Goal: Transaction & Acquisition: Purchase product/service

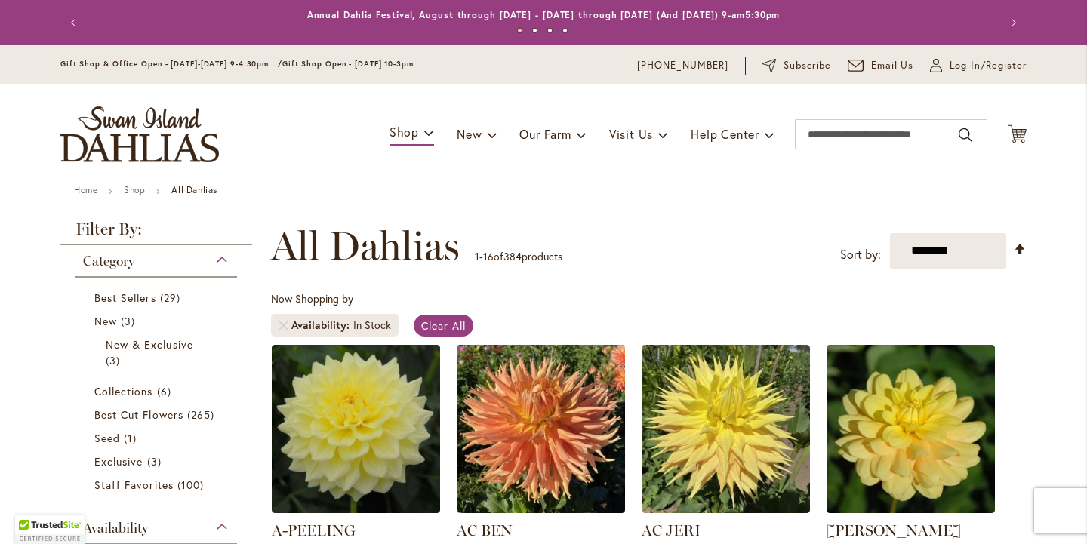
scroll to position [160, 0]
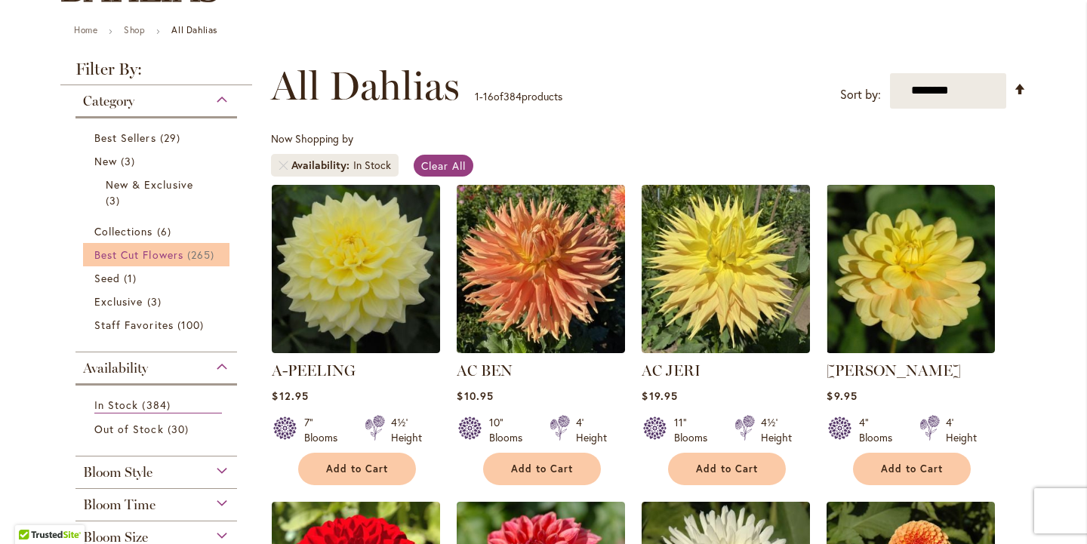
click at [187, 263] on span "265 items" at bounding box center [202, 255] width 31 height 16
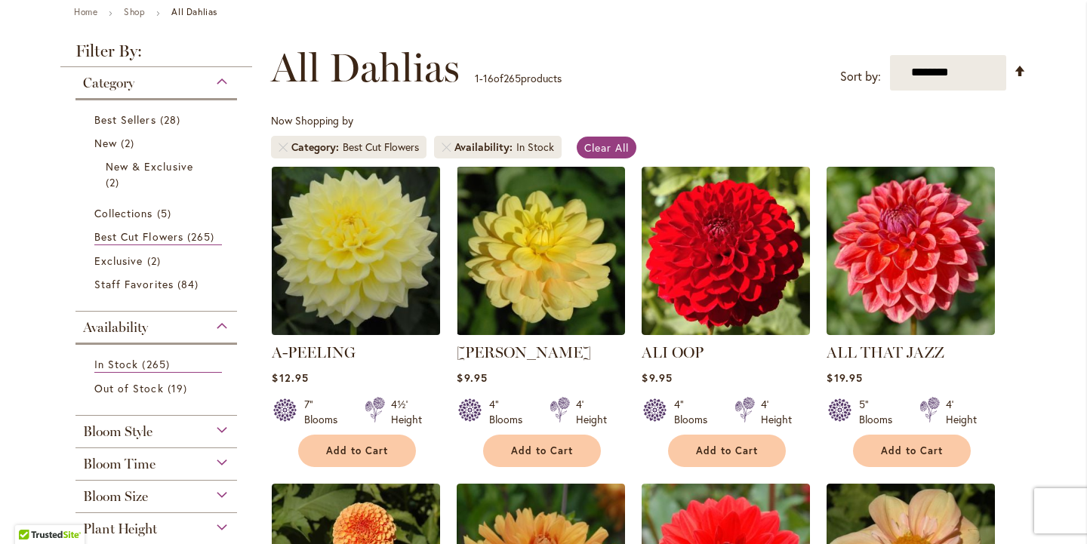
scroll to position [205, 0]
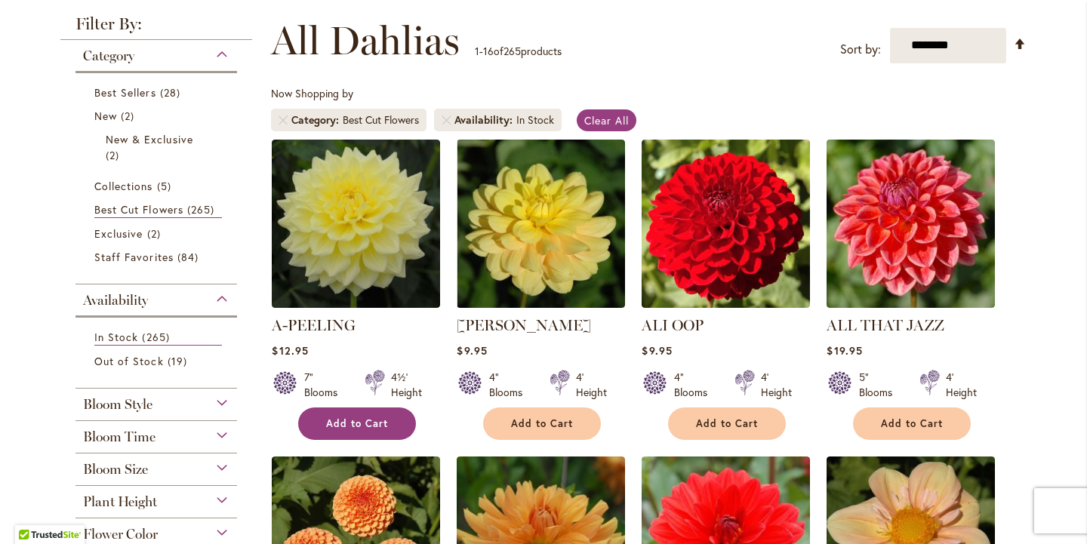
click at [338, 430] on span "Add to Cart" at bounding box center [357, 423] width 62 height 13
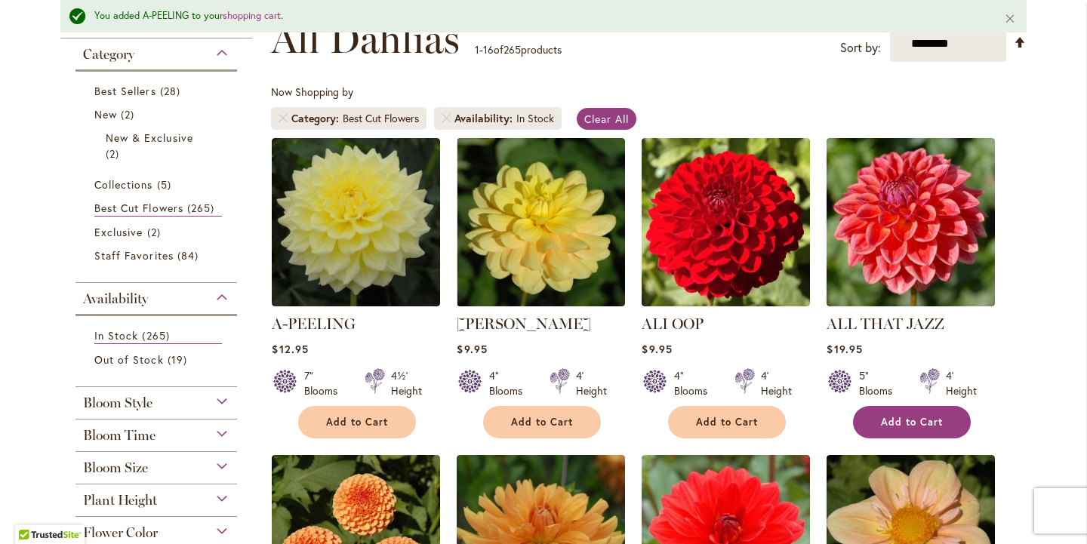
click at [923, 429] on span "Add to Cart" at bounding box center [912, 422] width 62 height 13
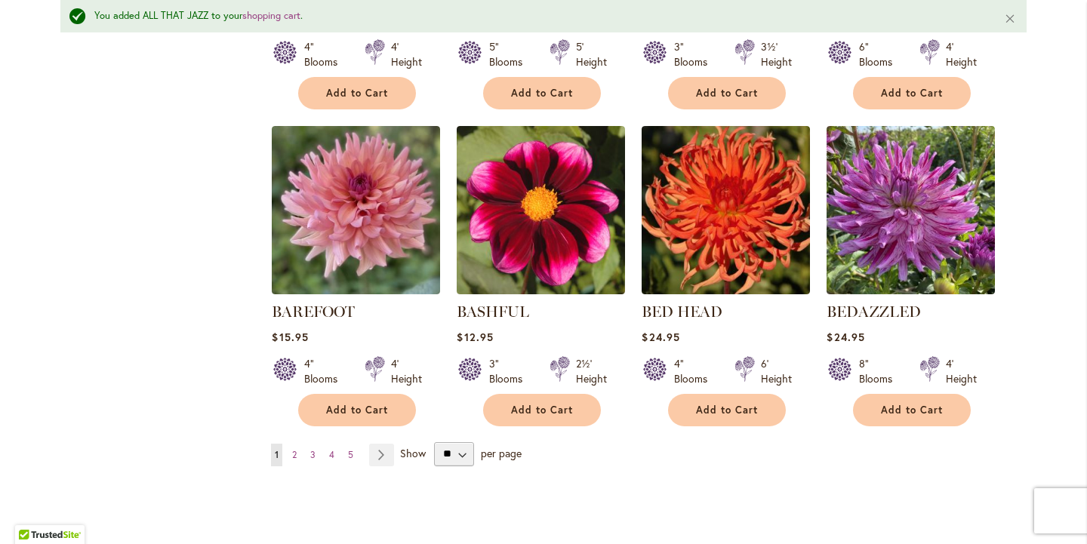
scroll to position [1209, 0]
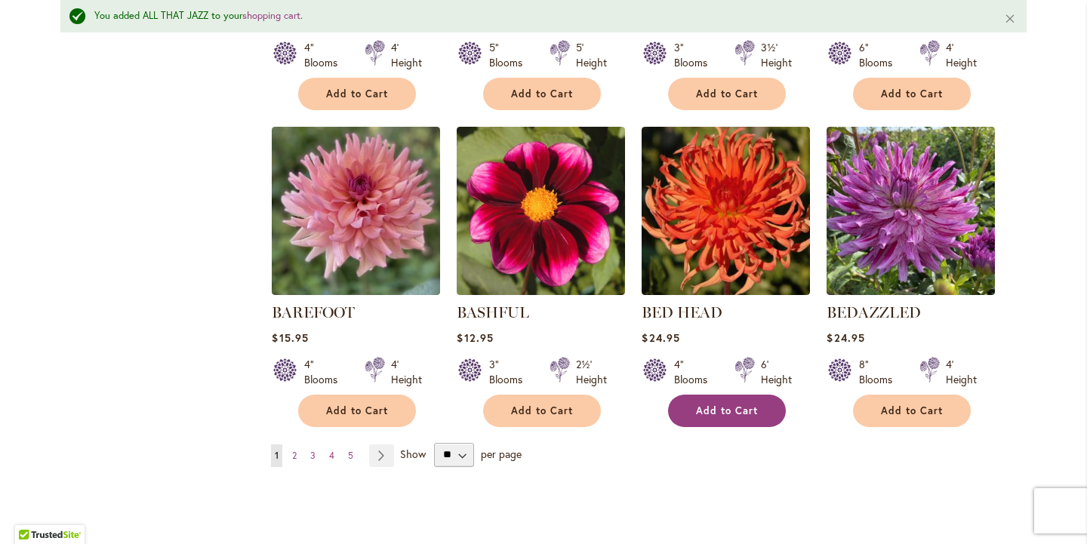
click at [755, 427] on button "Add to Cart" at bounding box center [727, 411] width 118 height 32
click at [294, 461] on span "2" at bounding box center [294, 455] width 5 height 11
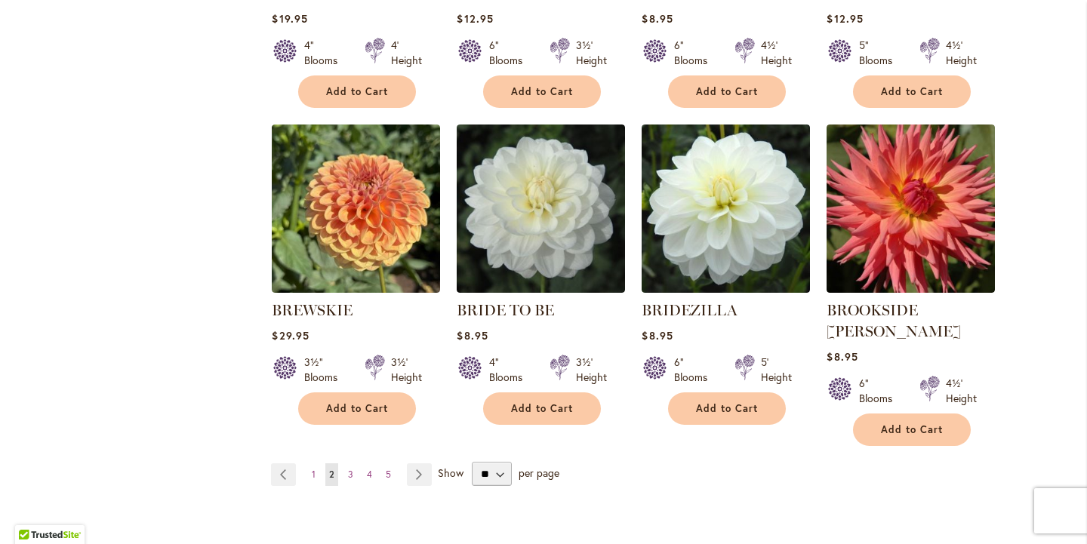
scroll to position [1194, 0]
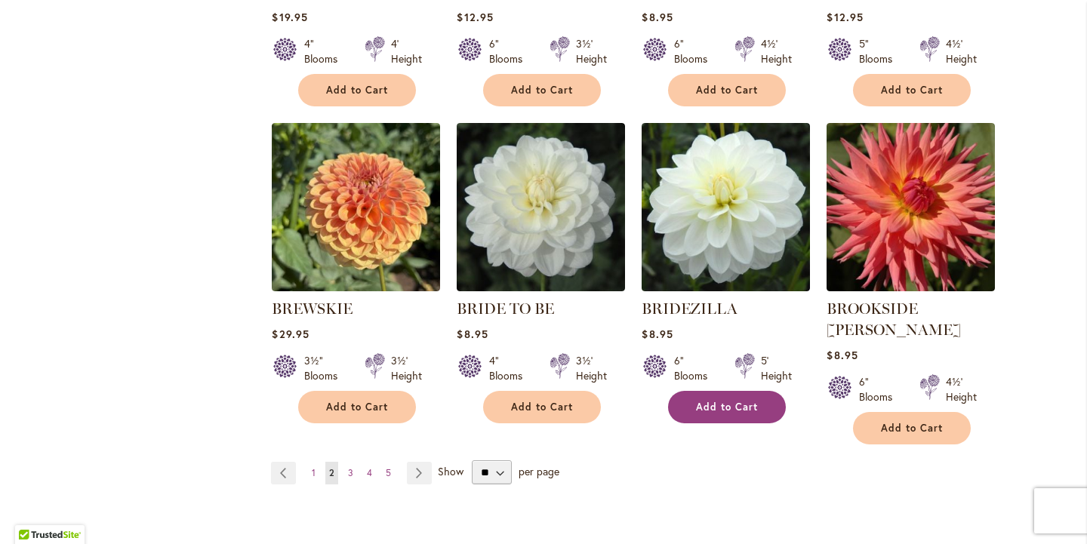
click at [739, 414] on span "Add to Cart" at bounding box center [727, 407] width 62 height 13
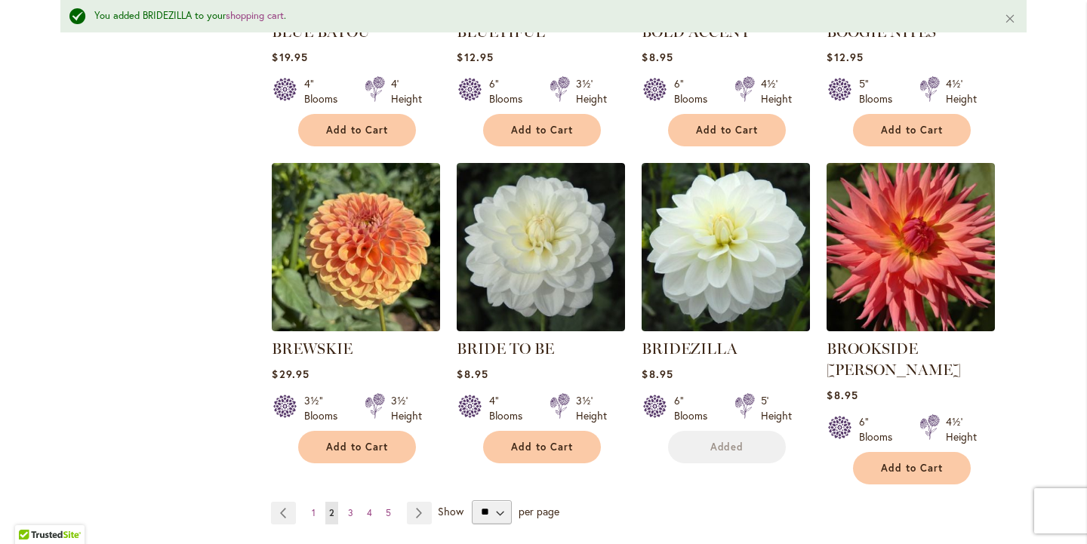
scroll to position [1236, 0]
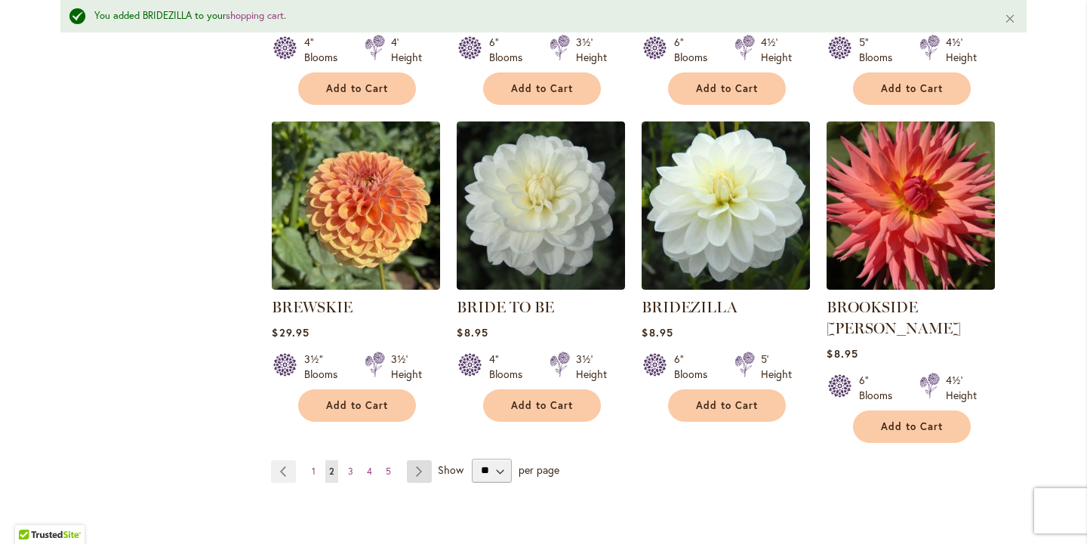
click at [419, 483] on link "Page Next" at bounding box center [419, 472] width 25 height 23
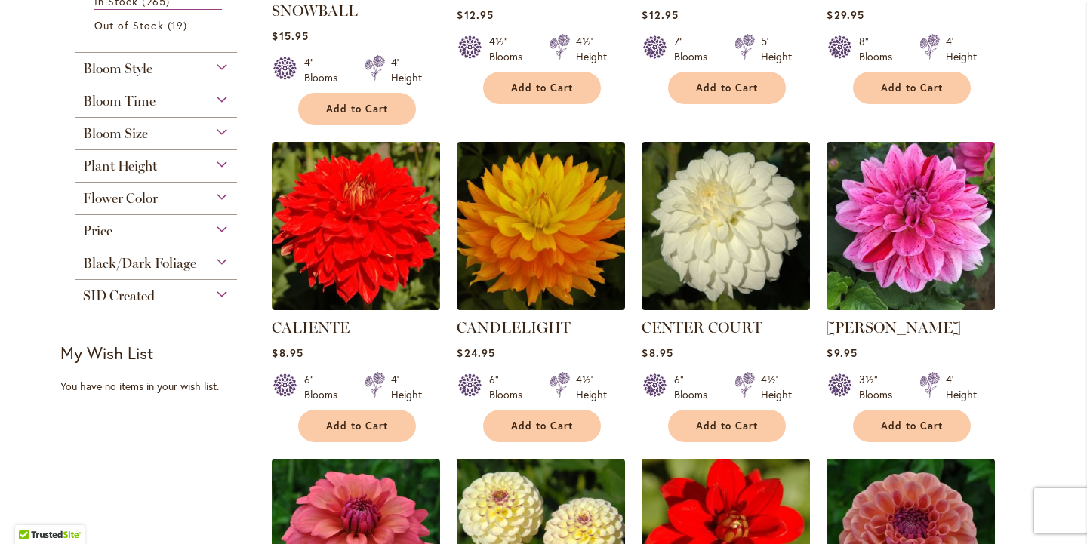
scroll to position [546, 0]
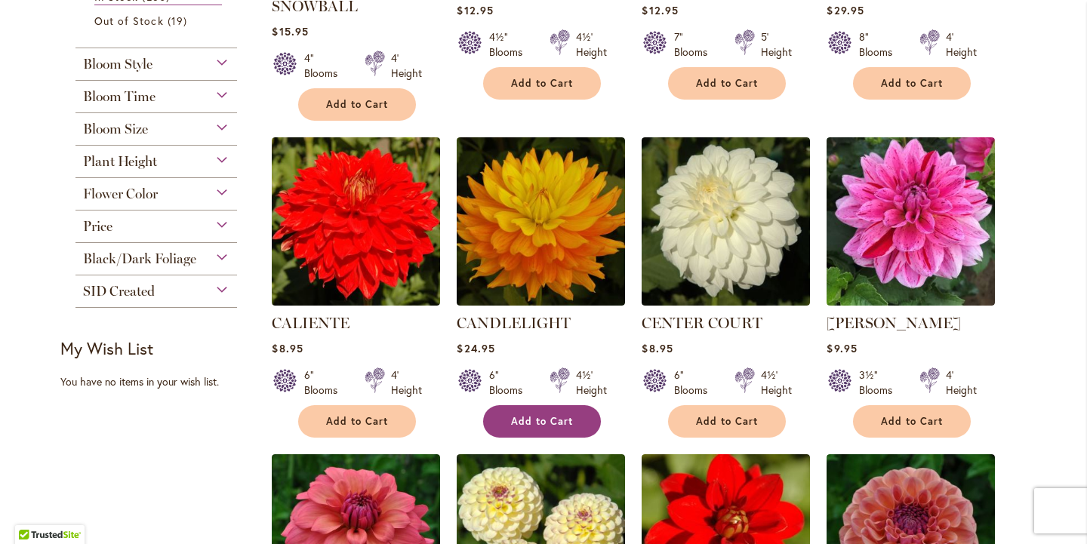
click at [522, 428] on span "Add to Cart" at bounding box center [542, 421] width 62 height 13
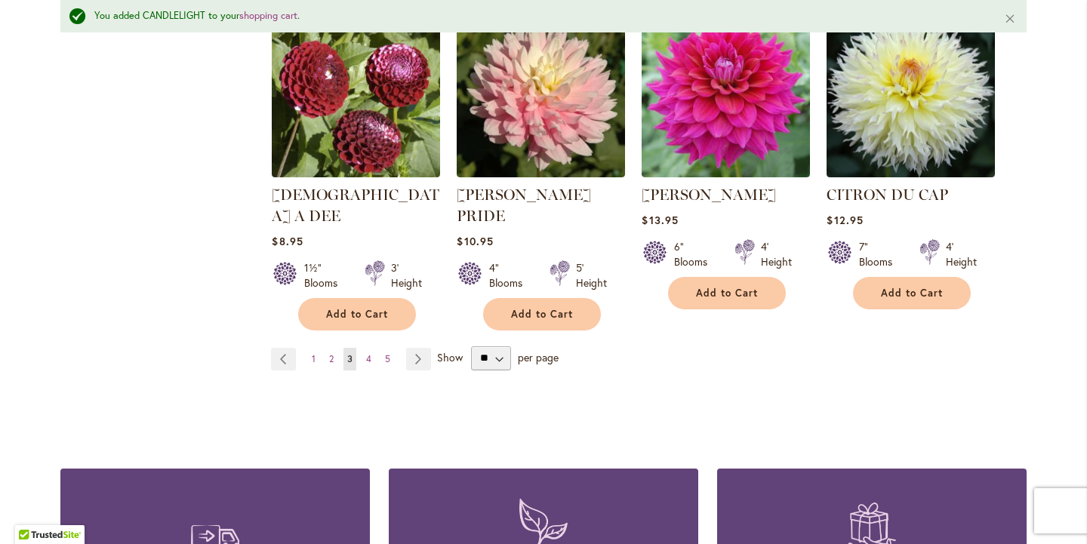
scroll to position [1356, 0]
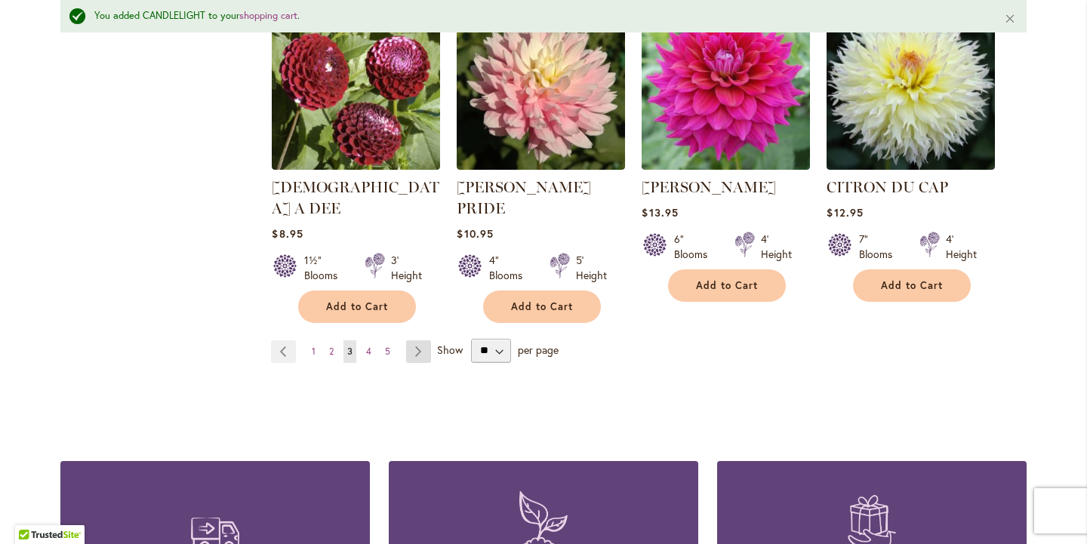
click at [420, 363] on link "Page Next" at bounding box center [418, 351] width 25 height 23
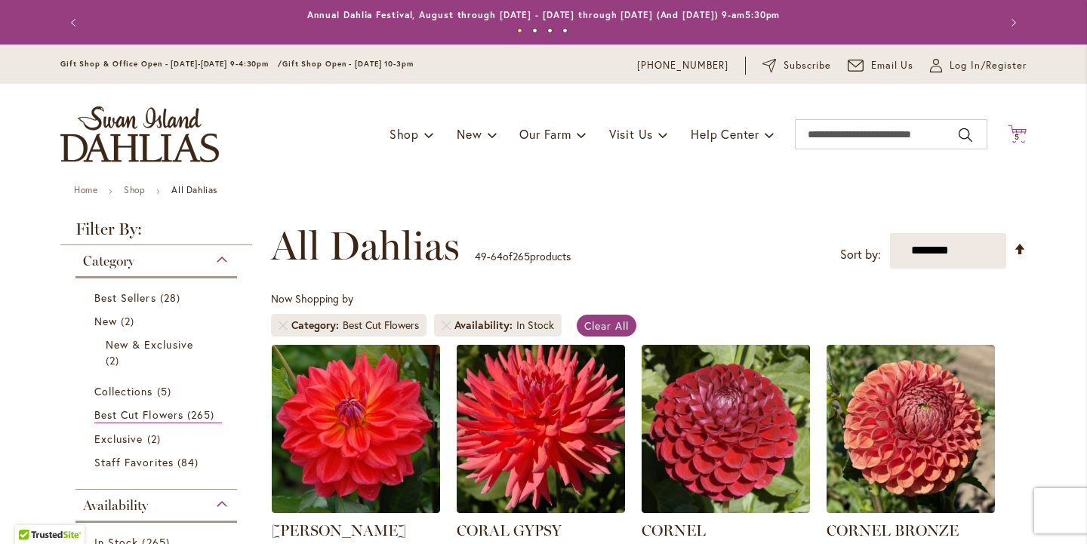
click at [1013, 134] on icon "Cart .cls-1 { fill: #231f20; }" at bounding box center [1017, 134] width 19 height 19
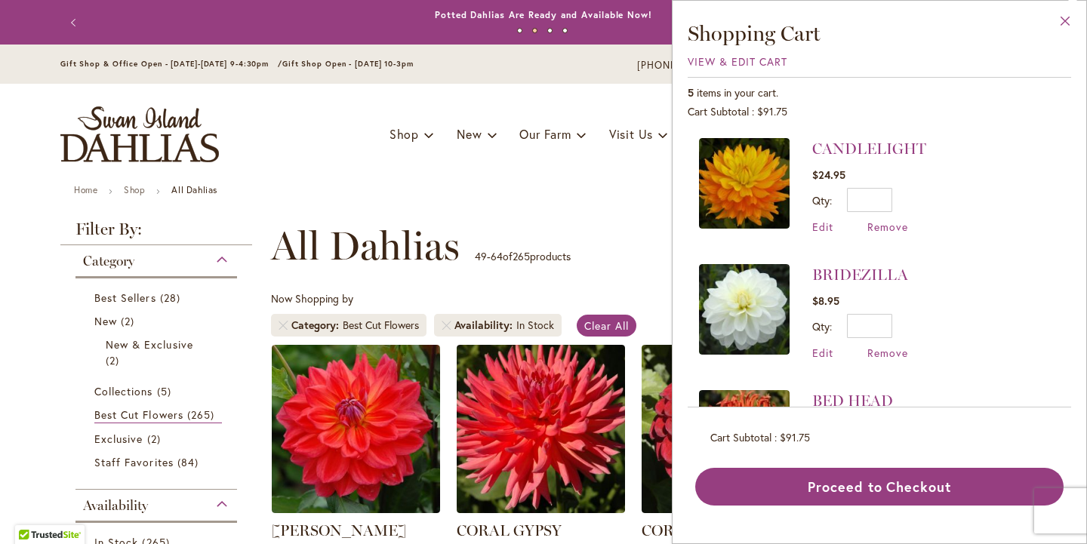
click at [1069, 15] on button "Close" at bounding box center [1066, 25] width 42 height 48
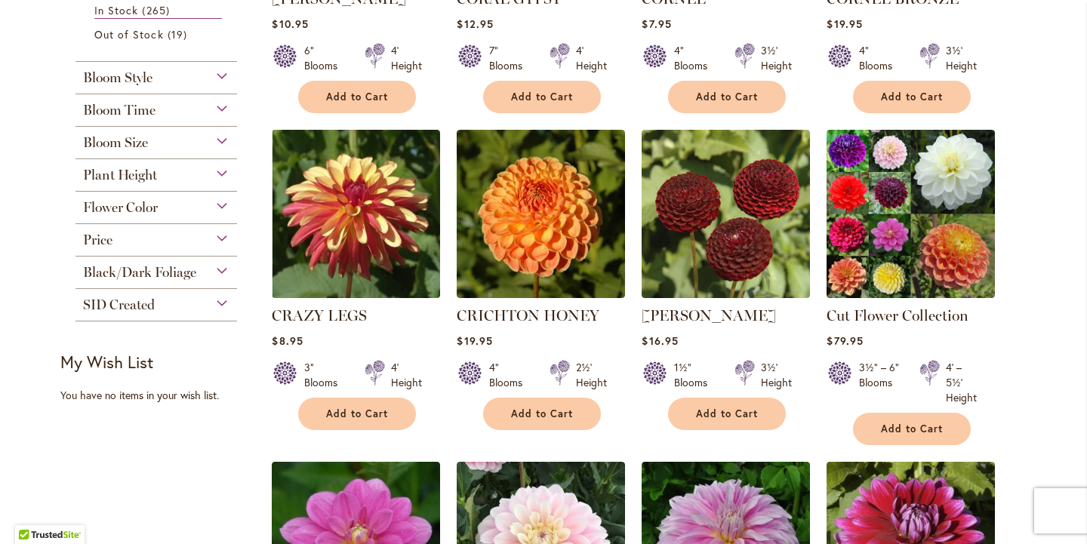
scroll to position [533, 0]
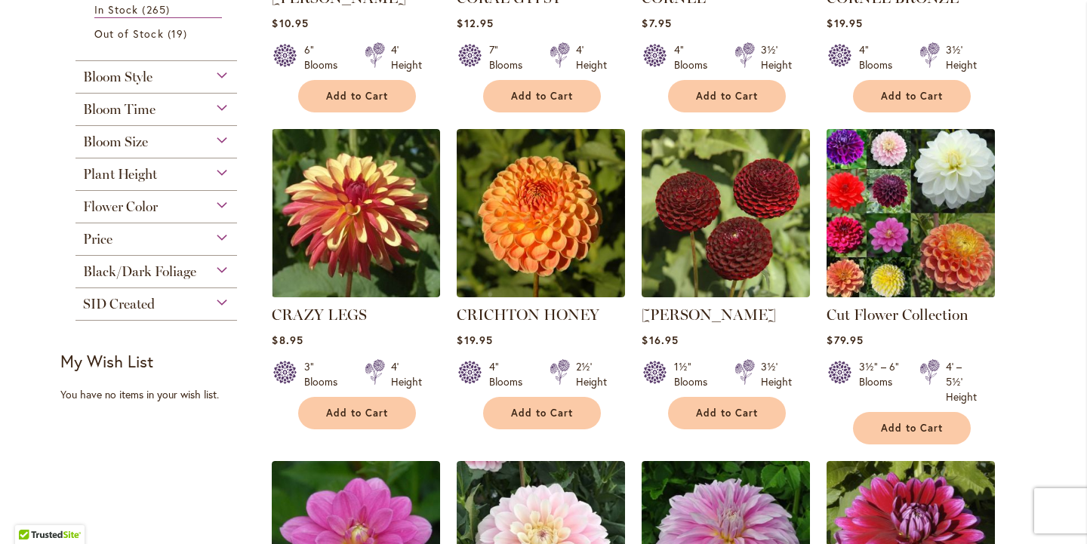
click at [917, 206] on img at bounding box center [911, 213] width 177 height 177
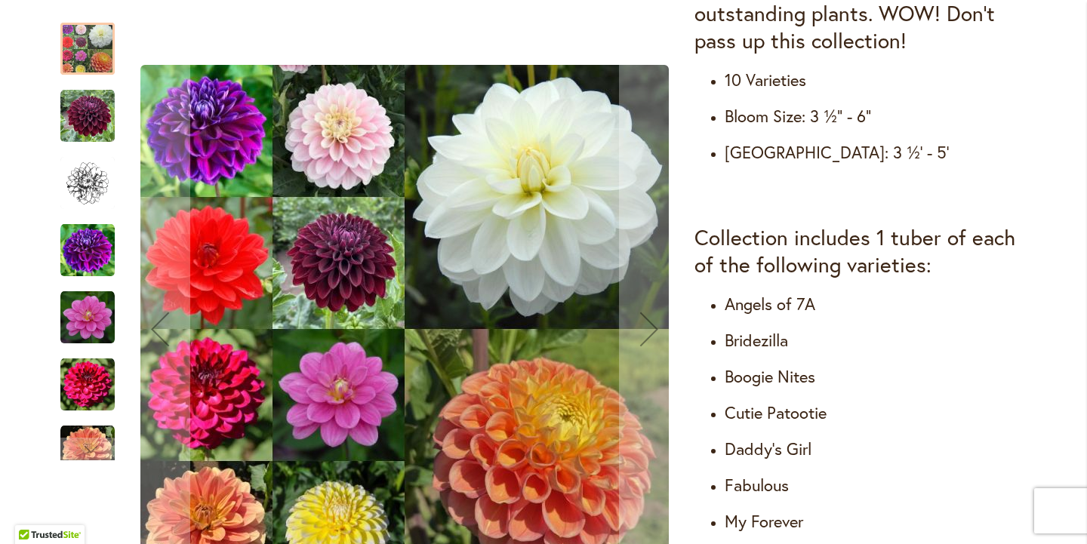
scroll to position [724, 0]
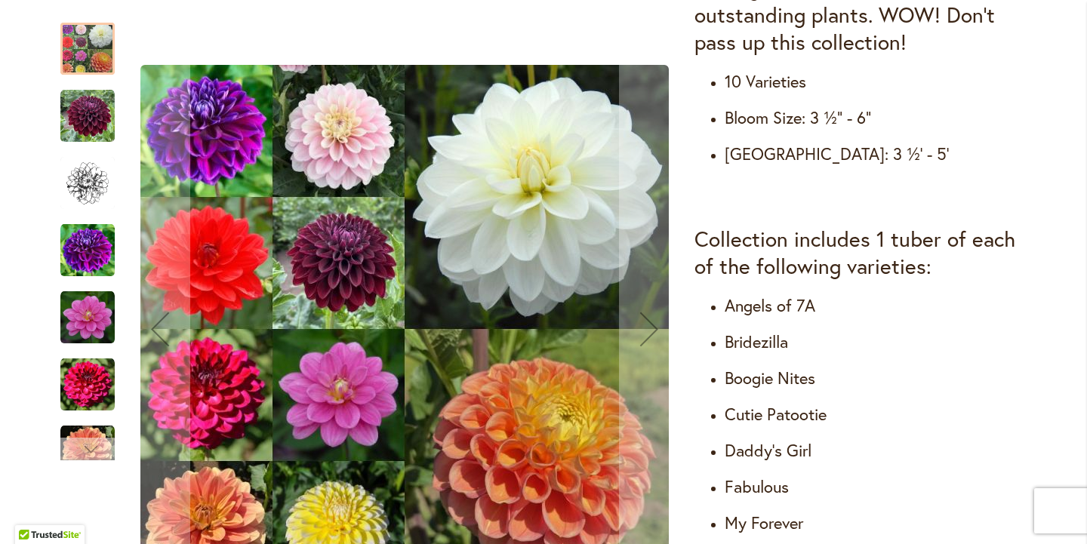
click at [75, 449] on div "Next" at bounding box center [87, 449] width 54 height 23
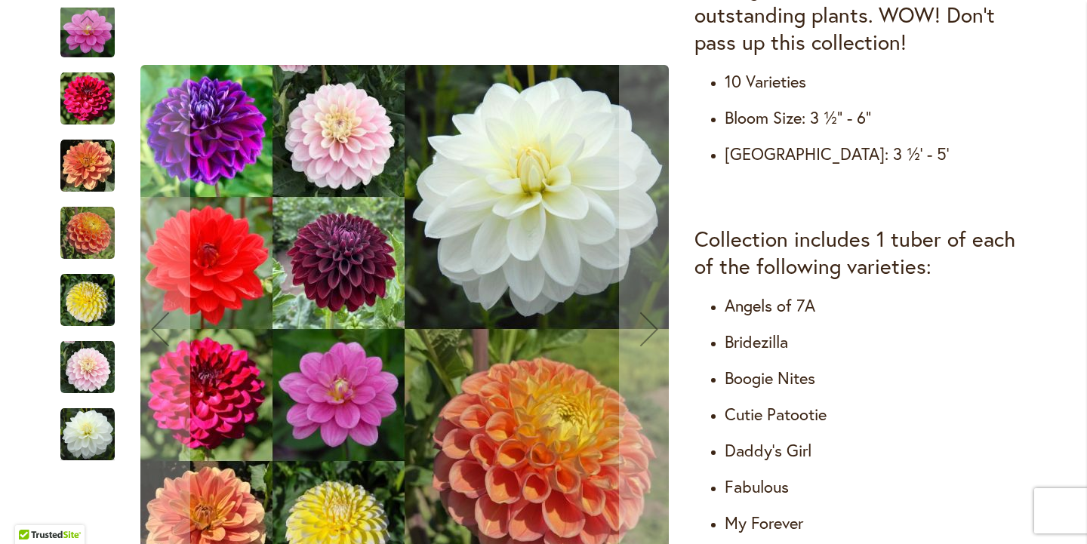
click at [90, 387] on img "Cut Flower Collection" at bounding box center [87, 367] width 54 height 54
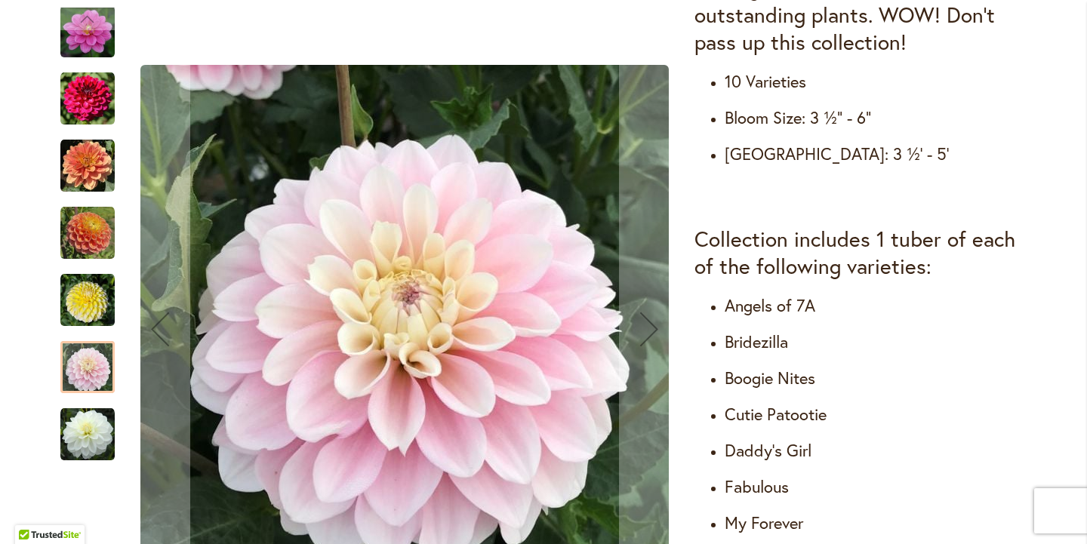
click at [94, 319] on img "Cut Flower Collection" at bounding box center [87, 300] width 54 height 54
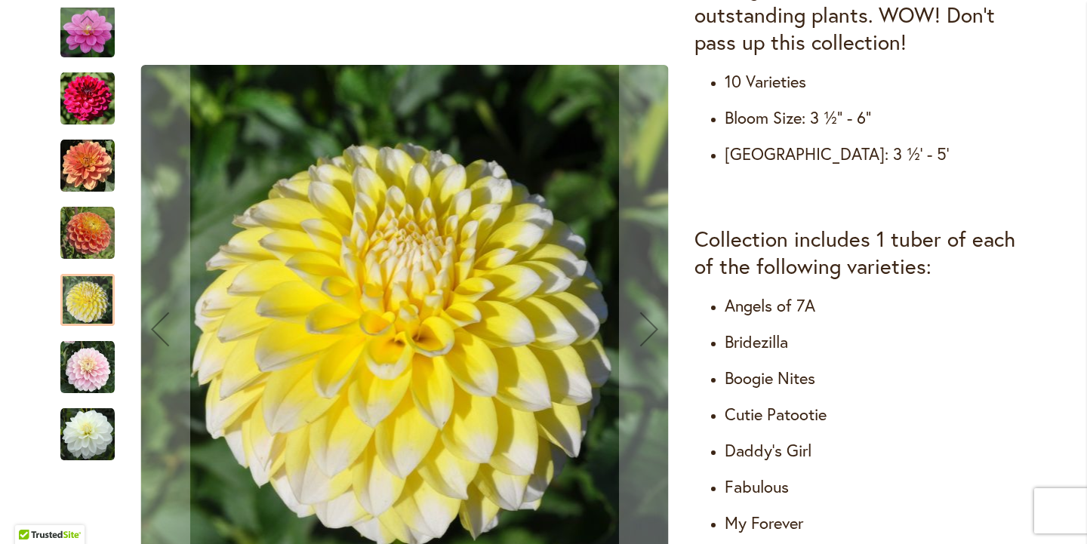
click at [85, 248] on img "Cut Flower Collection" at bounding box center [87, 233] width 54 height 54
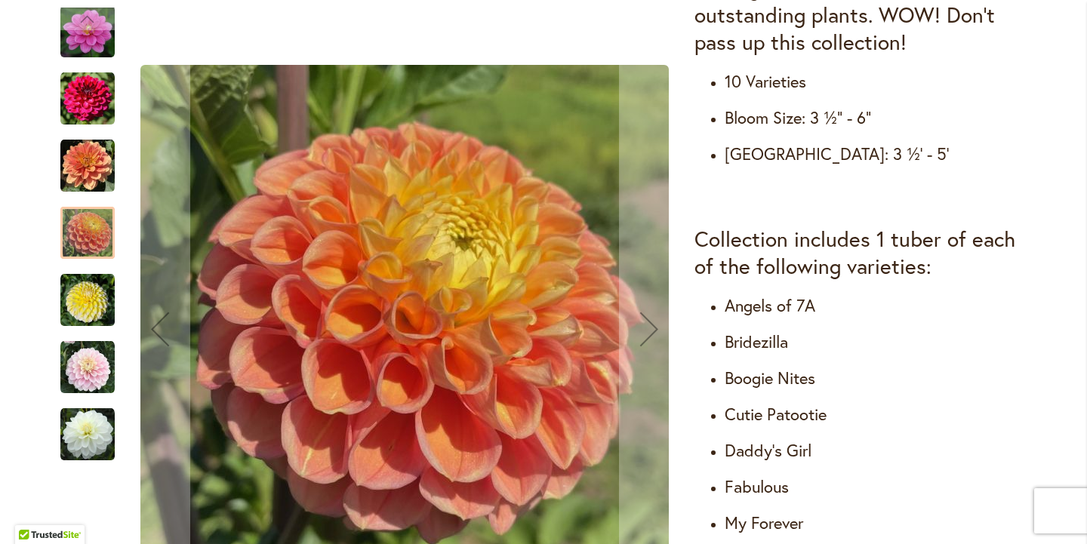
click at [88, 183] on img "Cut Flower Collection" at bounding box center [87, 166] width 54 height 54
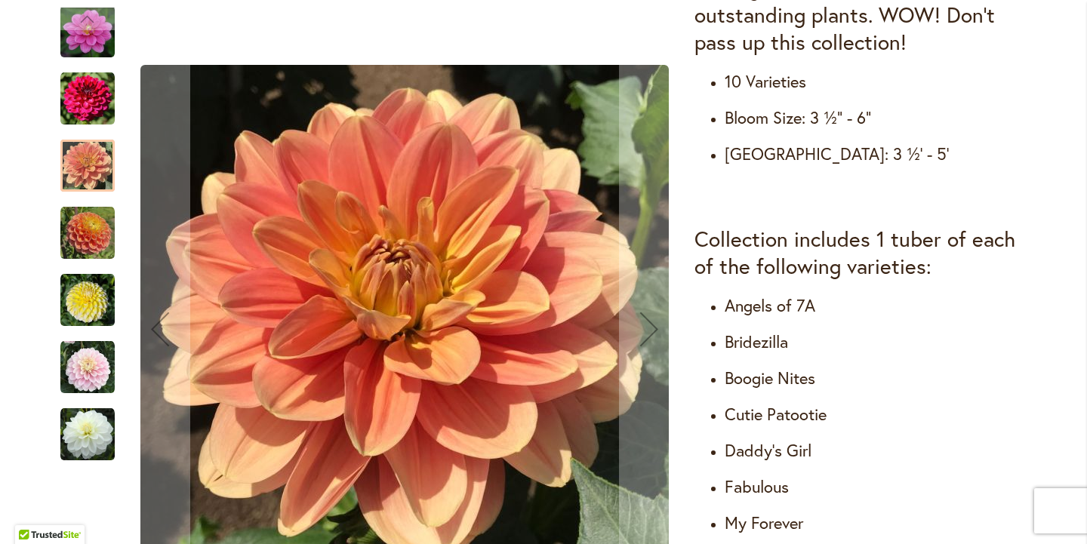
click at [90, 109] on img "Cut Flower Collection" at bounding box center [87, 99] width 54 height 54
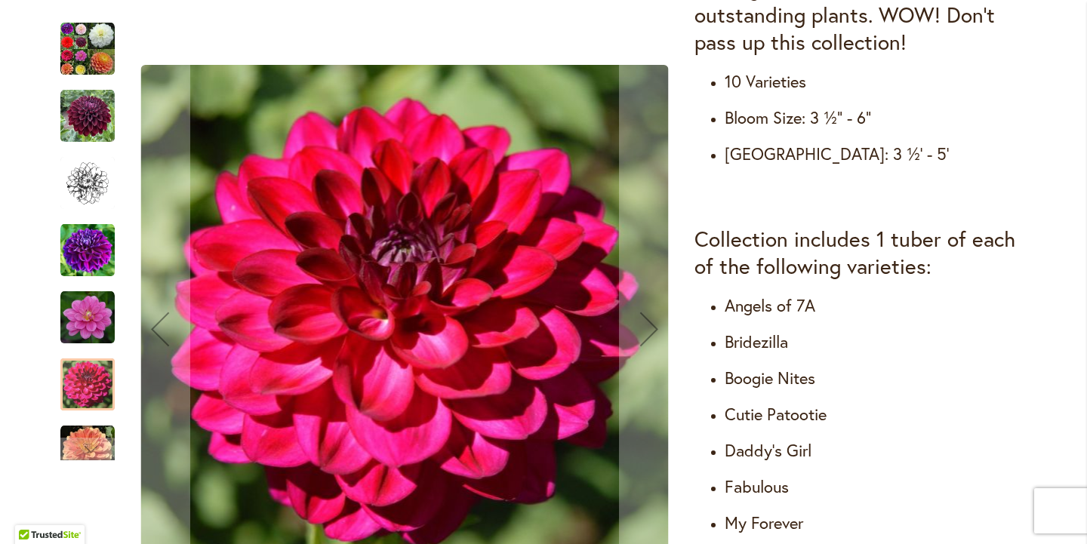
click at [88, 104] on img "Cut Flower Collection" at bounding box center [87, 116] width 54 height 54
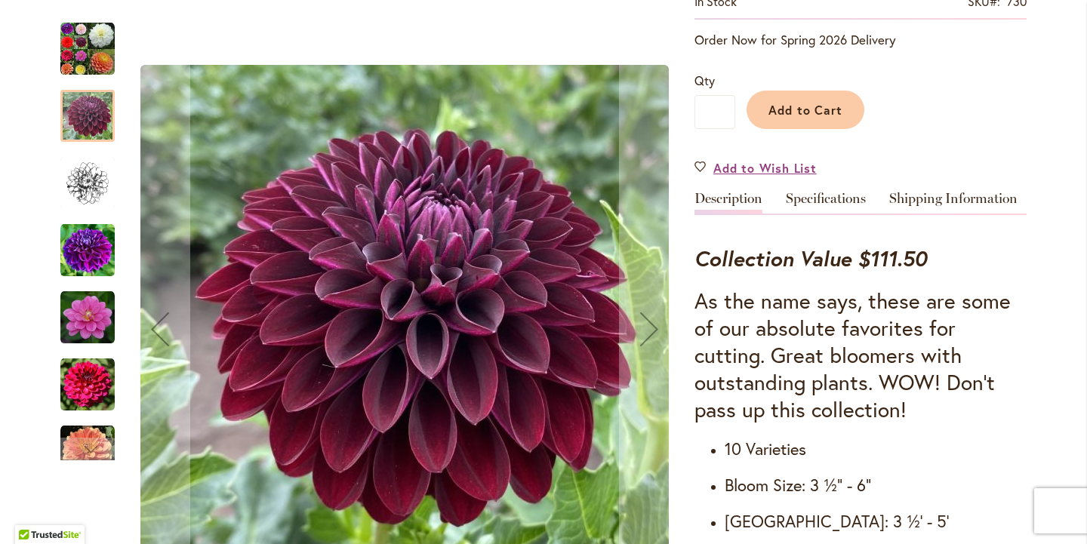
scroll to position [0, 0]
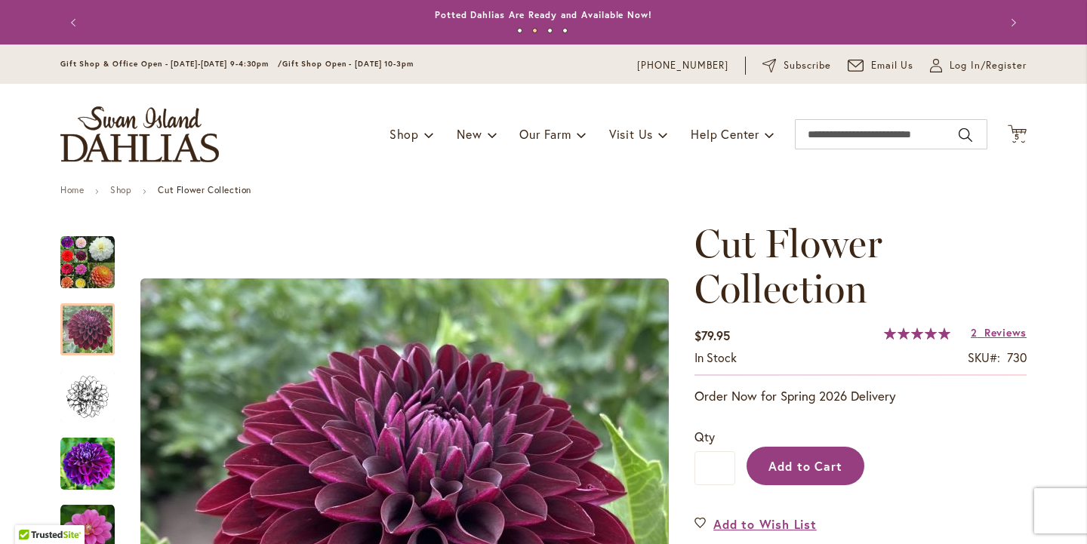
click at [821, 476] on button "Add to Cart" at bounding box center [806, 466] width 118 height 39
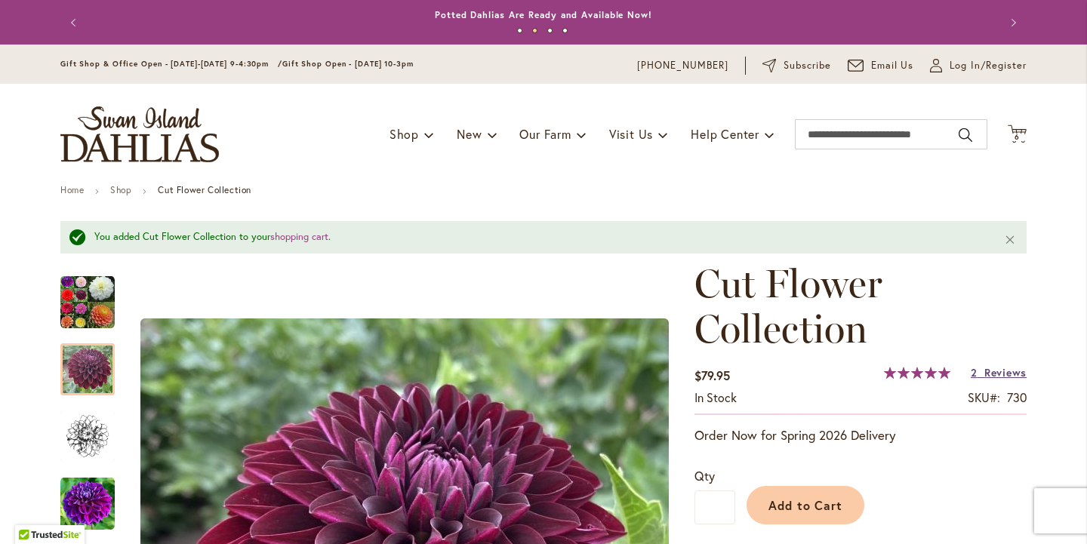
click at [1002, 380] on span "Reviews" at bounding box center [1005, 372] width 42 height 14
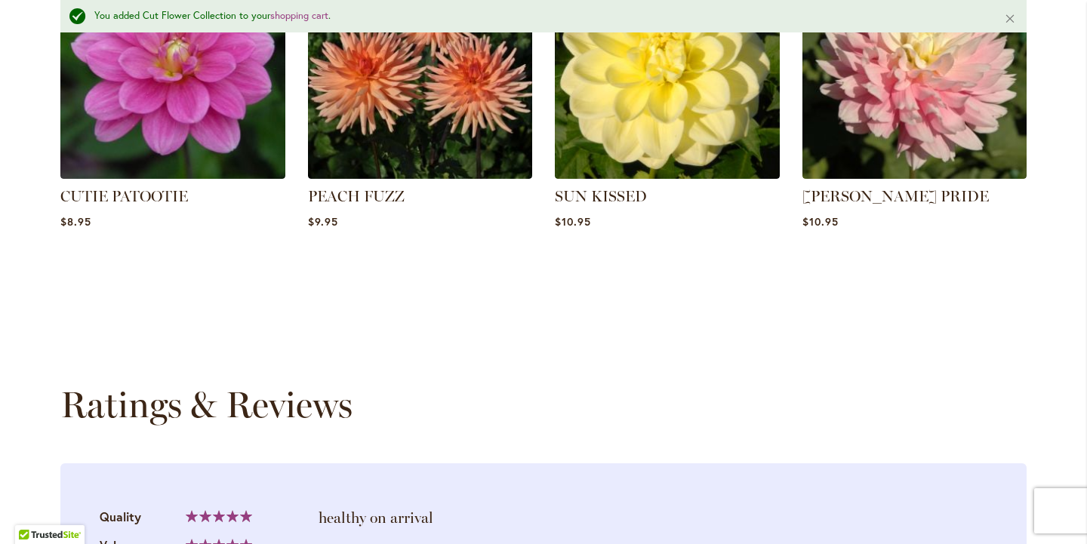
scroll to position [2463, 0]
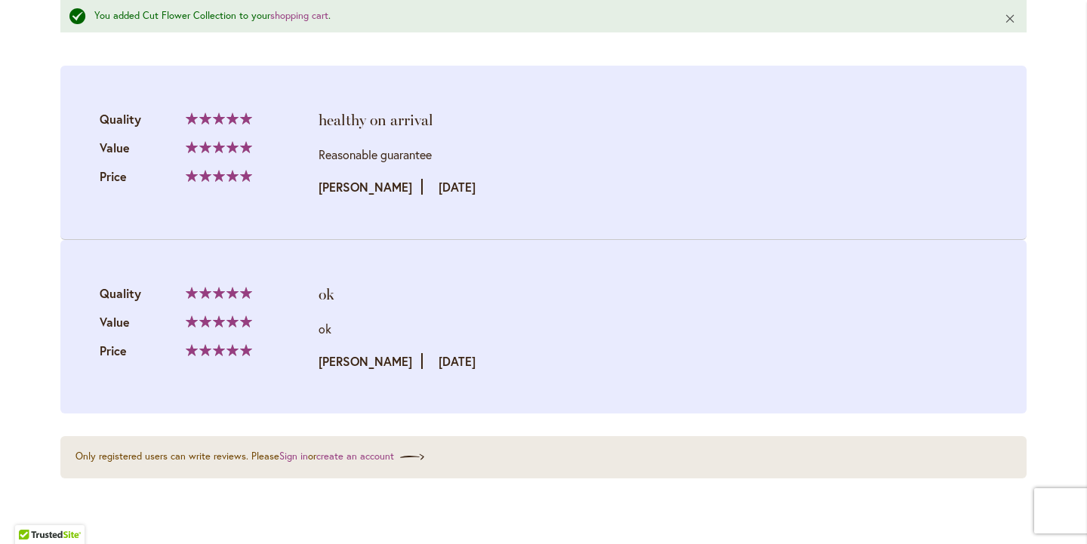
click at [1010, 17] on button "Close" at bounding box center [1010, 18] width 32 height 36
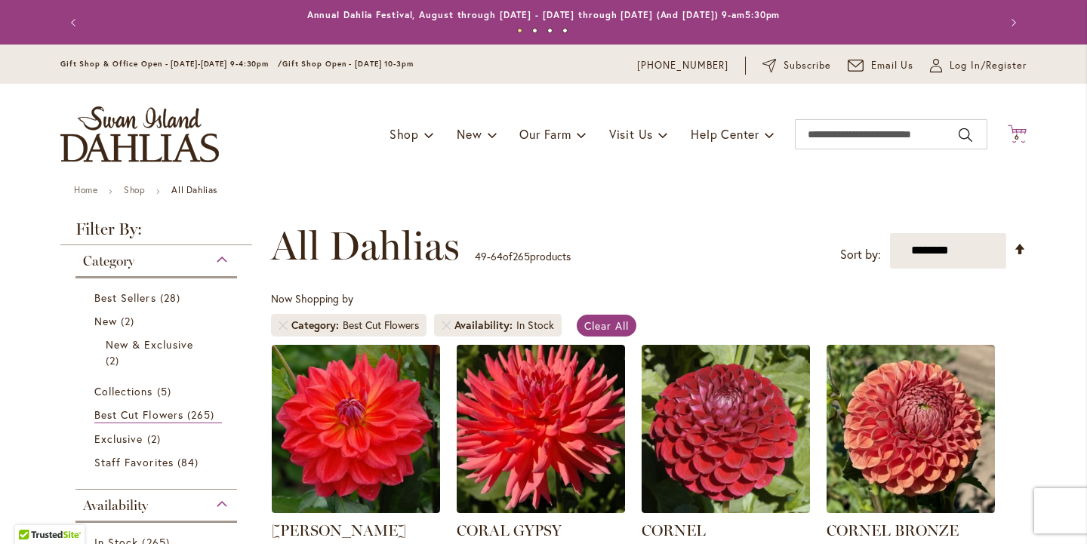
click at [1017, 132] on icon "Cart .cls-1 { fill: #231f20; }" at bounding box center [1017, 134] width 19 height 19
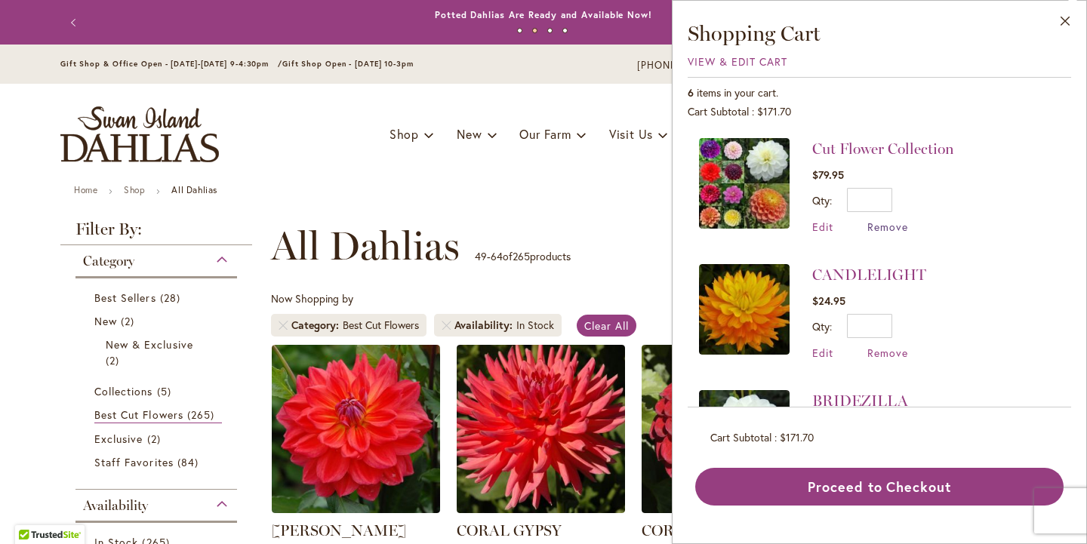
click at [867, 233] on span "Remove" at bounding box center [887, 227] width 41 height 14
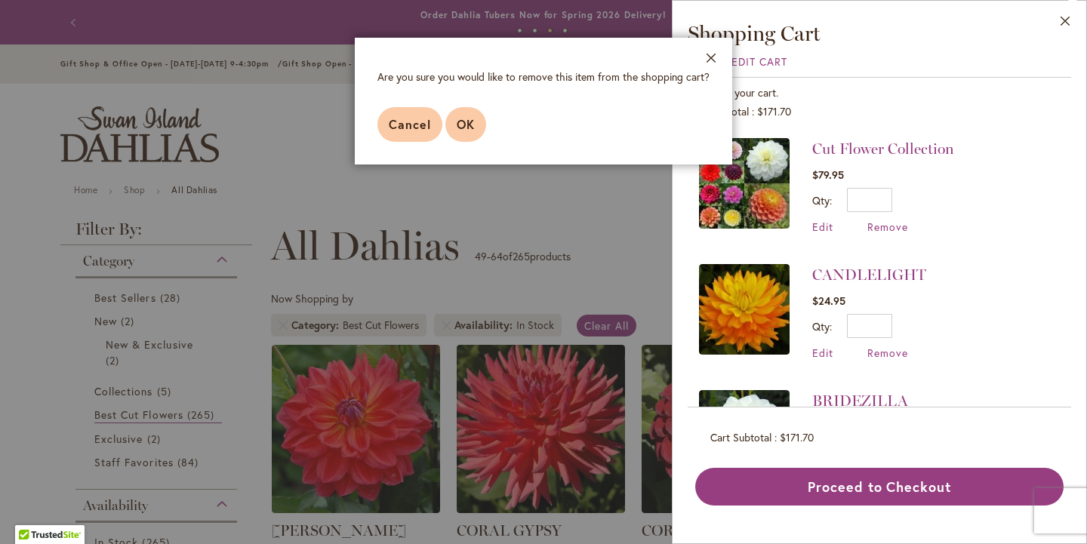
click at [457, 132] on span "OK" at bounding box center [466, 124] width 18 height 16
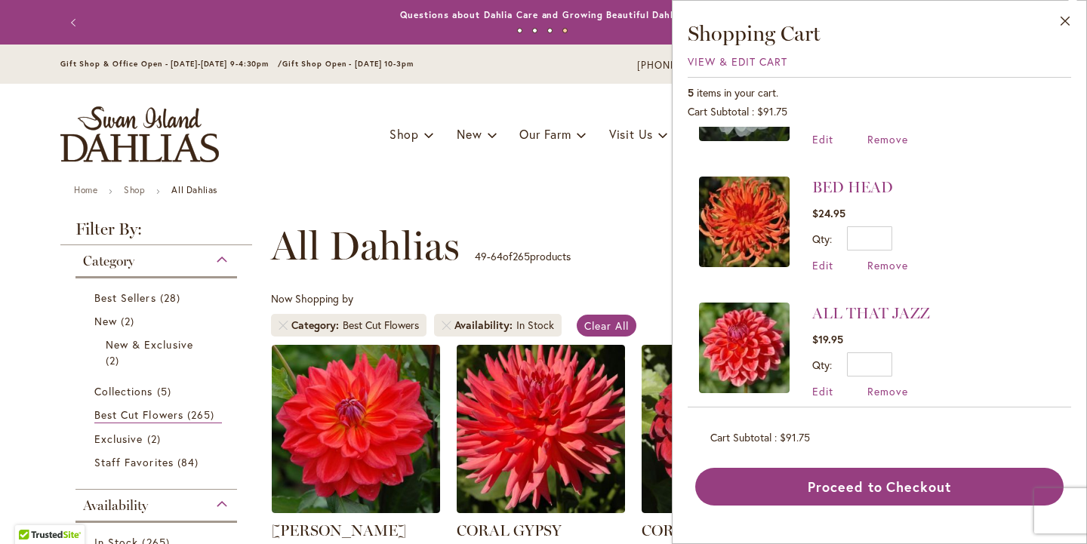
scroll to position [217, 0]
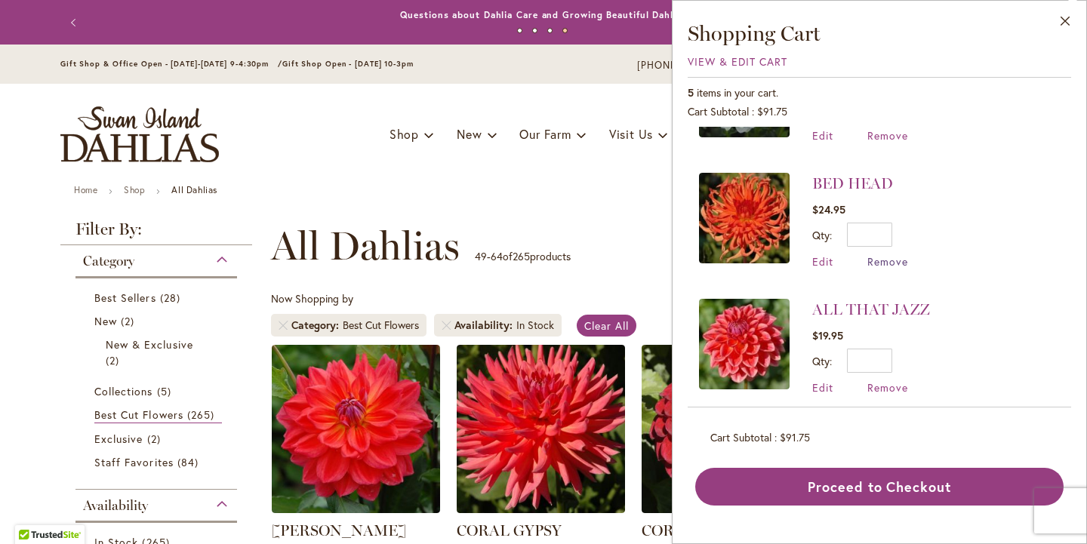
click at [867, 269] on span "Remove" at bounding box center [887, 261] width 41 height 14
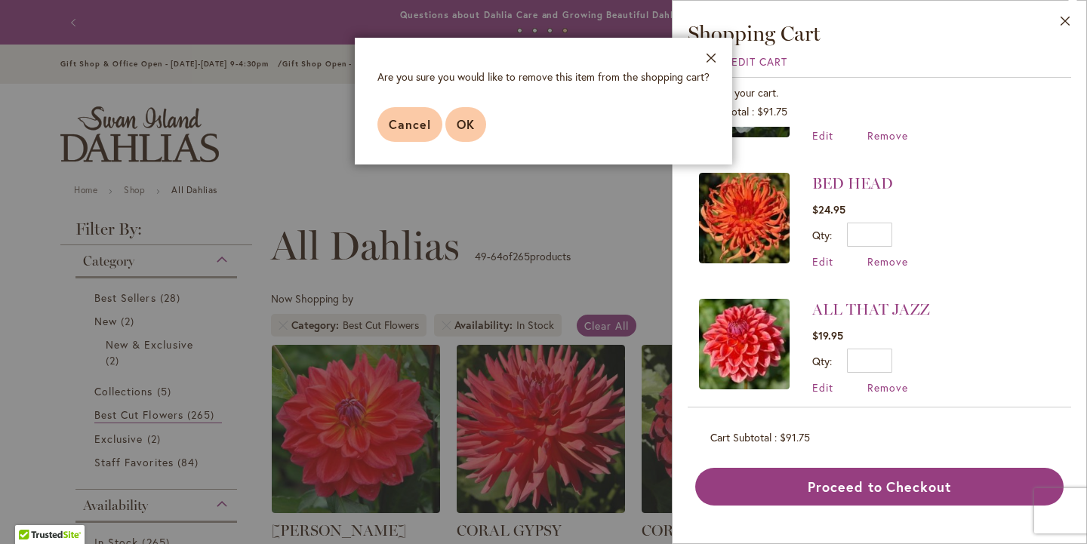
click at [457, 132] on span "OK" at bounding box center [466, 124] width 18 height 16
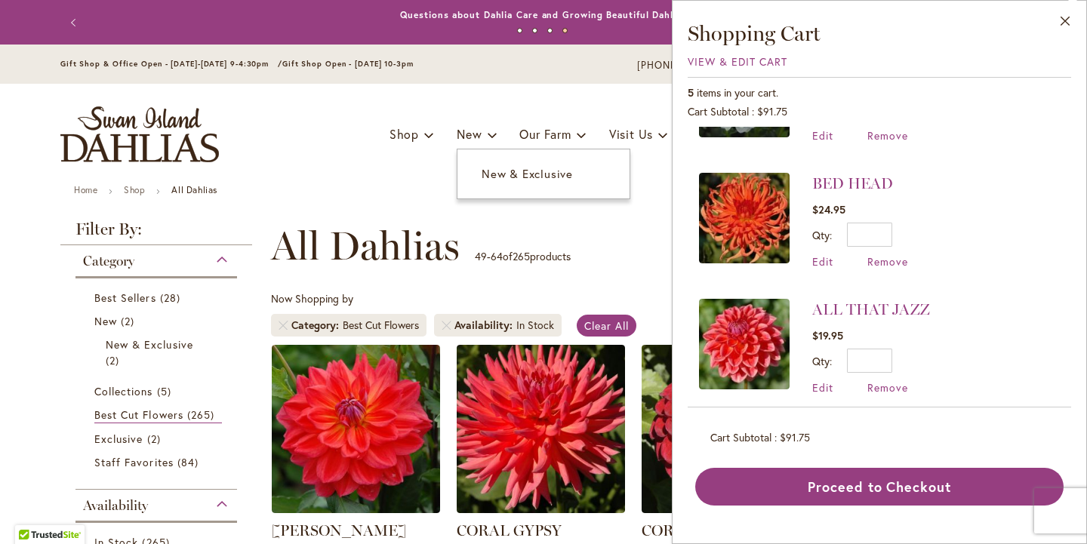
scroll to position [0, 0]
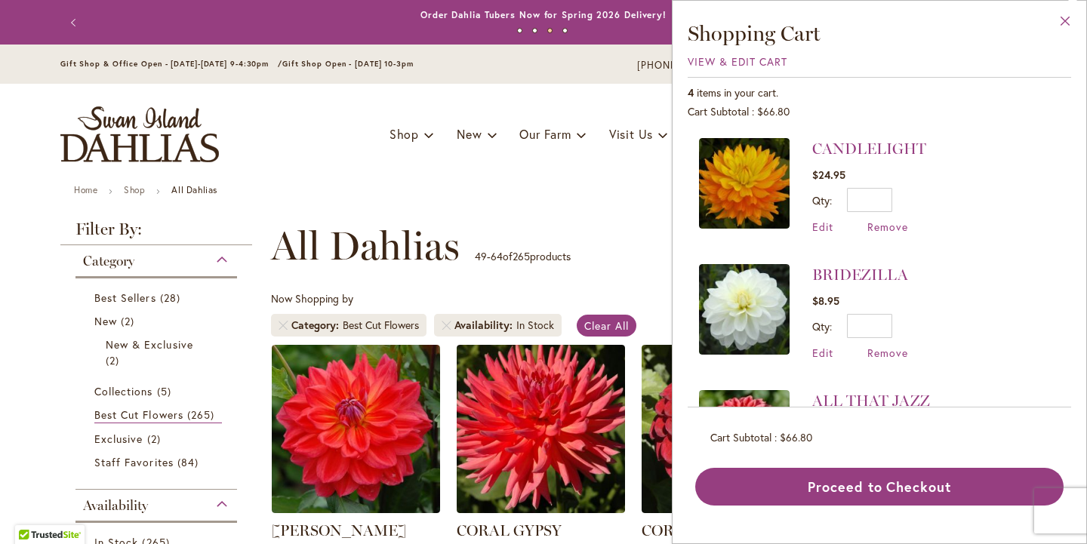
click at [1068, 21] on button "Close" at bounding box center [1066, 25] width 42 height 48
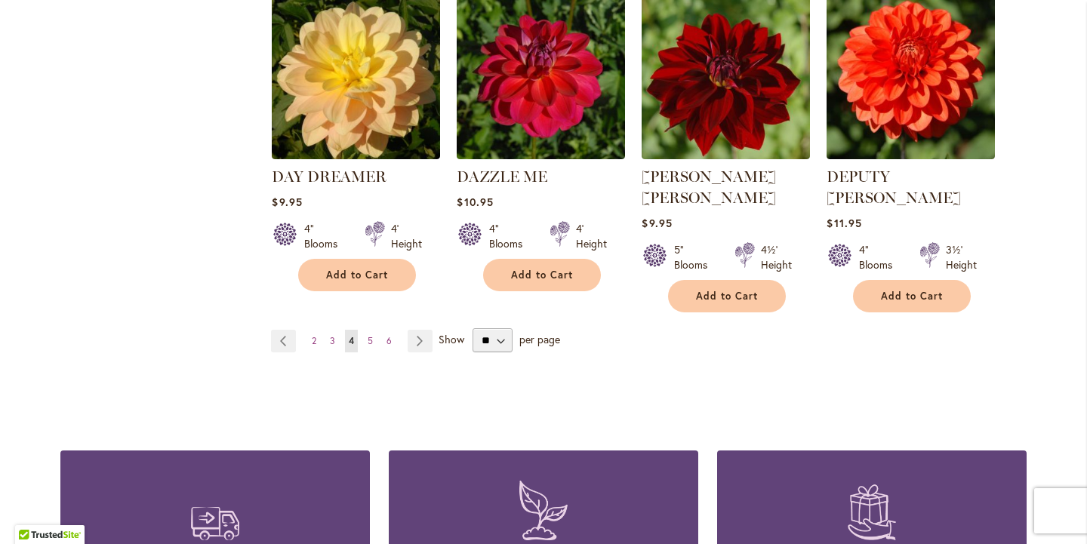
scroll to position [1328, 0]
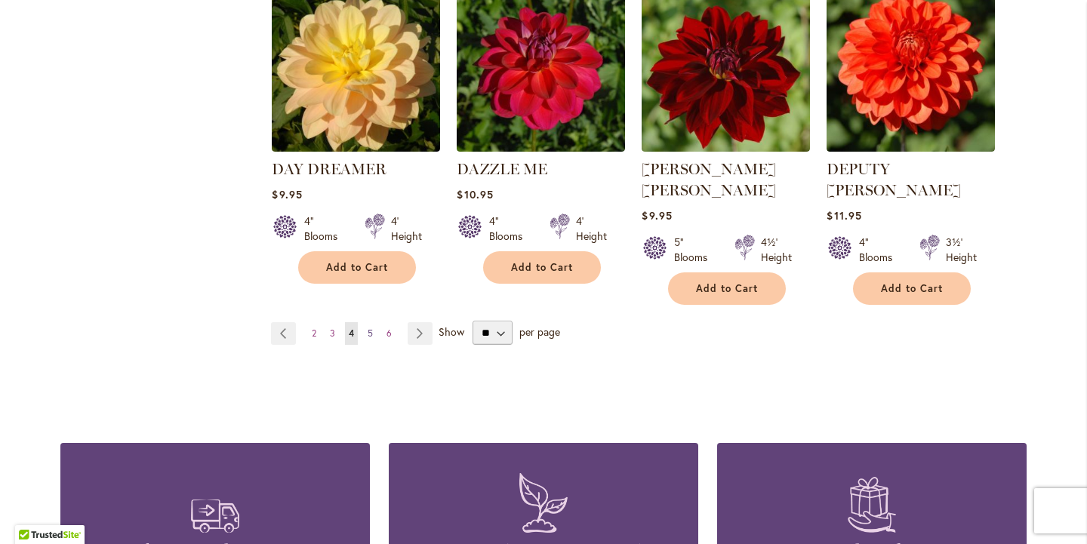
click at [372, 339] on span "5" at bounding box center [370, 333] width 5 height 11
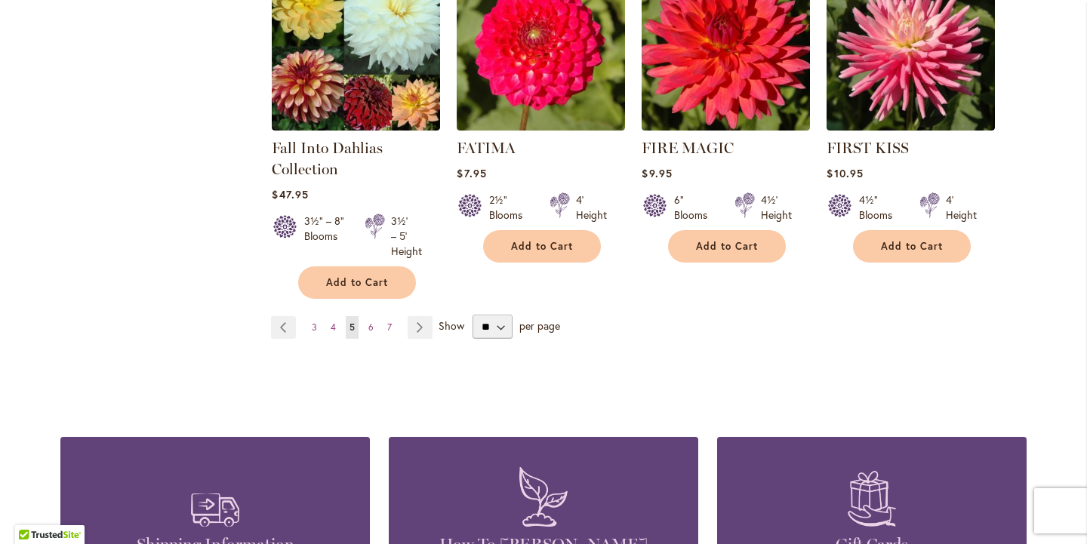
scroll to position [1360, 0]
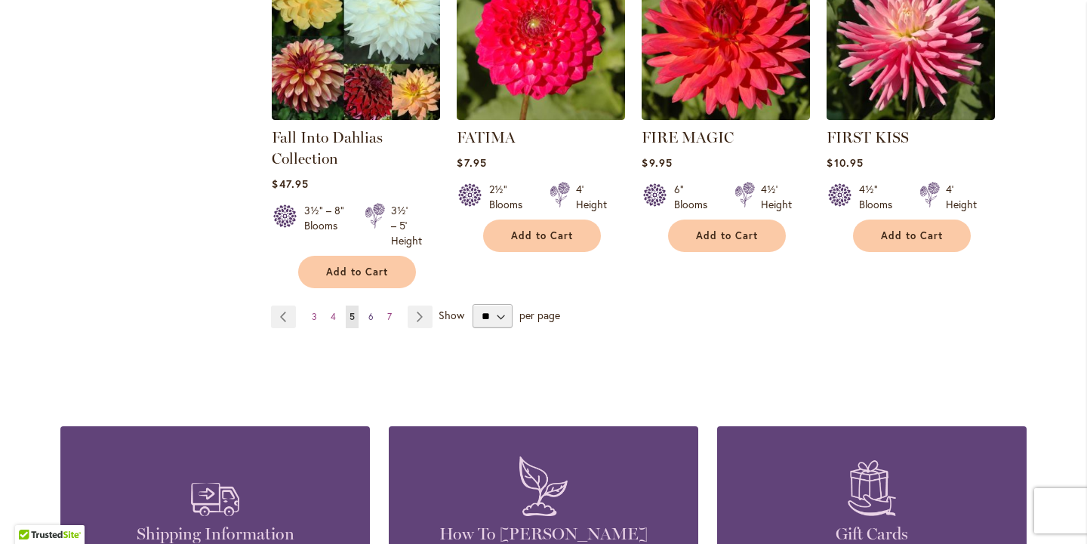
click at [375, 328] on link "Page 6" at bounding box center [371, 317] width 13 height 23
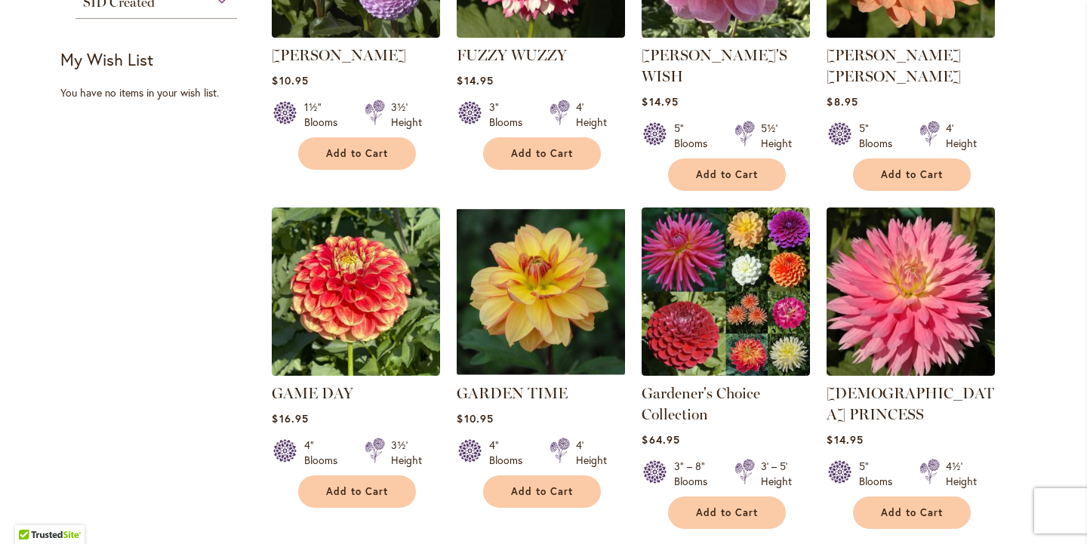
scroll to position [856, 0]
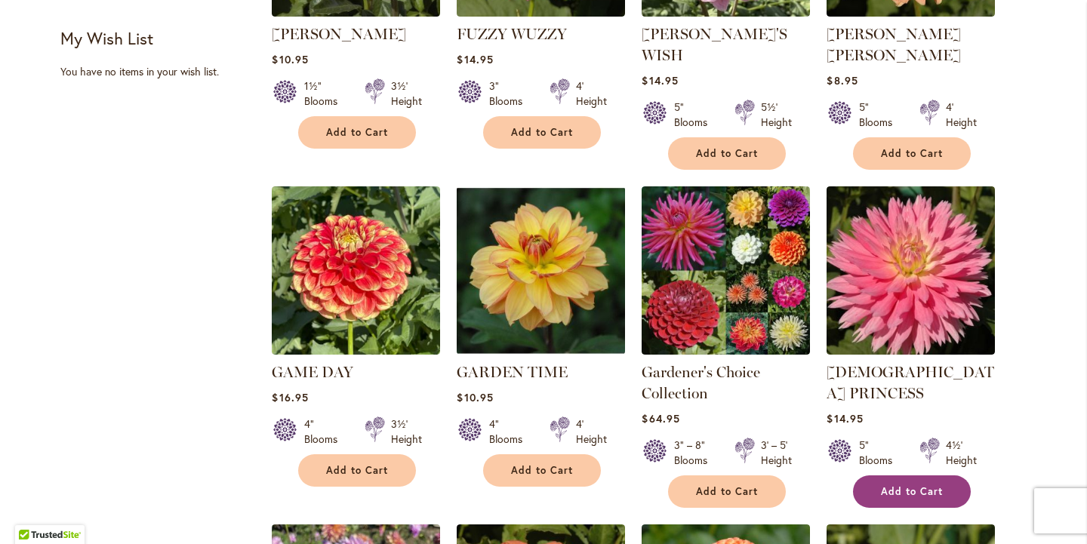
click at [931, 485] on span "Add to Cart" at bounding box center [912, 491] width 62 height 13
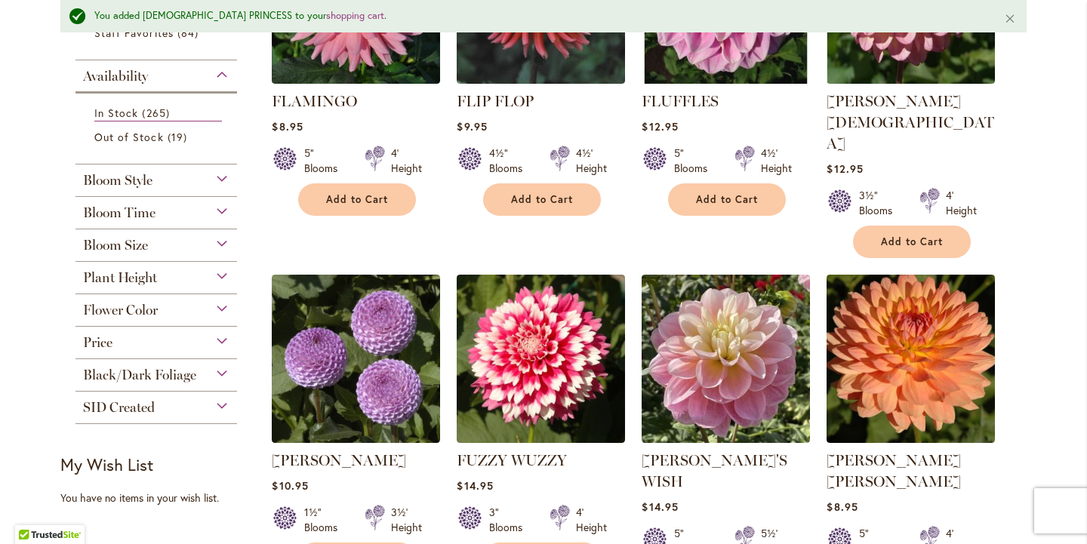
scroll to position [0, 0]
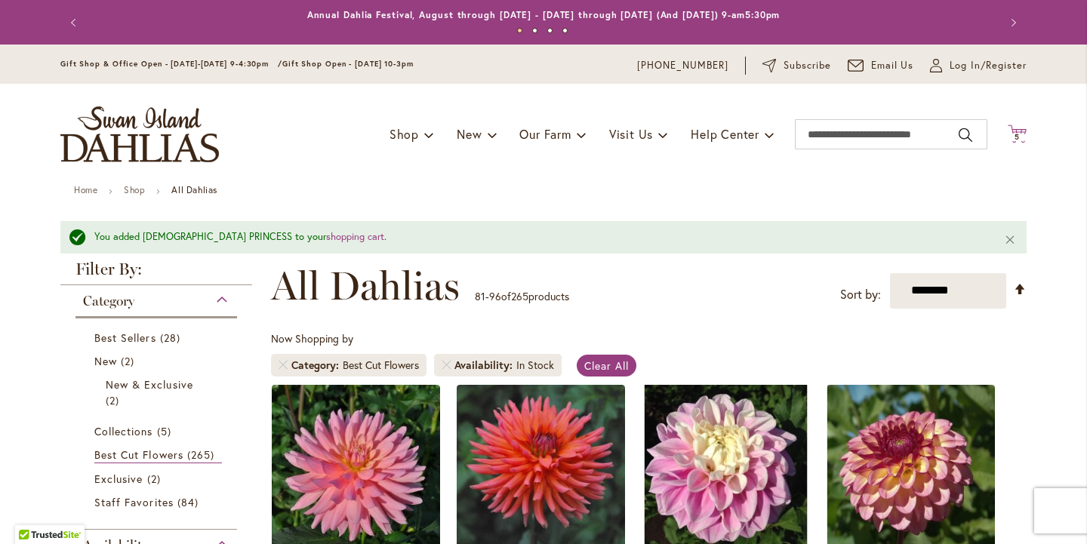
click at [1021, 134] on icon "Cart .cls-1 { fill: #231f20; }" at bounding box center [1017, 134] width 19 height 19
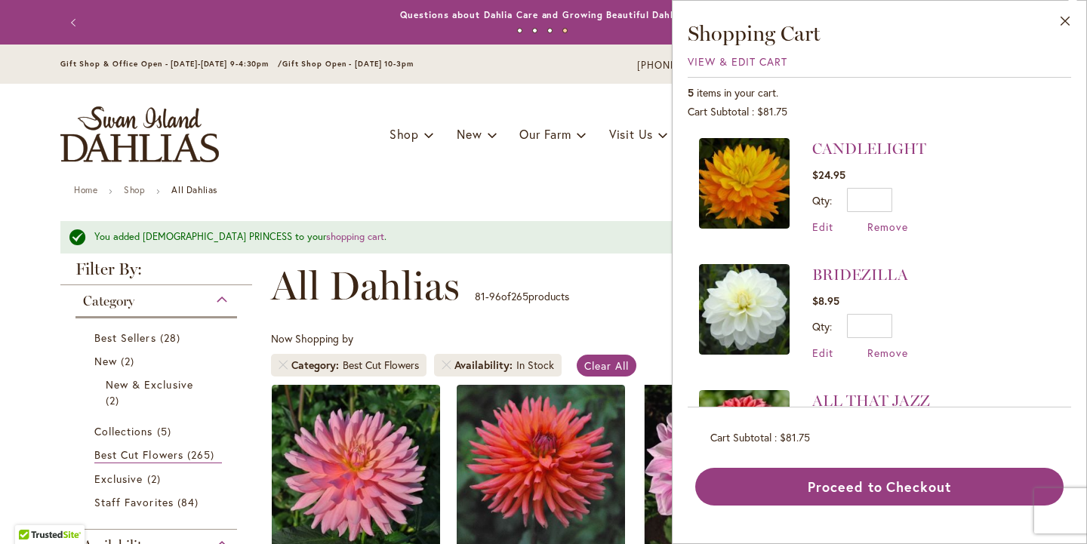
scroll to position [143, 0]
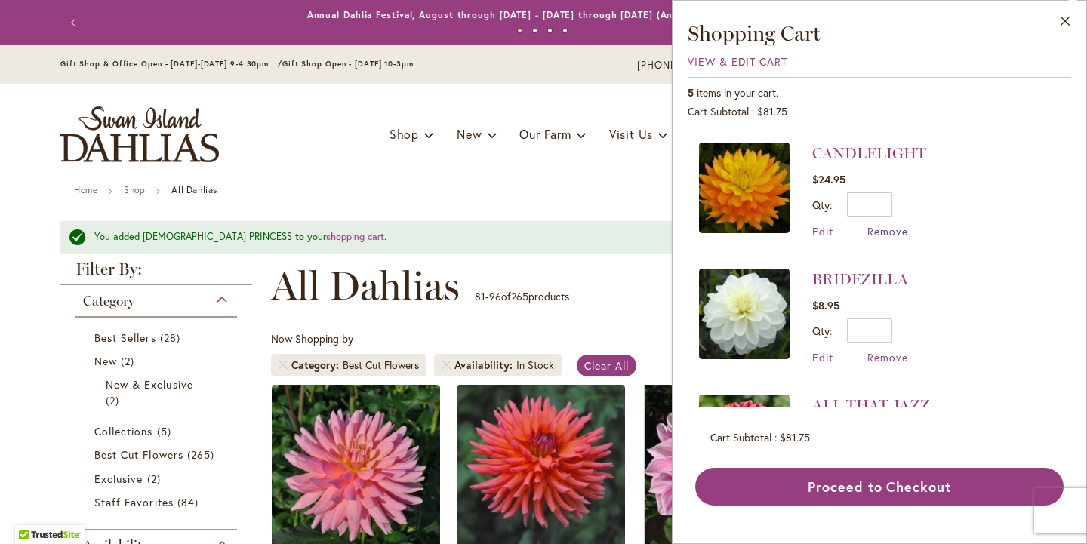
click at [867, 225] on span "Remove" at bounding box center [887, 231] width 41 height 14
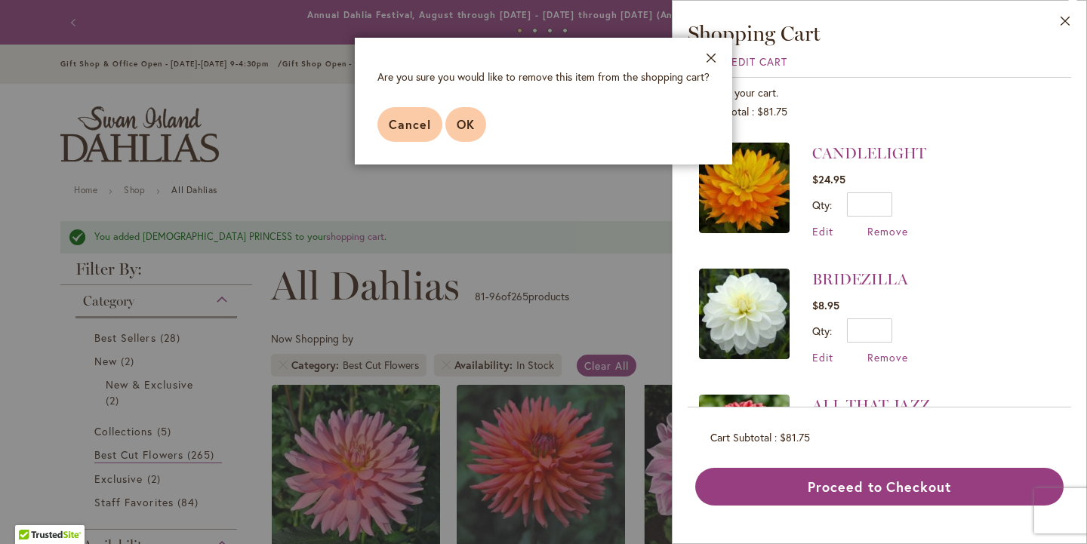
click at [468, 135] on button "OK" at bounding box center [465, 124] width 41 height 35
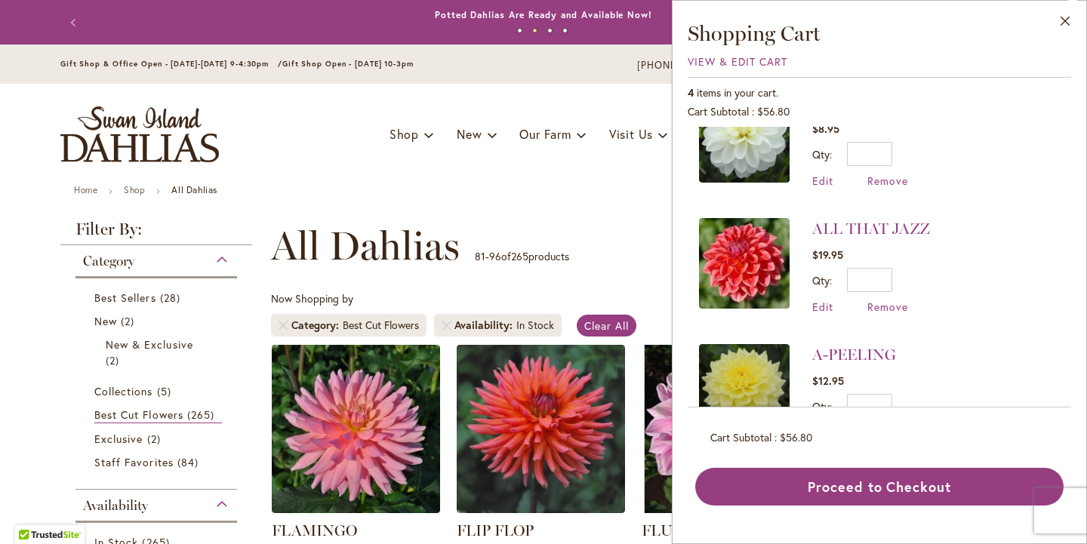
scroll to position [255, 0]
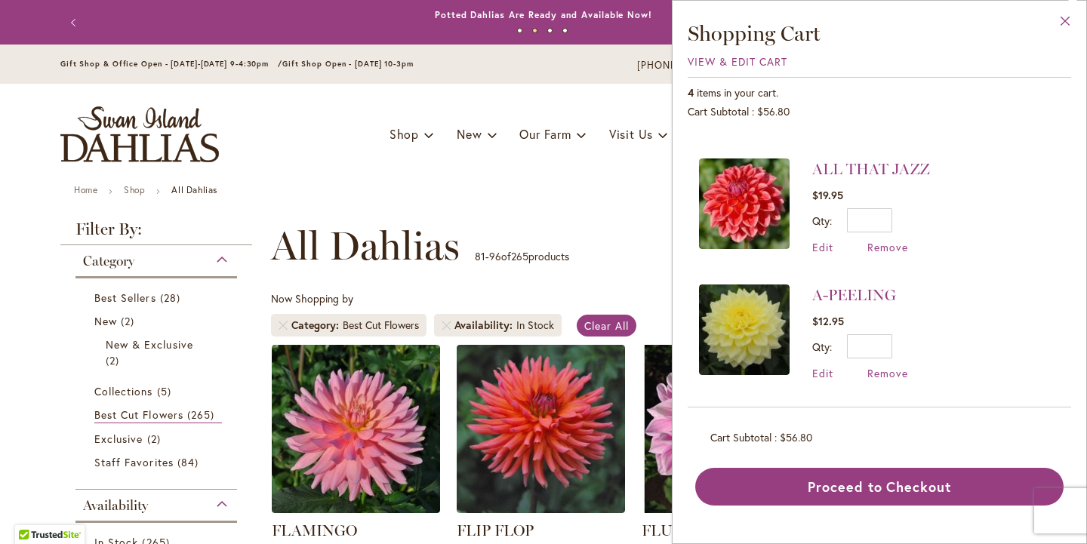
click at [1068, 20] on button "Close" at bounding box center [1066, 25] width 42 height 48
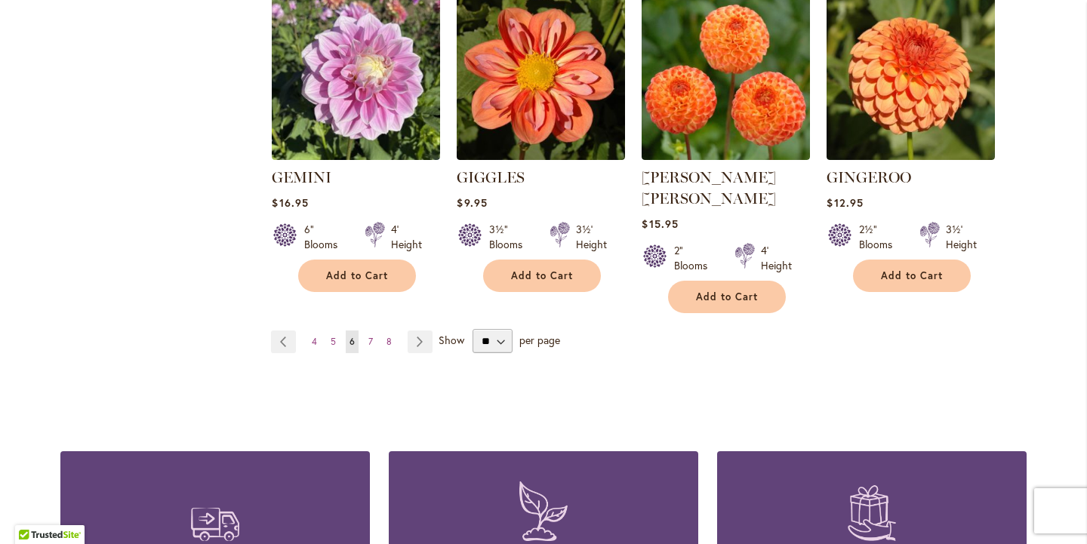
scroll to position [1394, 0]
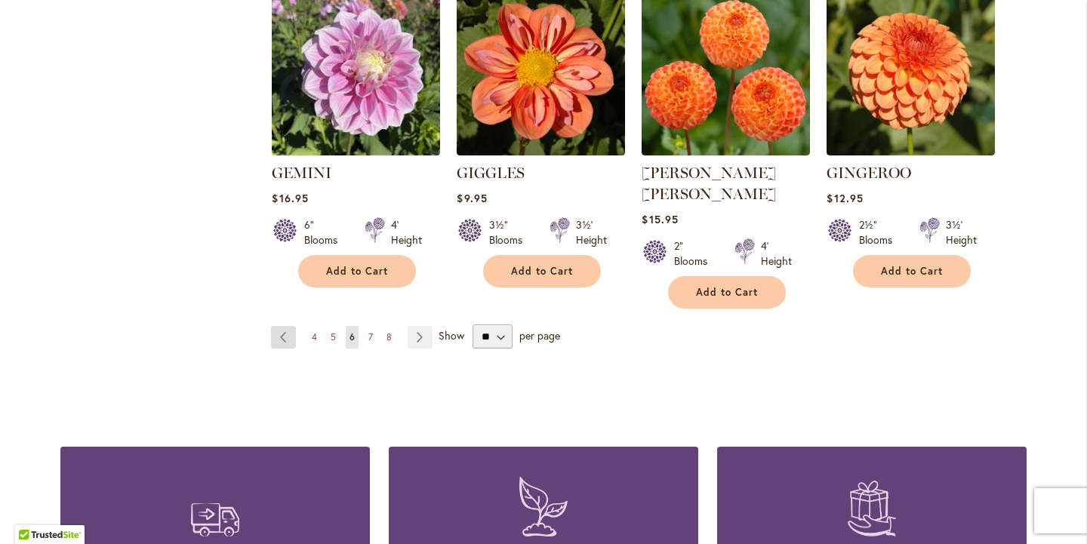
click at [279, 326] on link "Page Previous" at bounding box center [283, 337] width 25 height 23
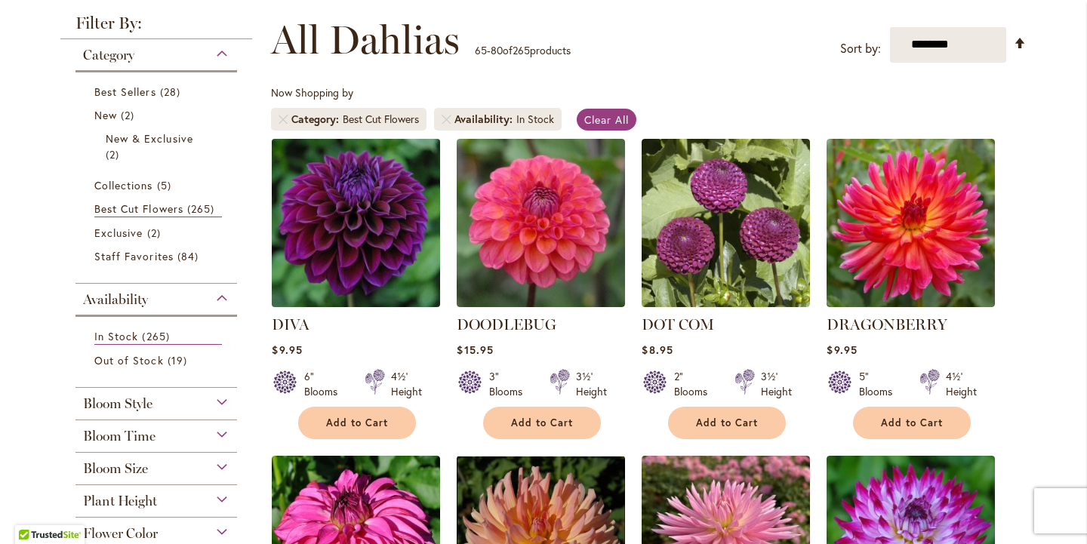
scroll to position [208, 0]
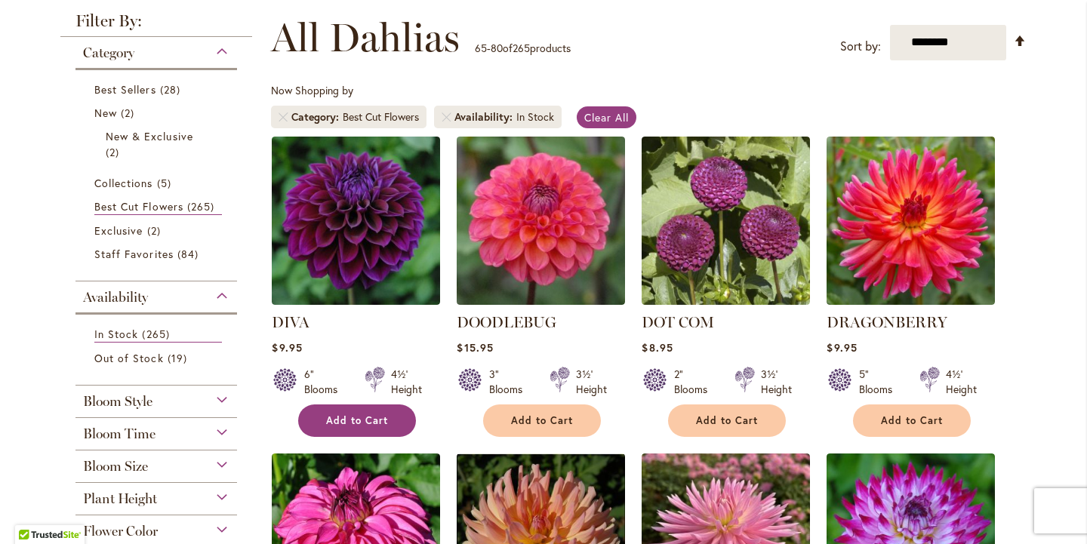
click at [353, 420] on button "Add to Cart" at bounding box center [357, 421] width 118 height 32
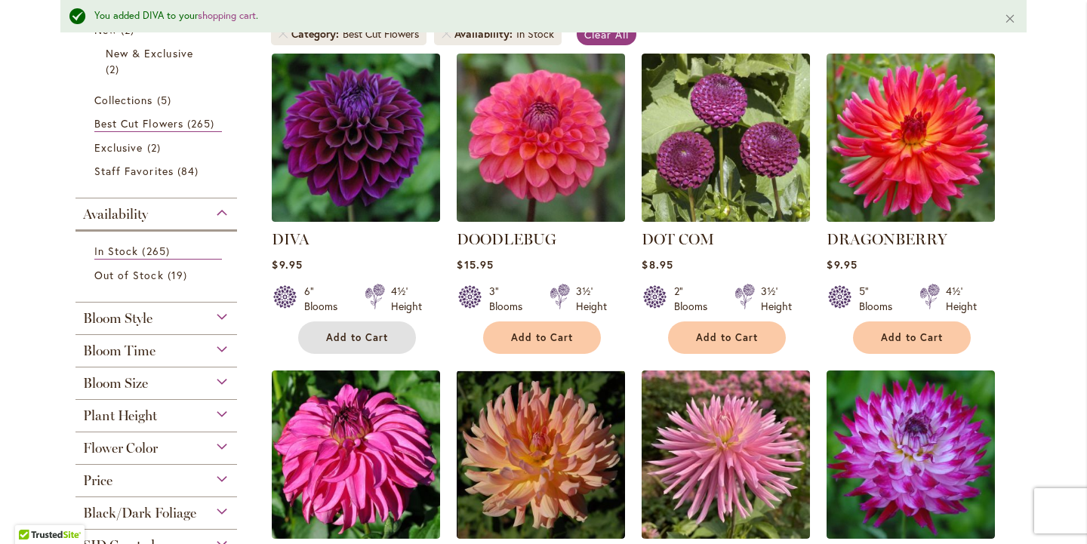
scroll to position [331, 0]
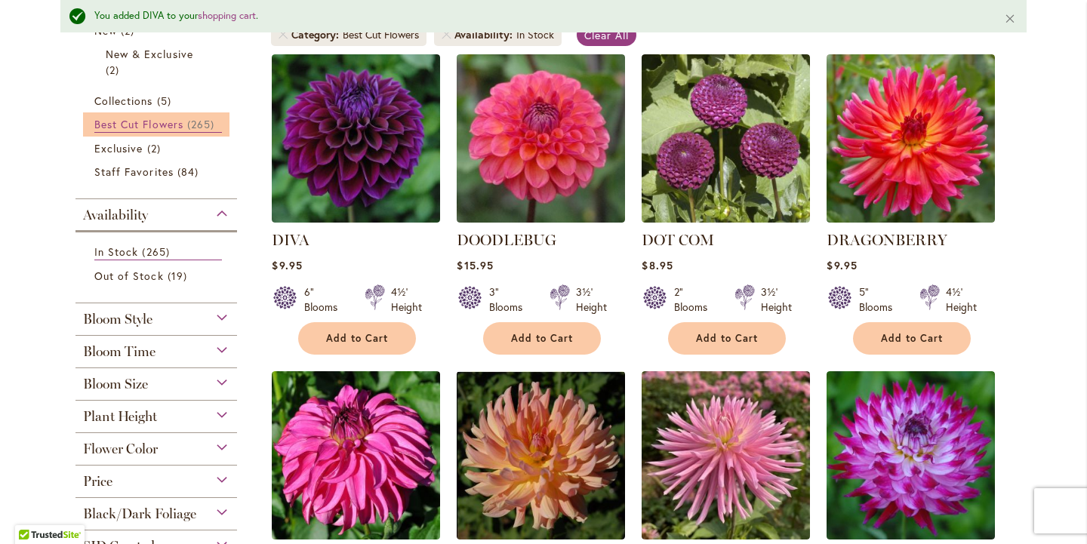
click at [144, 133] on link "Best Cut Flowers 265 items" at bounding box center [158, 124] width 128 height 17
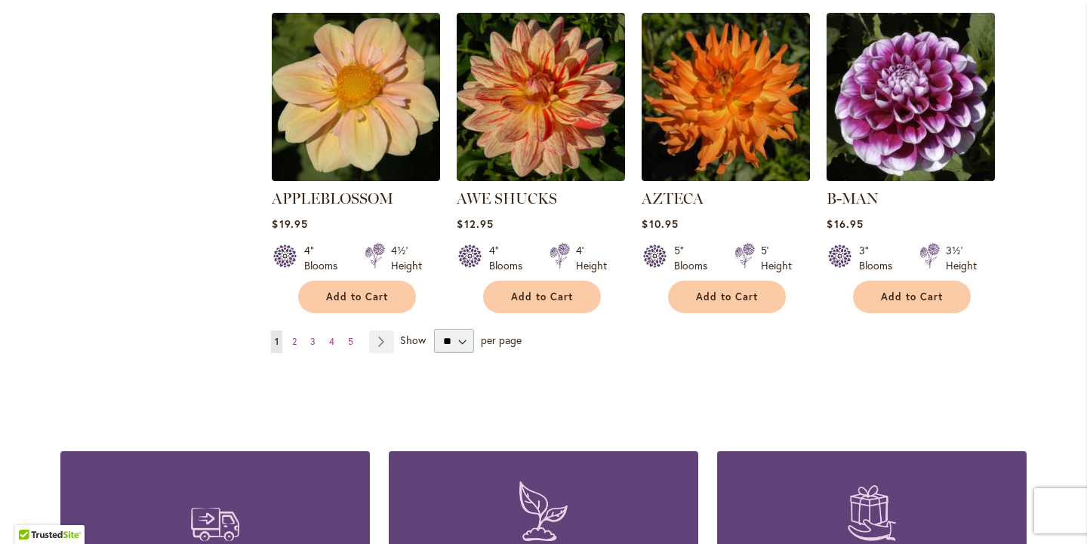
scroll to position [1306, 0]
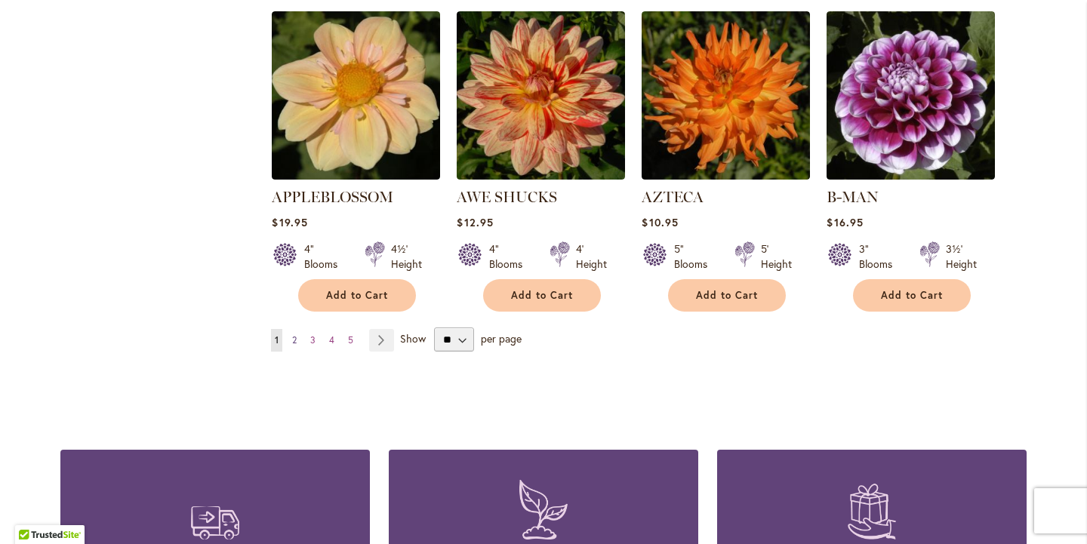
click at [294, 346] on span "2" at bounding box center [294, 339] width 5 height 11
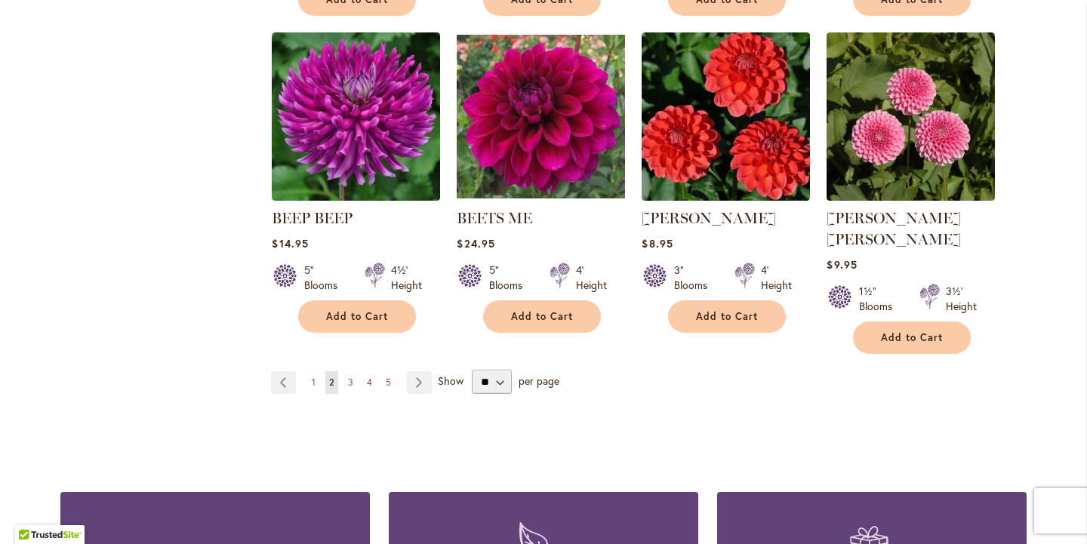
scroll to position [1312, 0]
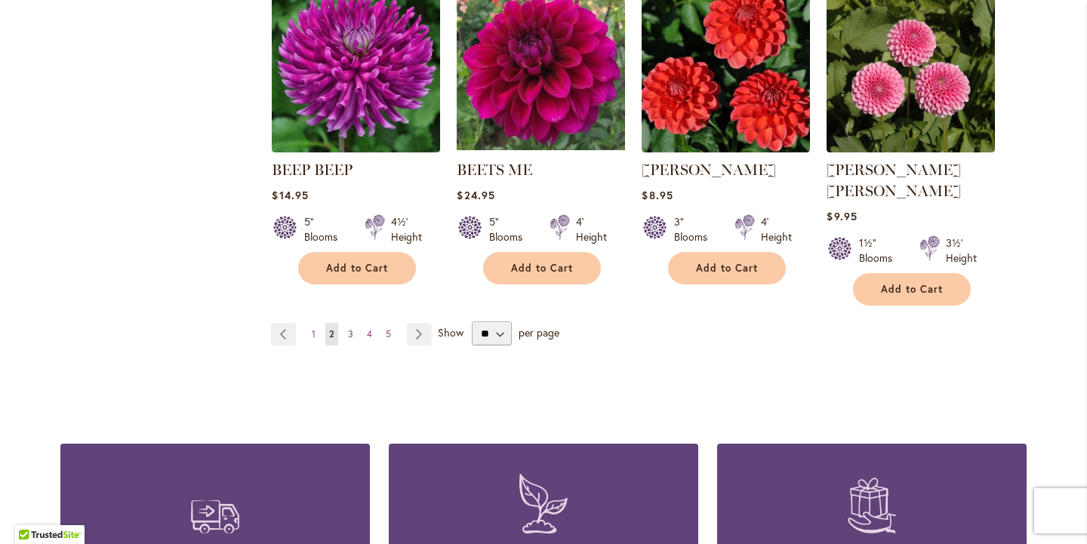
click at [353, 340] on span "3" at bounding box center [350, 333] width 5 height 11
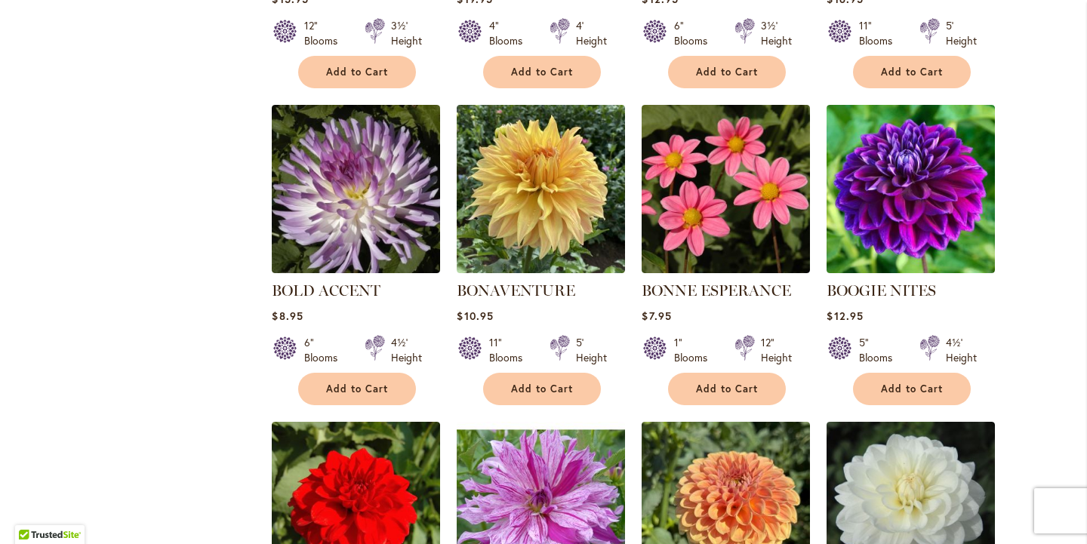
scroll to position [875, 0]
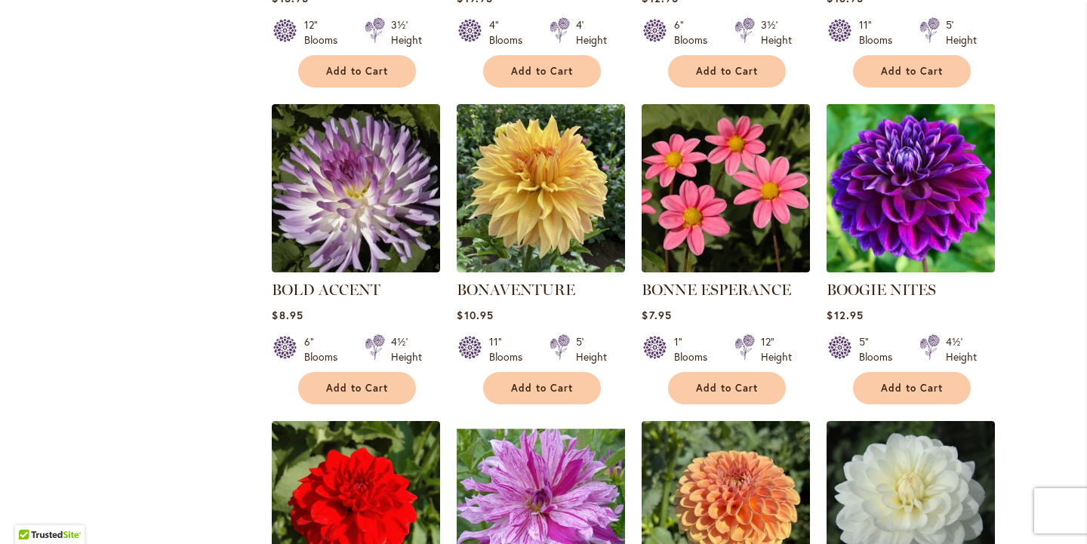
click at [910, 236] on img at bounding box center [911, 188] width 177 height 177
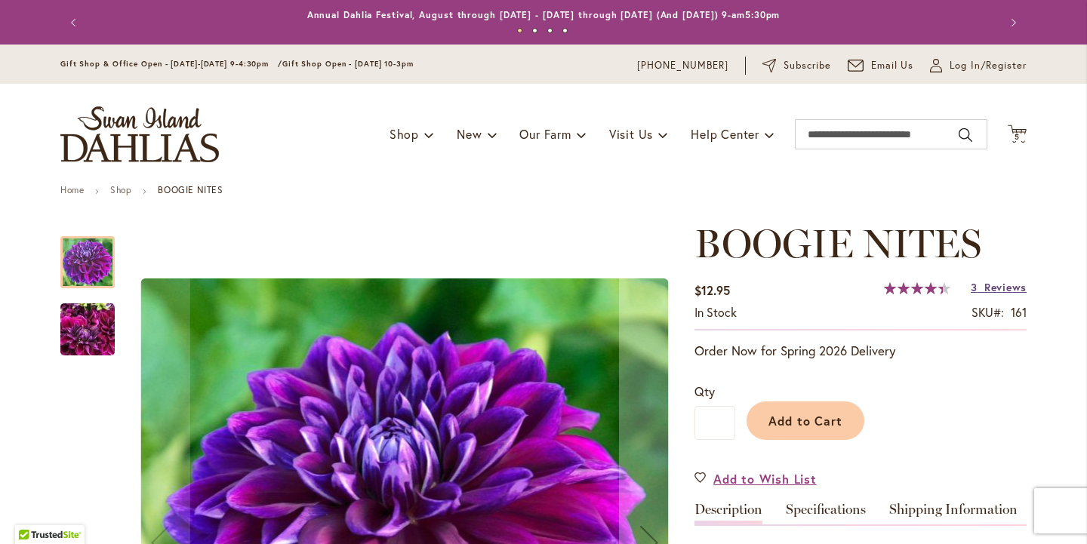
click at [1009, 294] on span "Reviews" at bounding box center [1005, 287] width 42 height 14
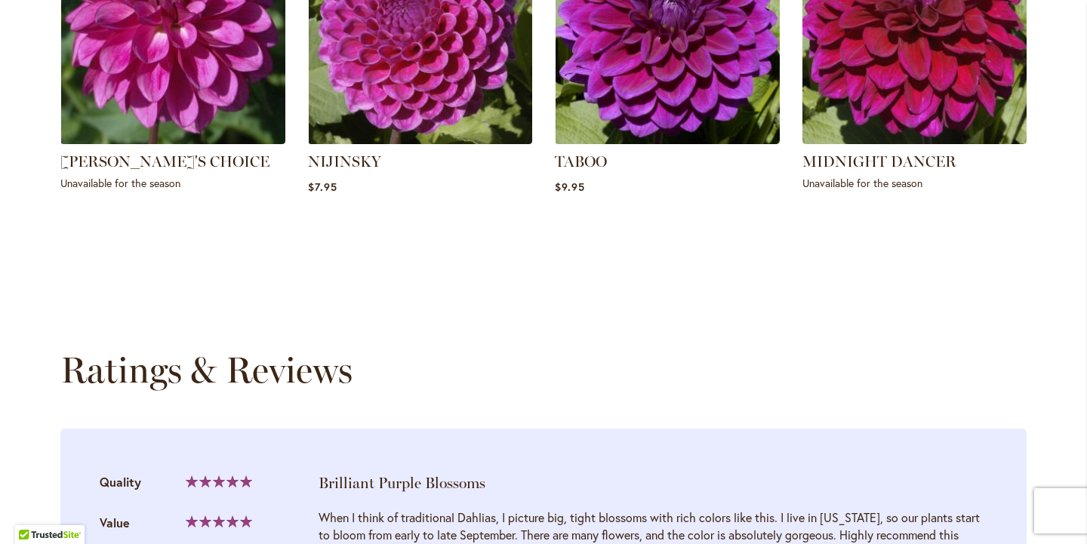
scroll to position [1542, 0]
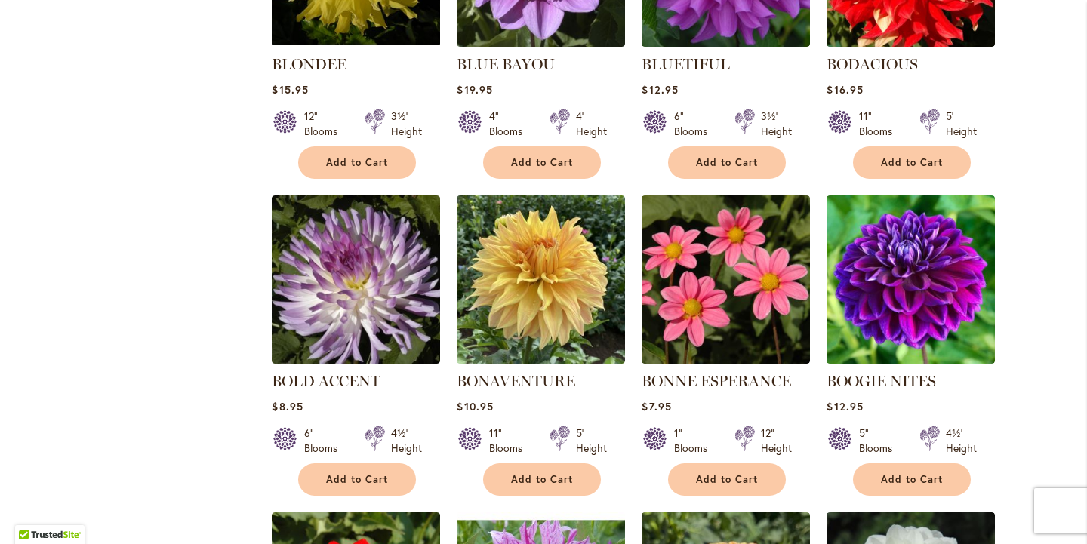
scroll to position [790, 0]
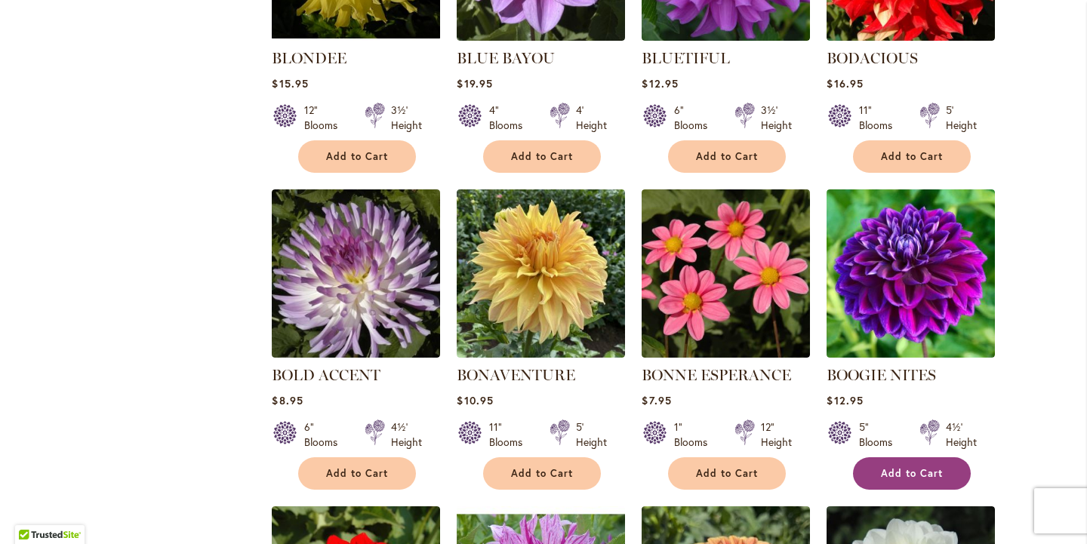
click at [892, 480] on span "Add to Cart" at bounding box center [912, 473] width 62 height 13
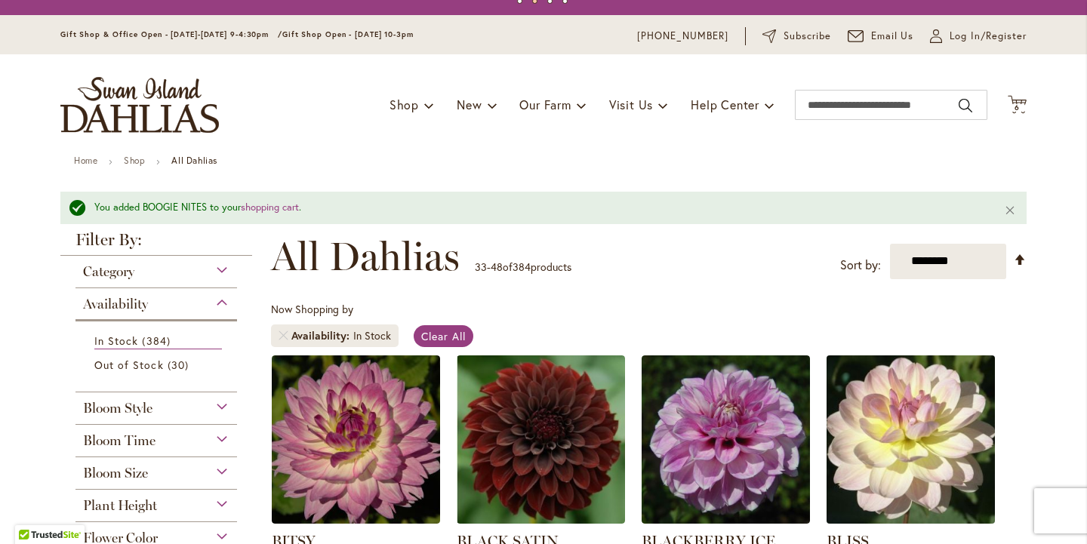
scroll to position [0, 0]
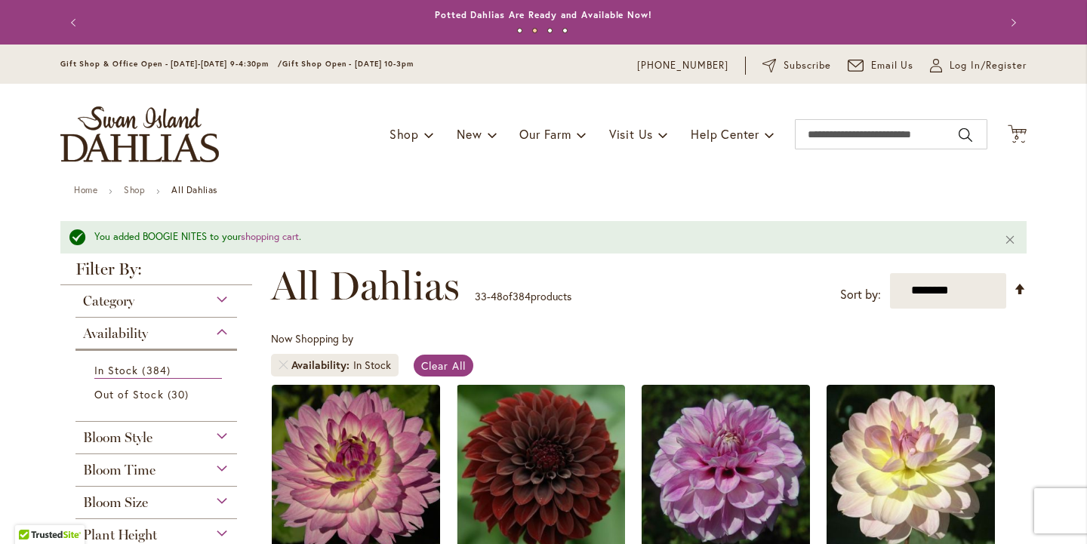
click at [223, 301] on div "Category" at bounding box center [156, 297] width 162 height 24
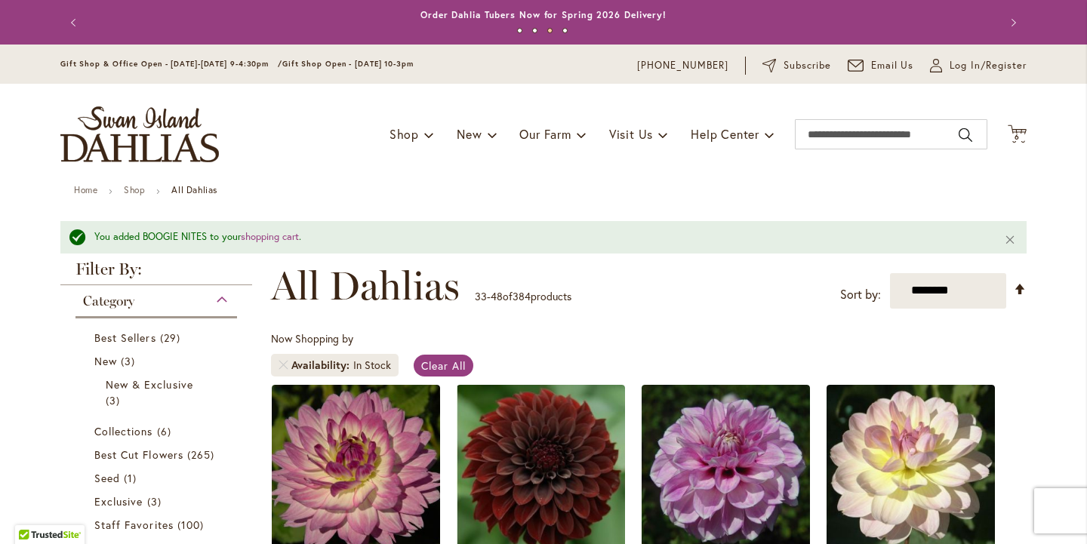
scroll to position [288, 0]
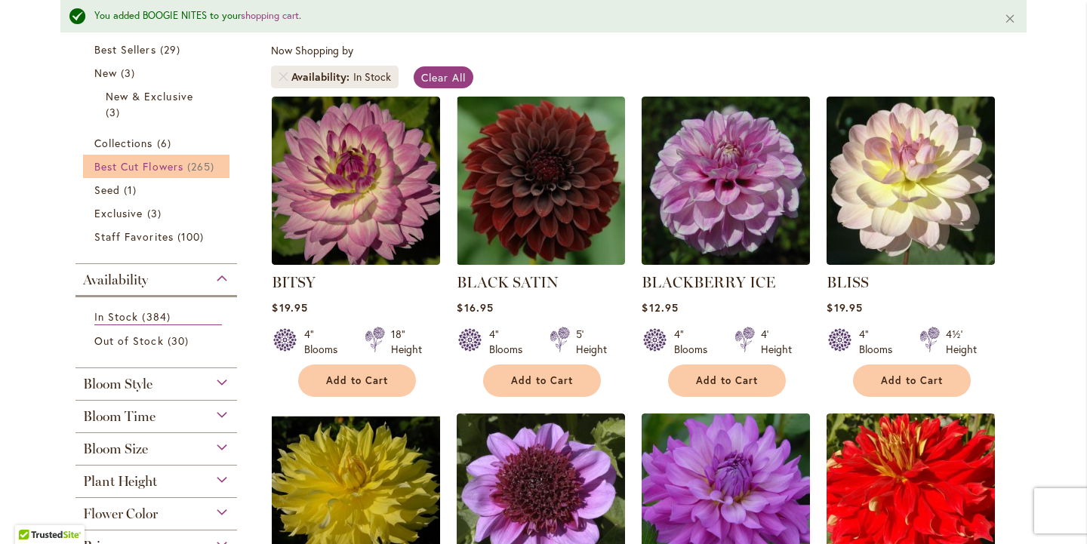
click at [127, 174] on span "Best Cut Flowers" at bounding box center [138, 166] width 89 height 14
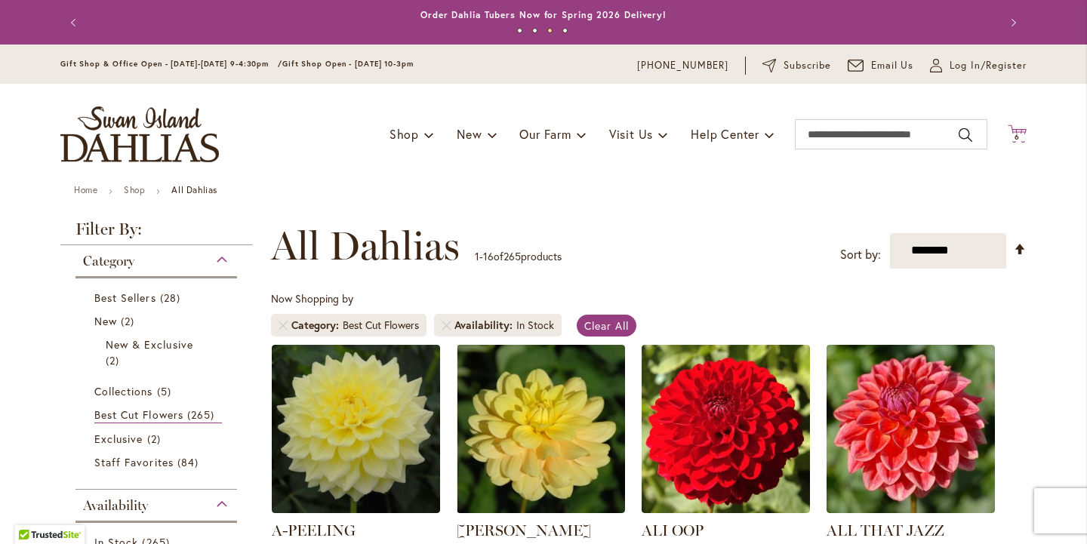
click at [1019, 131] on icon "Cart .cls-1 { fill: #231f20; }" at bounding box center [1017, 134] width 19 height 19
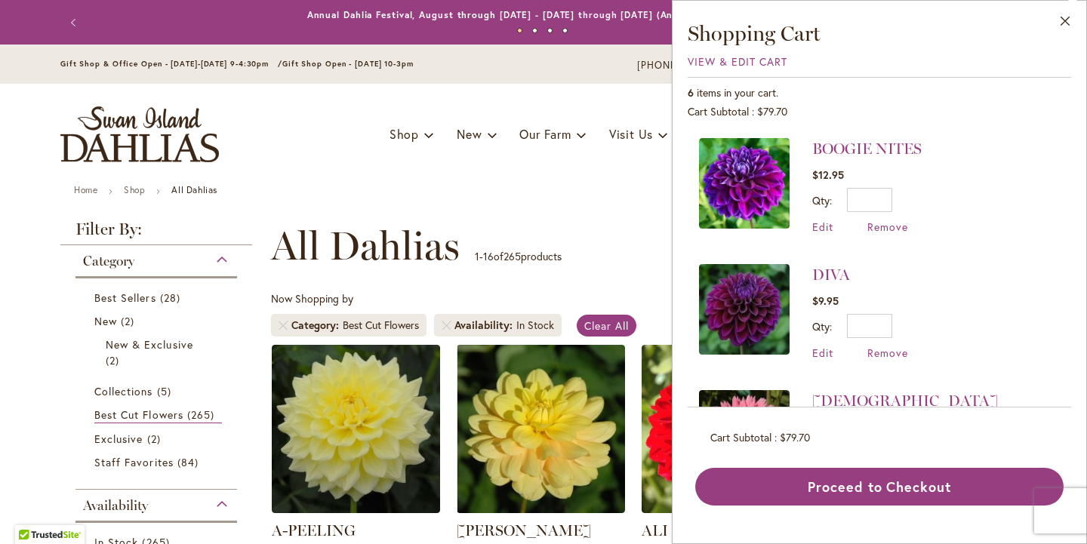
click at [699, 306] on img at bounding box center [744, 309] width 91 height 91
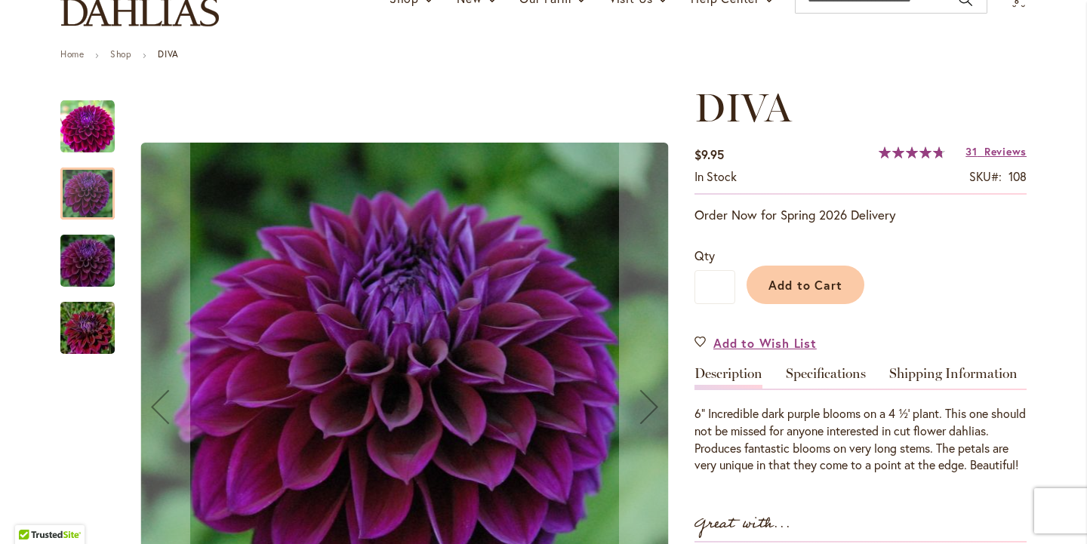
scroll to position [141, 0]
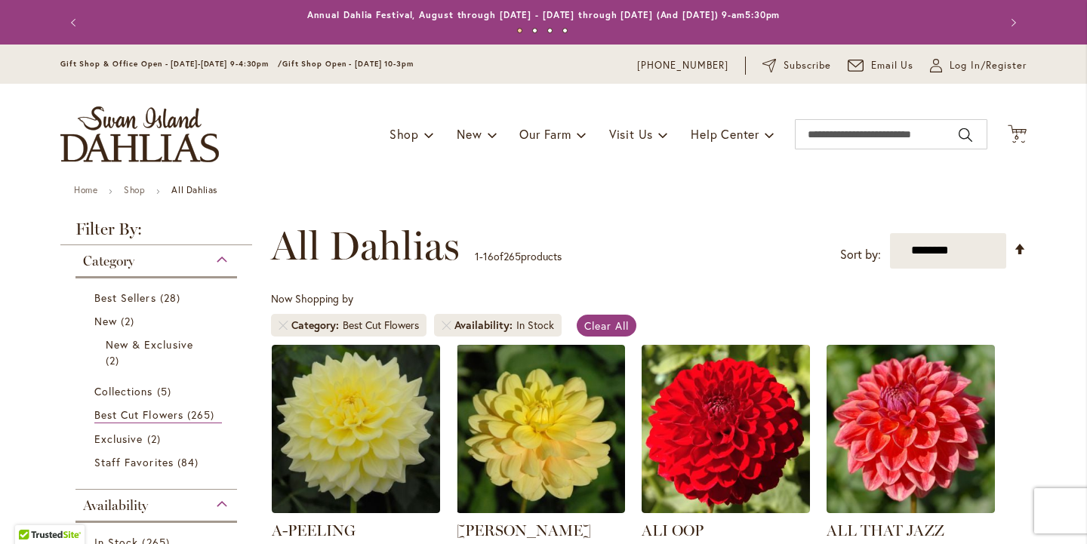
scroll to position [2, 0]
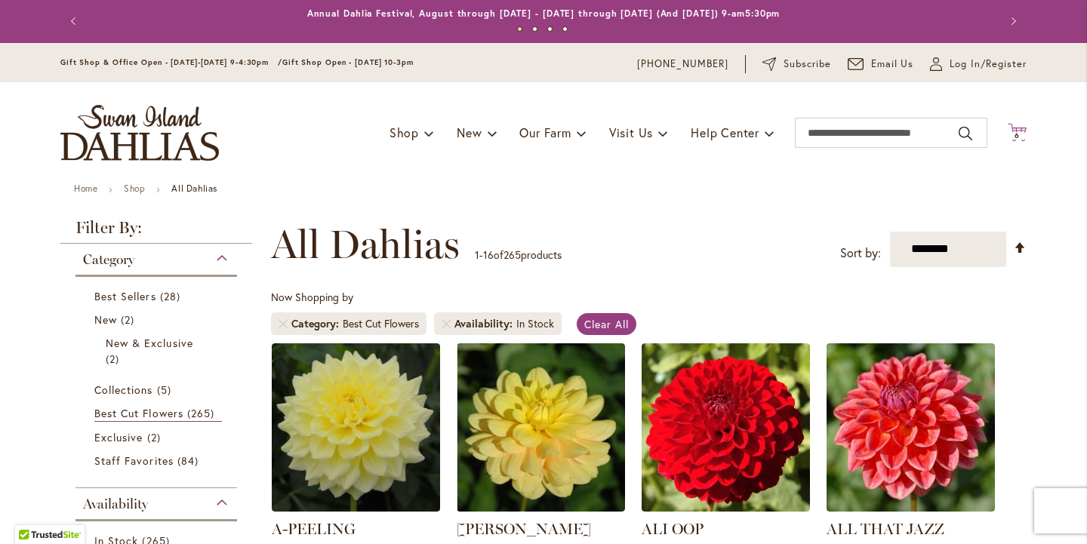
click at [1018, 134] on span "6" at bounding box center [1017, 136] width 5 height 10
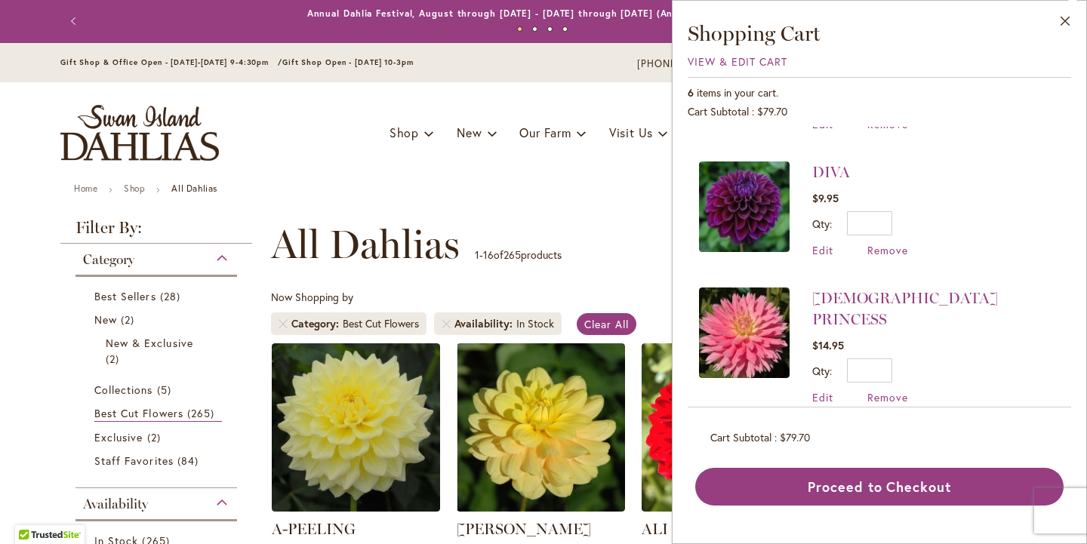
scroll to position [116, 0]
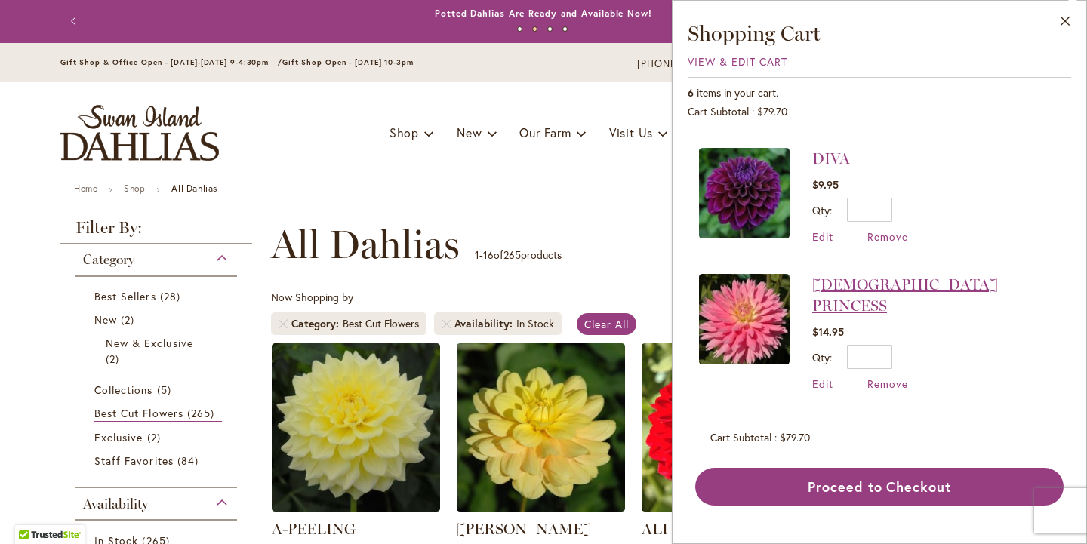
click at [812, 297] on link "[DEMOGRAPHIC_DATA] PRINCESS" at bounding box center [905, 295] width 186 height 39
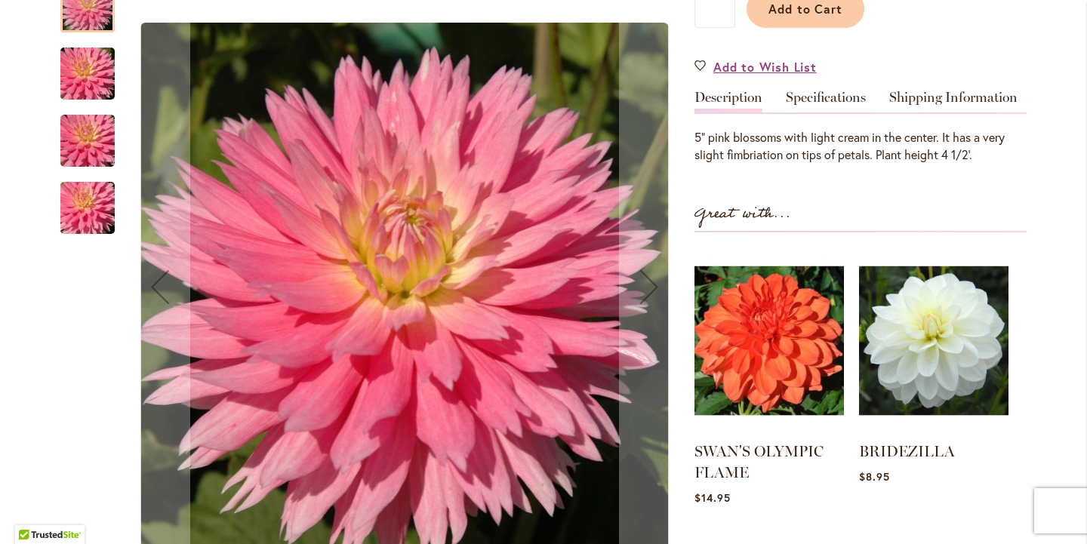
scroll to position [455, 0]
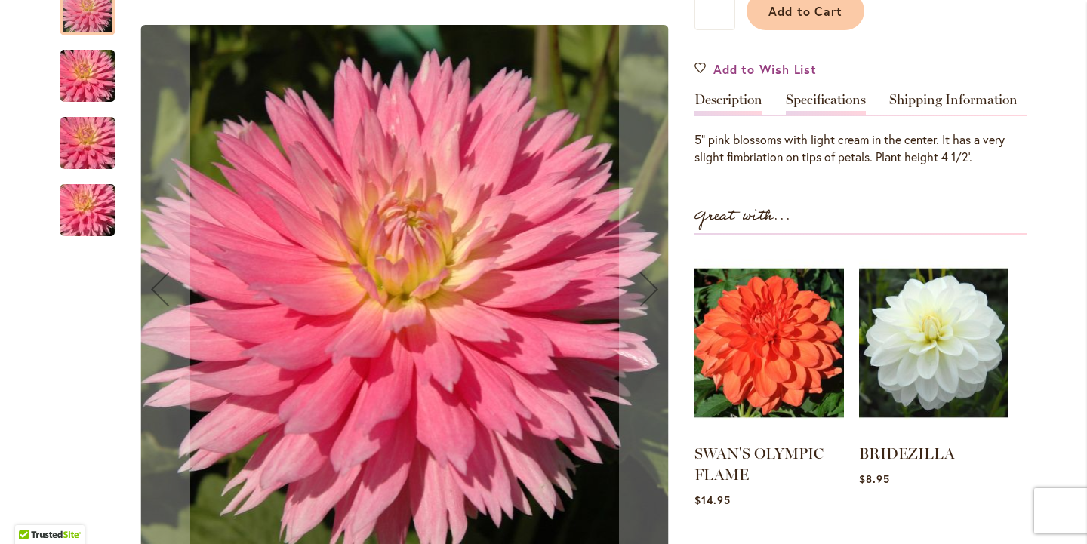
click at [840, 93] on link "Specifications" at bounding box center [826, 104] width 80 height 22
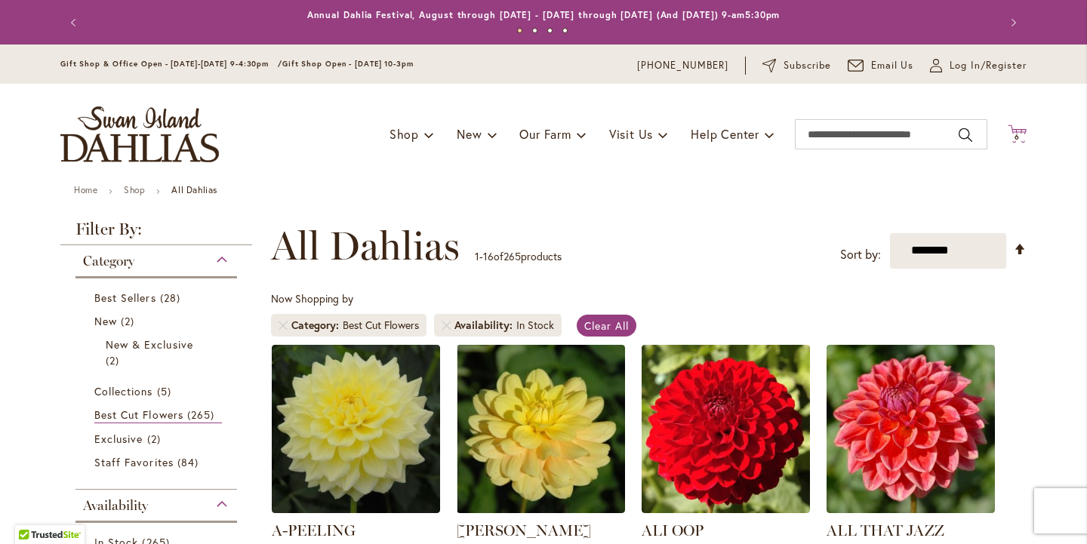
click at [1020, 133] on icon at bounding box center [1017, 134] width 19 height 18
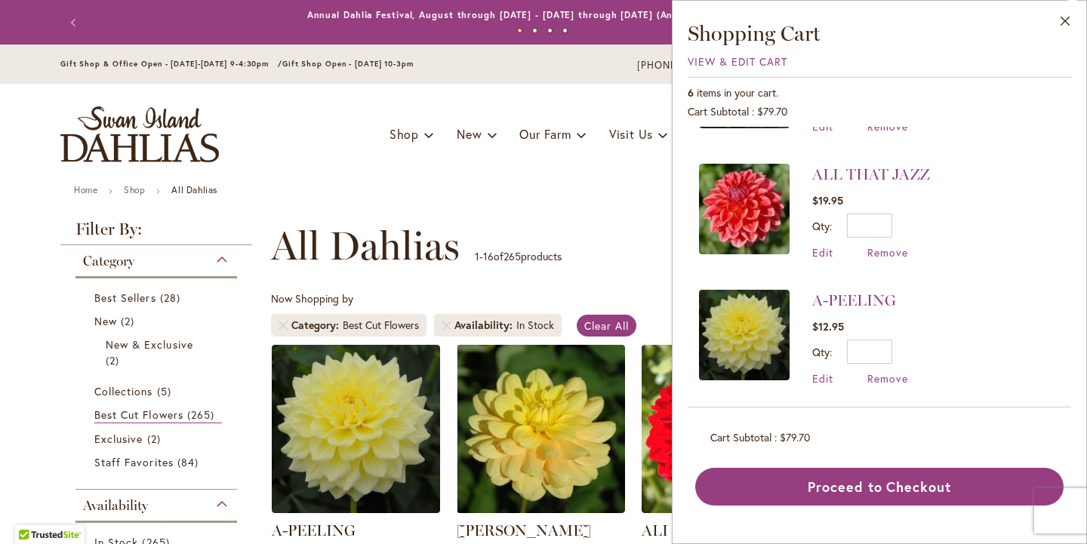
scroll to position [505, 0]
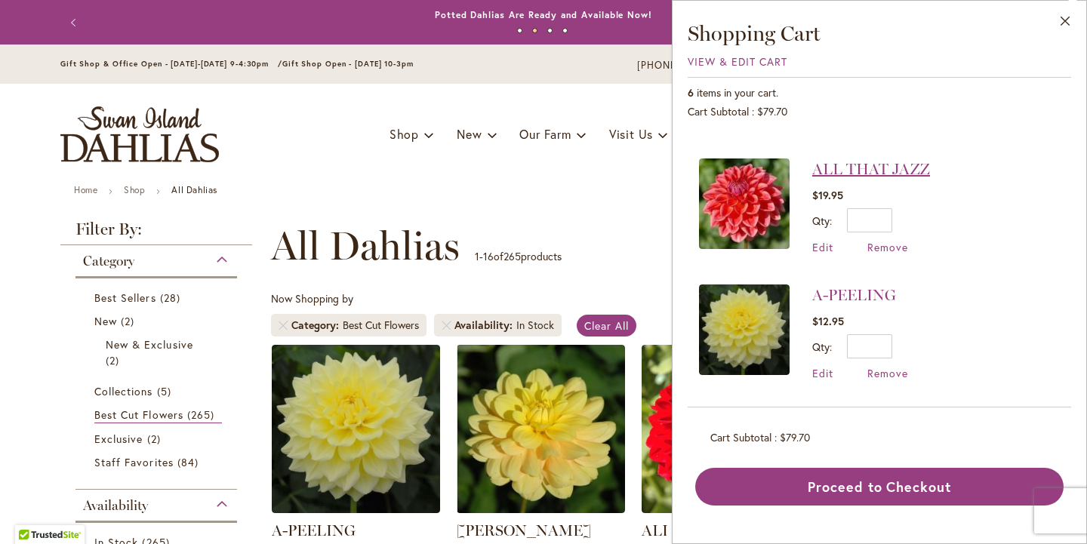
click at [812, 178] on link "ALL THAT JAZZ" at bounding box center [871, 169] width 118 height 18
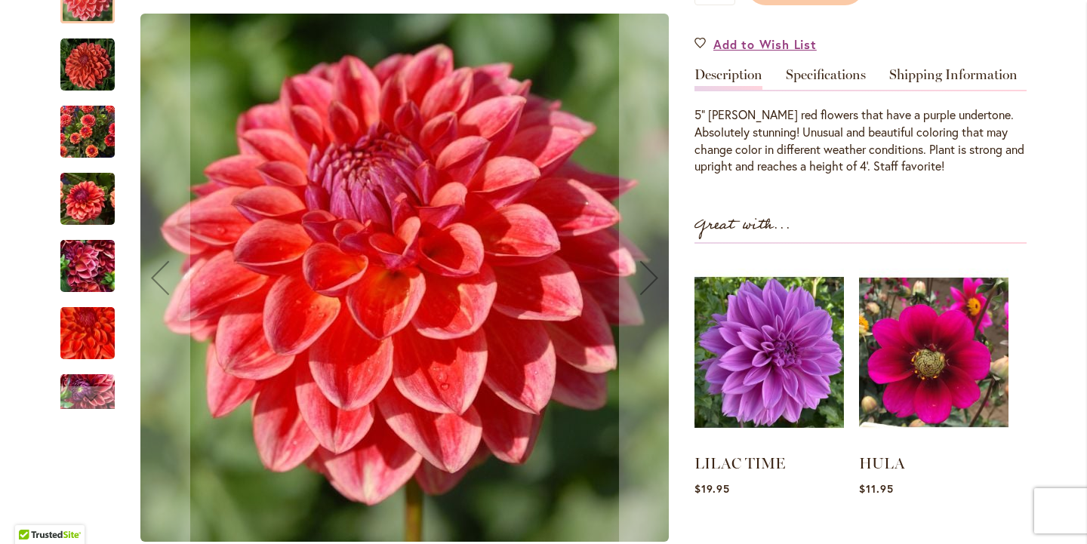
scroll to position [432, 0]
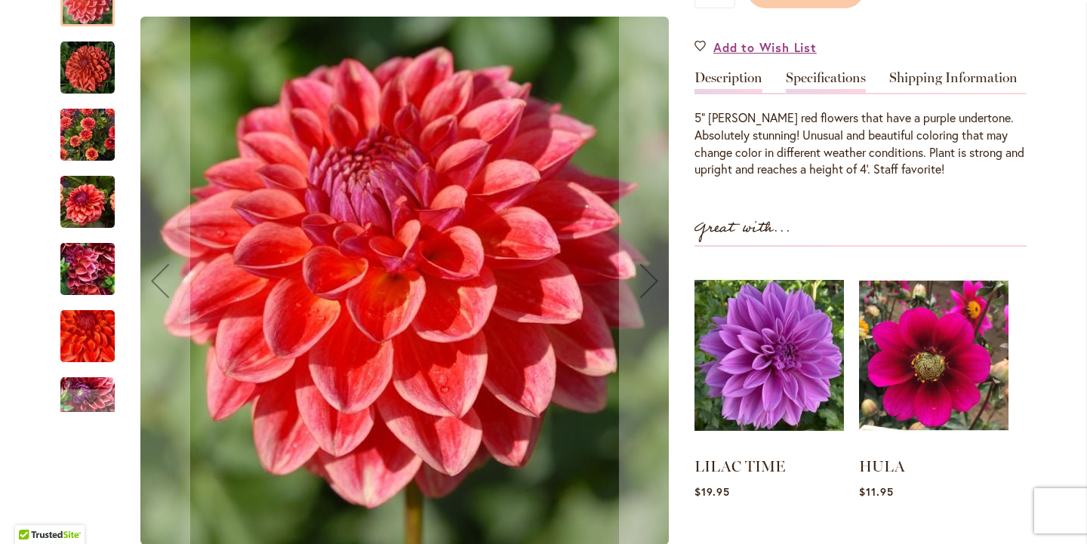
click at [843, 72] on link "Specifications" at bounding box center [826, 82] width 80 height 22
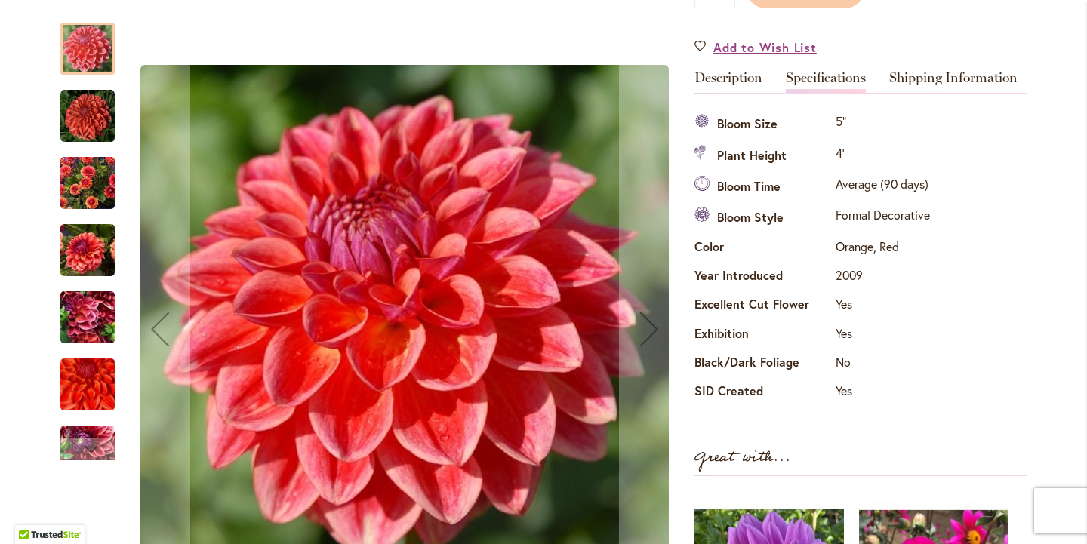
scroll to position [0, 0]
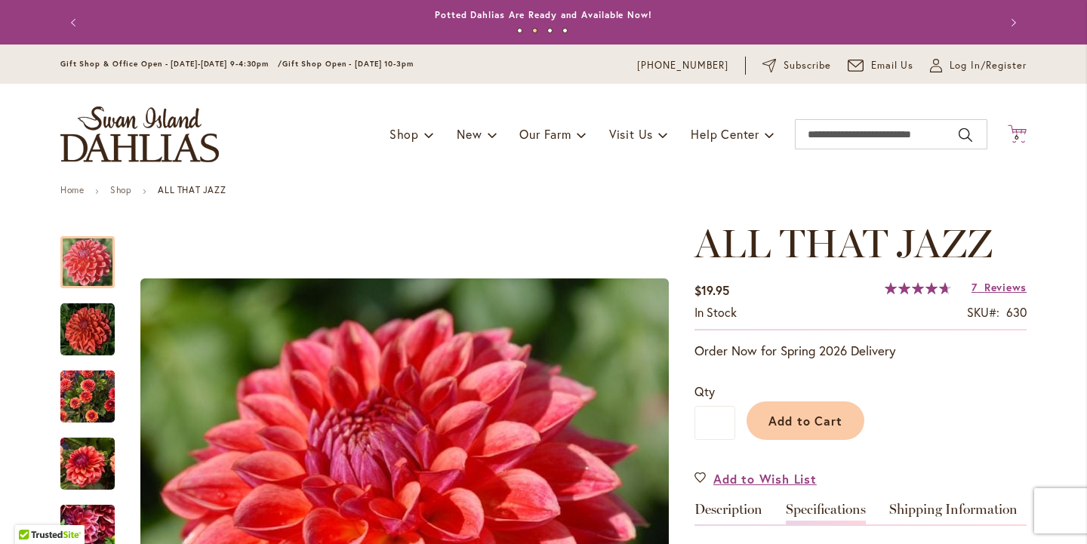
click at [1020, 139] on span "6 6 items" at bounding box center [1017, 138] width 15 height 8
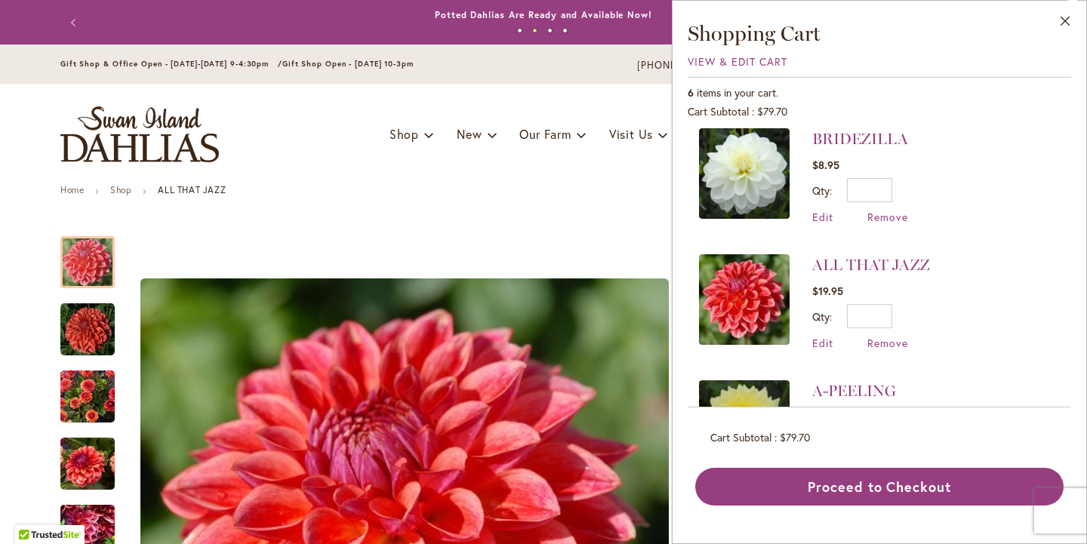
scroll to position [519, 0]
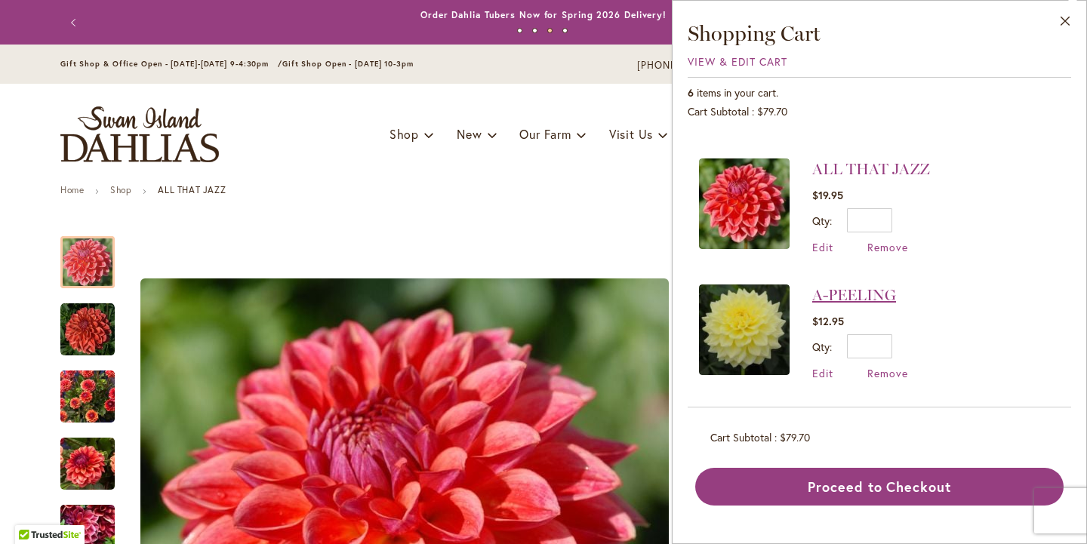
click at [812, 297] on link "A-PEELING" at bounding box center [854, 295] width 84 height 18
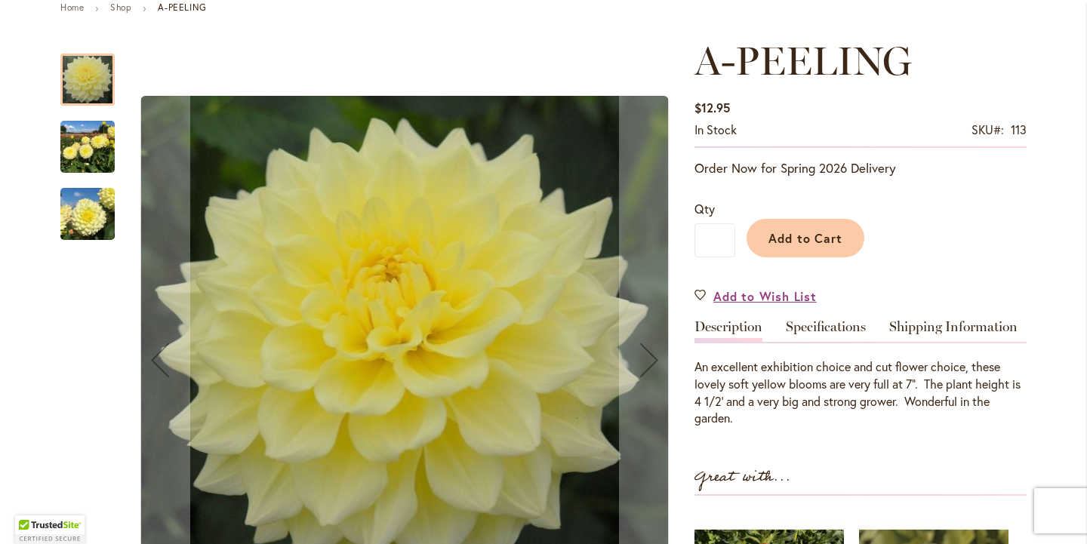
scroll to position [184, 0]
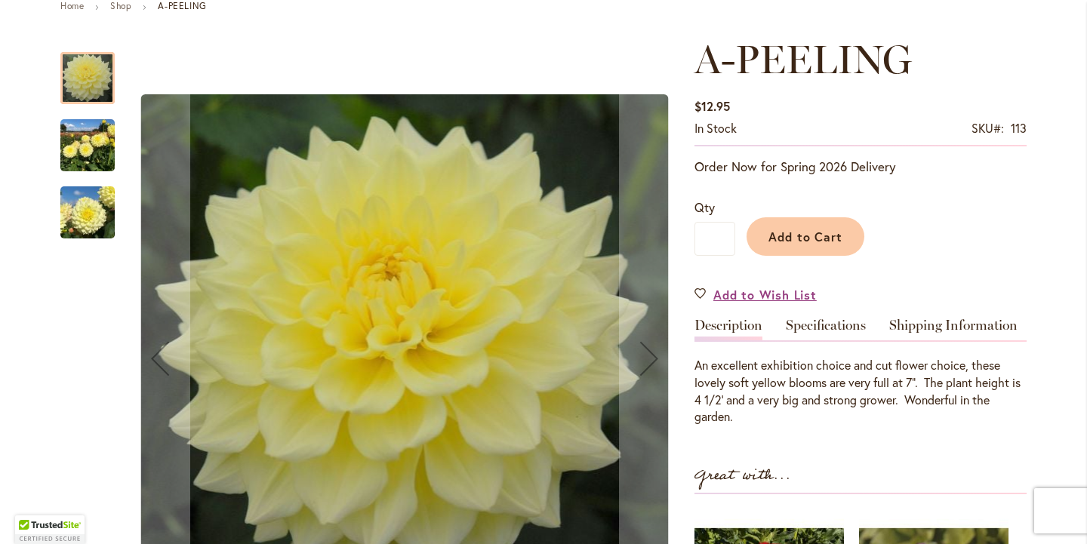
click at [813, 327] on link "Specifications" at bounding box center [826, 330] width 80 height 22
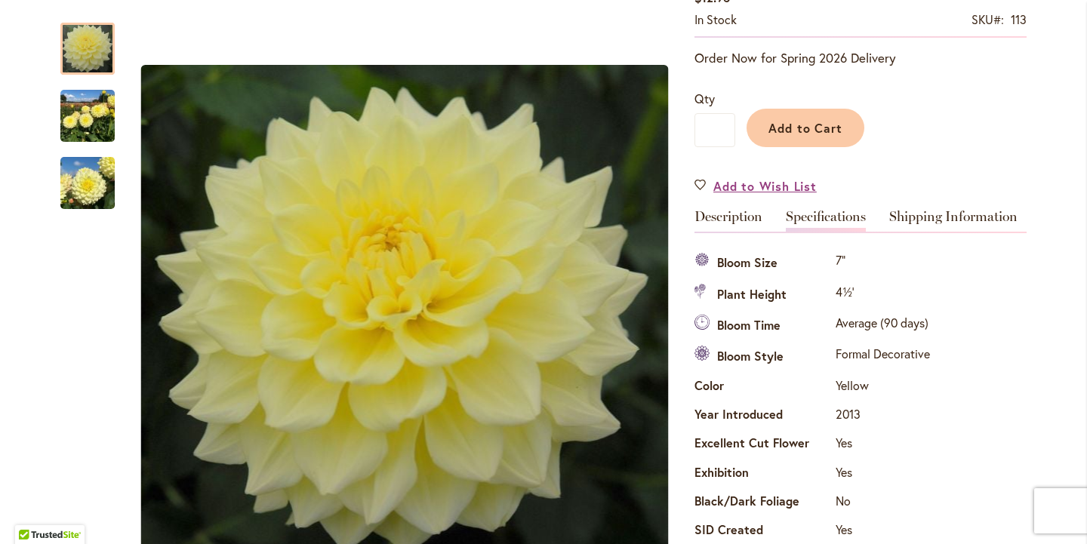
scroll to position [0, 0]
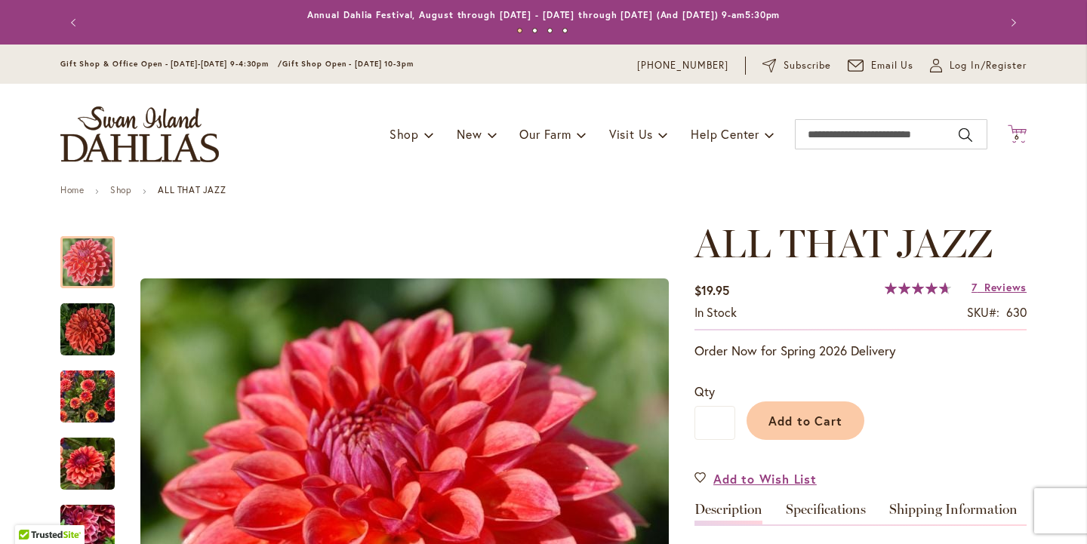
click at [1020, 132] on icon "Cart .cls-1 { fill: #231f20; }" at bounding box center [1017, 134] width 19 height 19
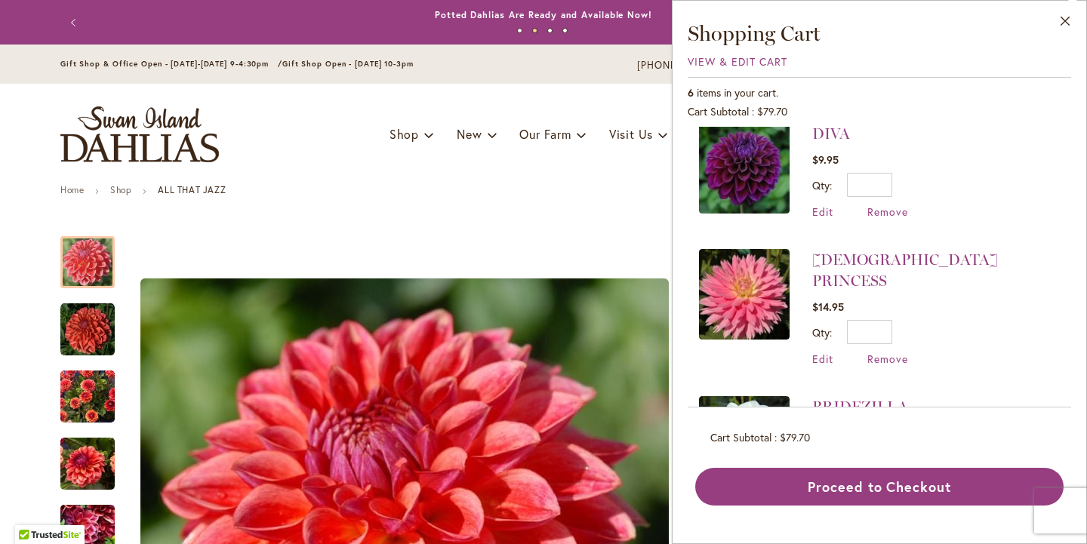
scroll to position [143, 0]
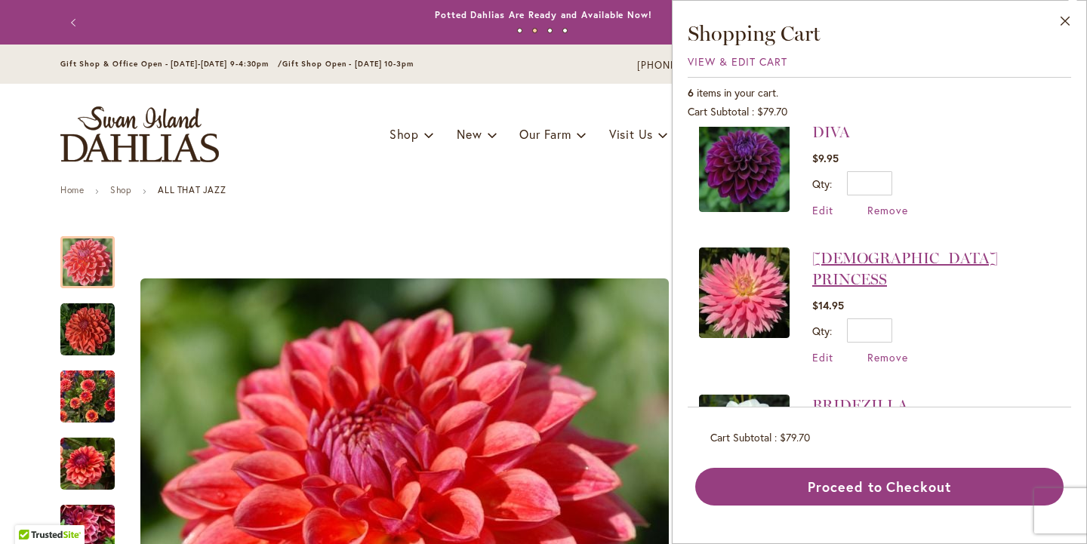
click at [812, 279] on link "[DEMOGRAPHIC_DATA] PRINCESS" at bounding box center [905, 268] width 186 height 39
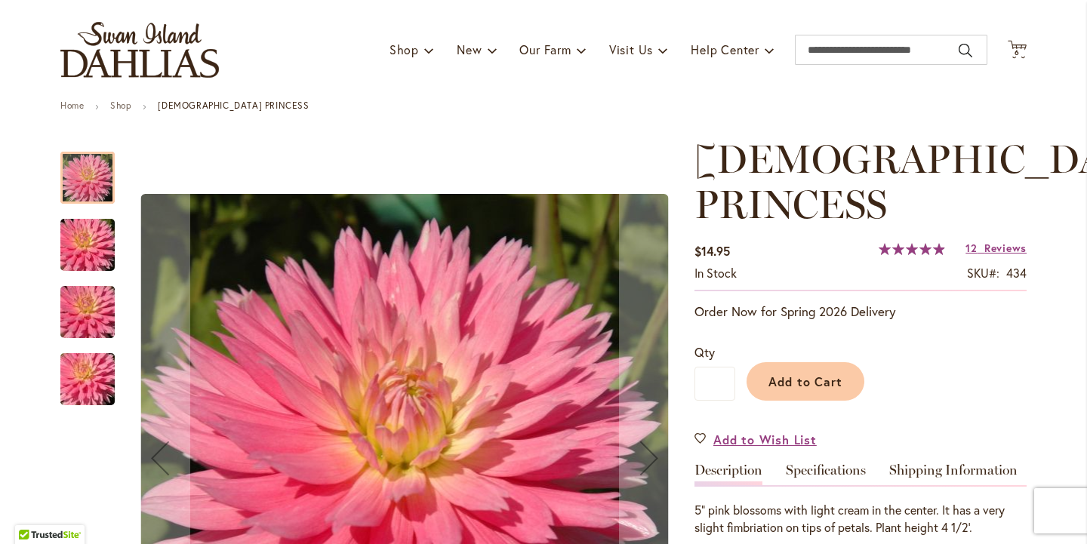
scroll to position [83, 0]
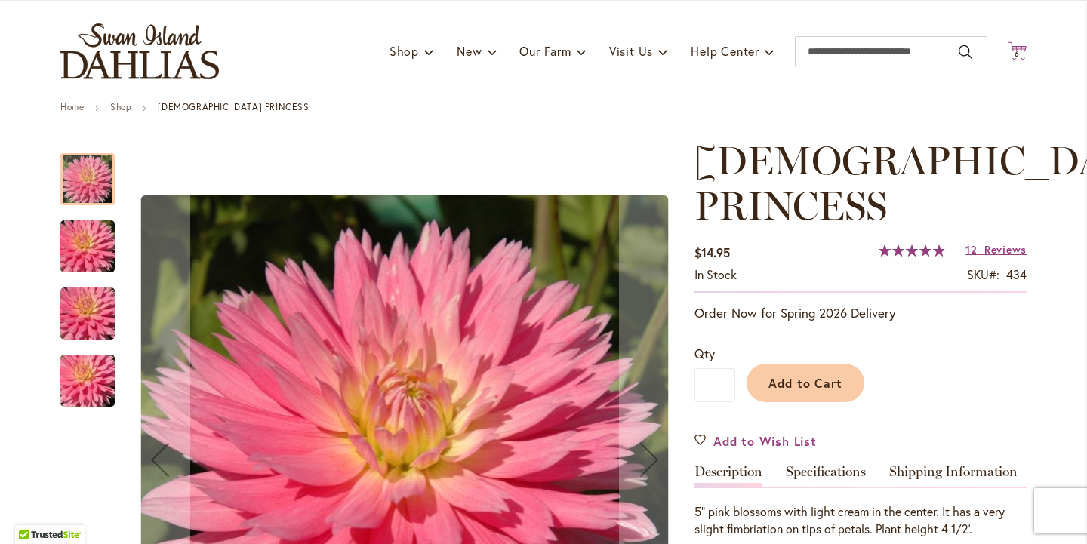
click at [1017, 58] on span "6" at bounding box center [1017, 54] width 5 height 10
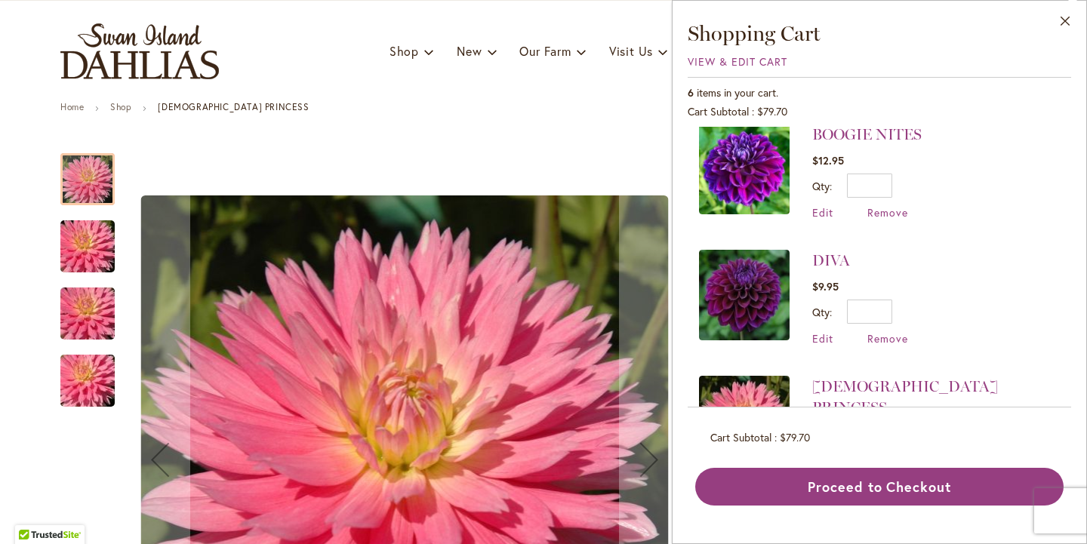
scroll to position [10, 0]
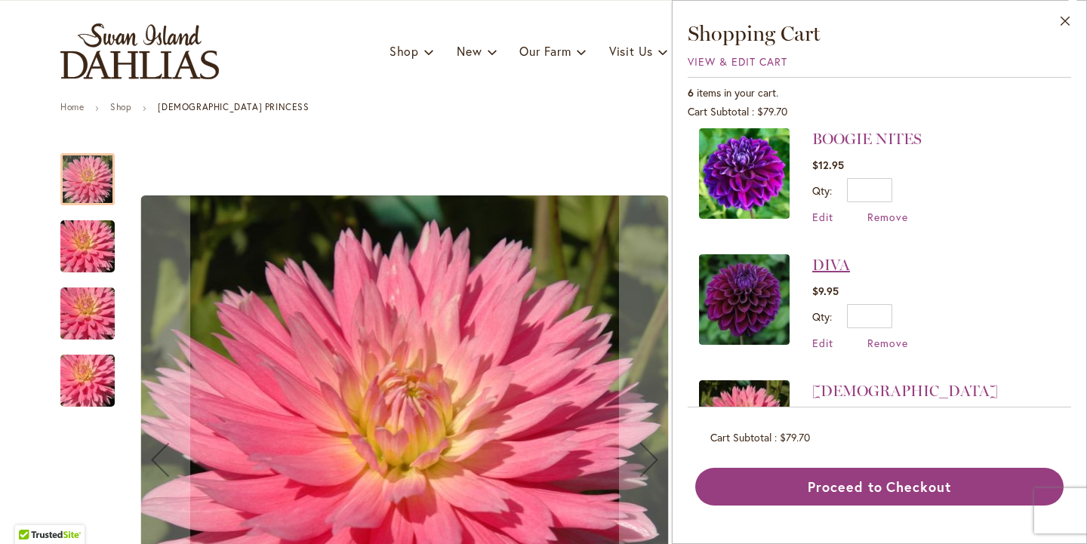
click at [812, 274] on link "DIVA" at bounding box center [831, 265] width 38 height 18
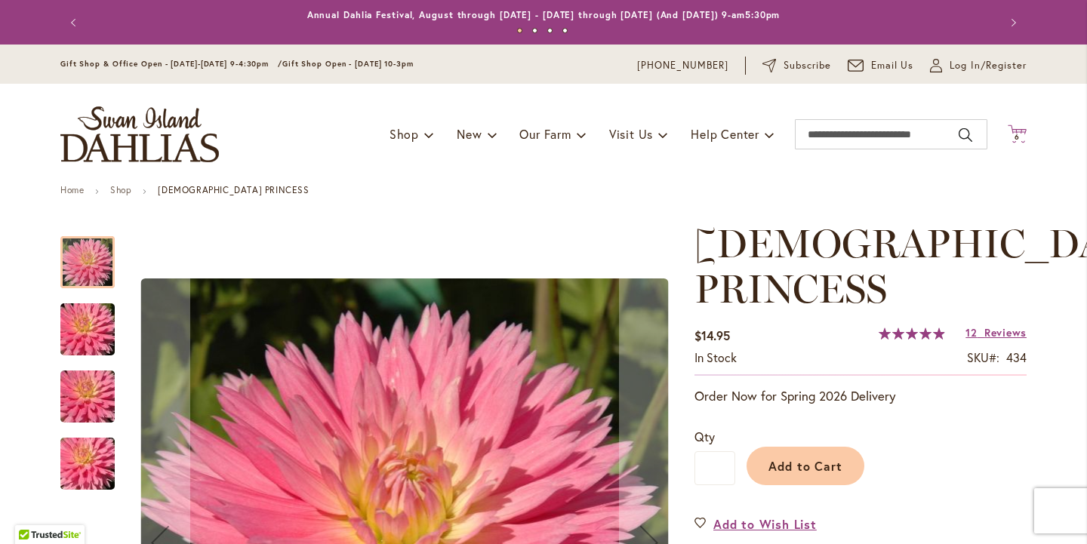
click at [1021, 131] on icon at bounding box center [1017, 134] width 19 height 18
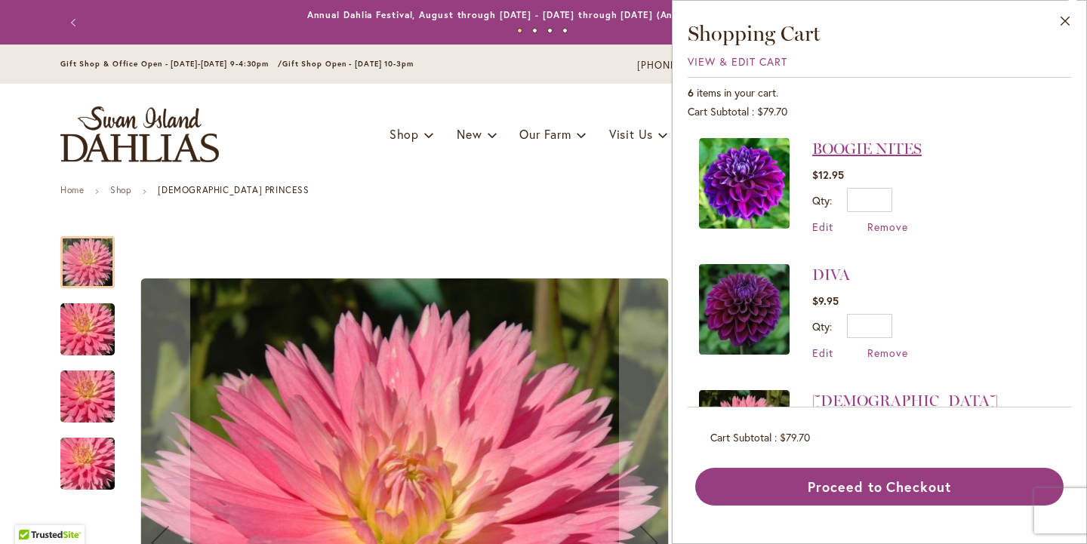
click at [812, 158] on link "BOOGIE NITES" at bounding box center [866, 149] width 109 height 18
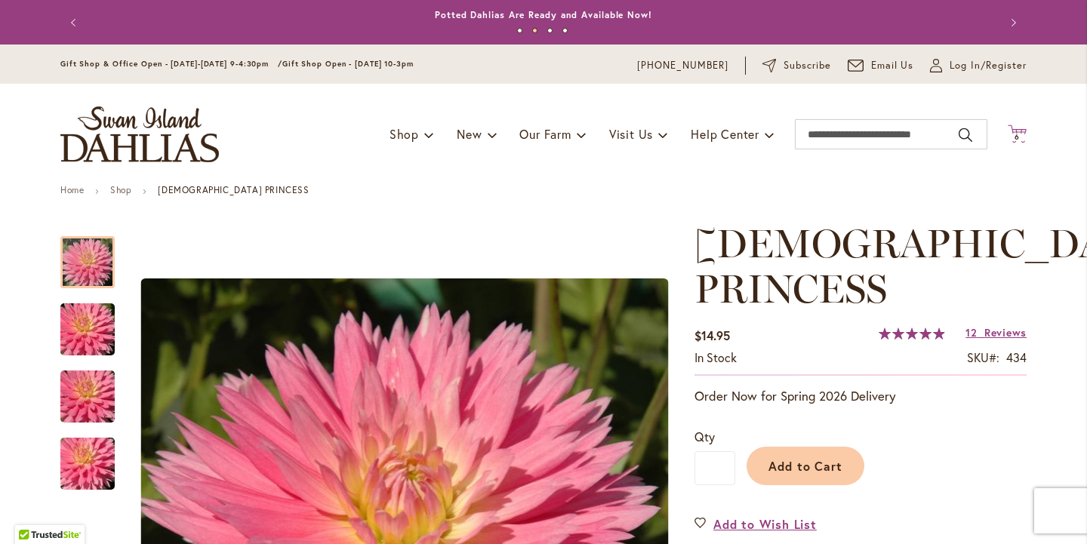
click at [1017, 138] on span "6" at bounding box center [1017, 137] width 5 height 10
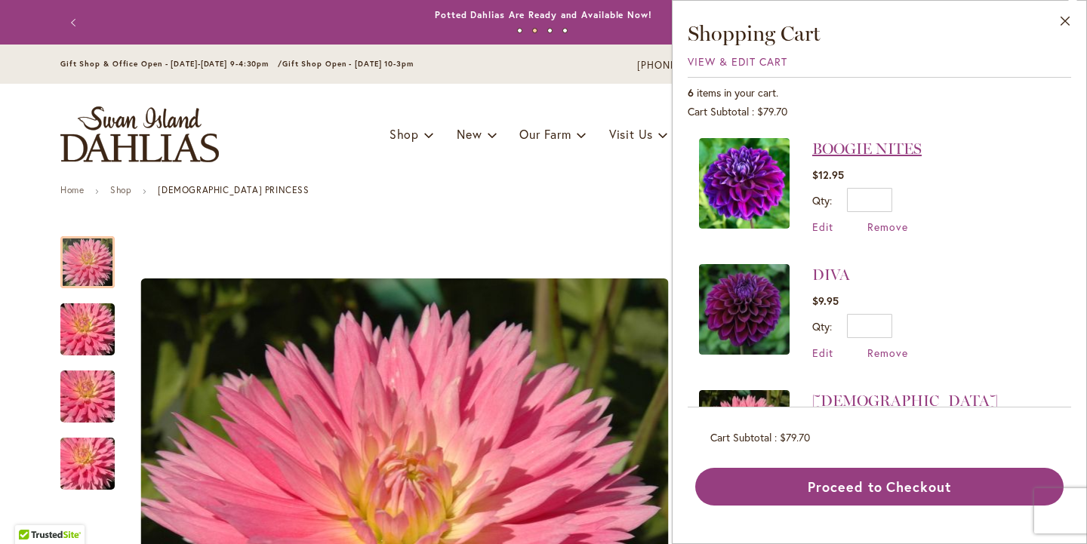
click at [816, 158] on link "BOOGIE NITES" at bounding box center [866, 149] width 109 height 18
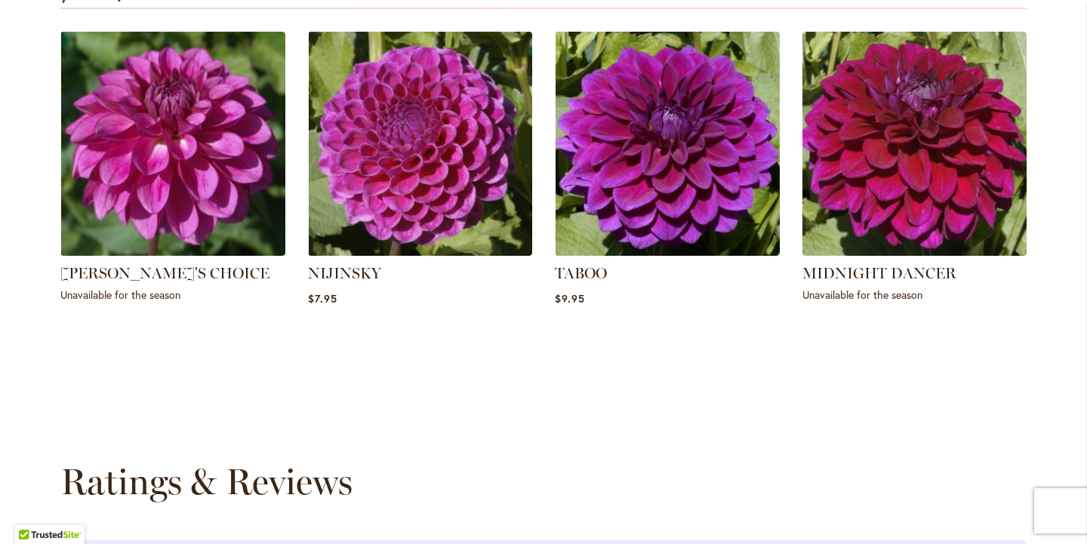
scroll to position [1108, 0]
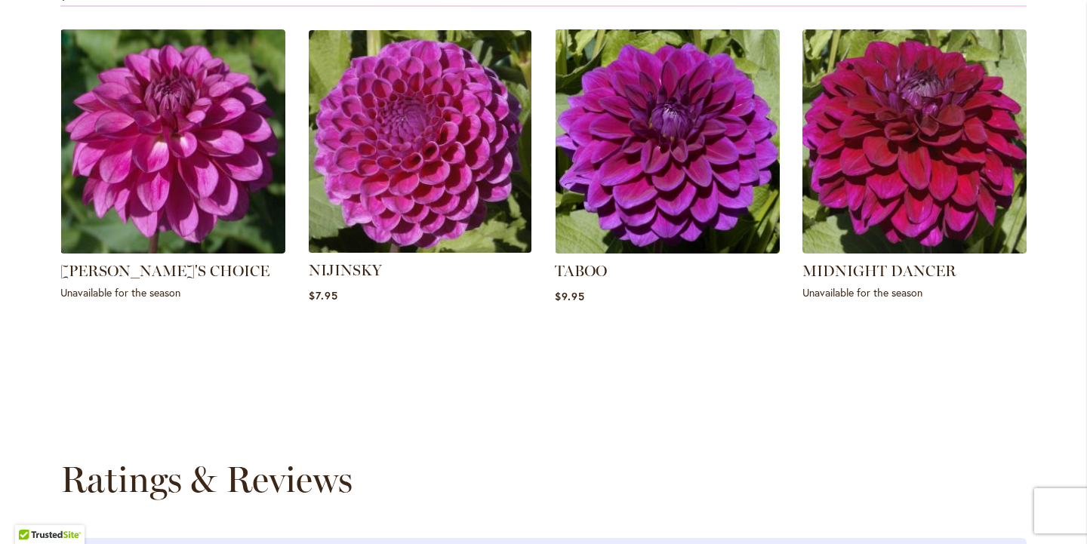
click at [392, 239] on img at bounding box center [420, 141] width 234 height 234
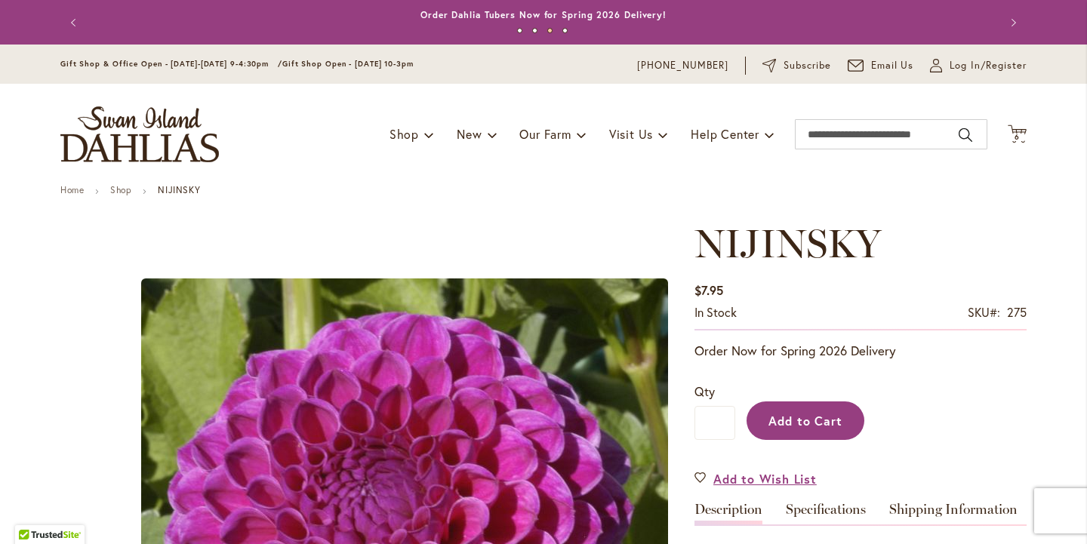
click at [806, 429] on span "Add to Cart" at bounding box center [806, 421] width 75 height 16
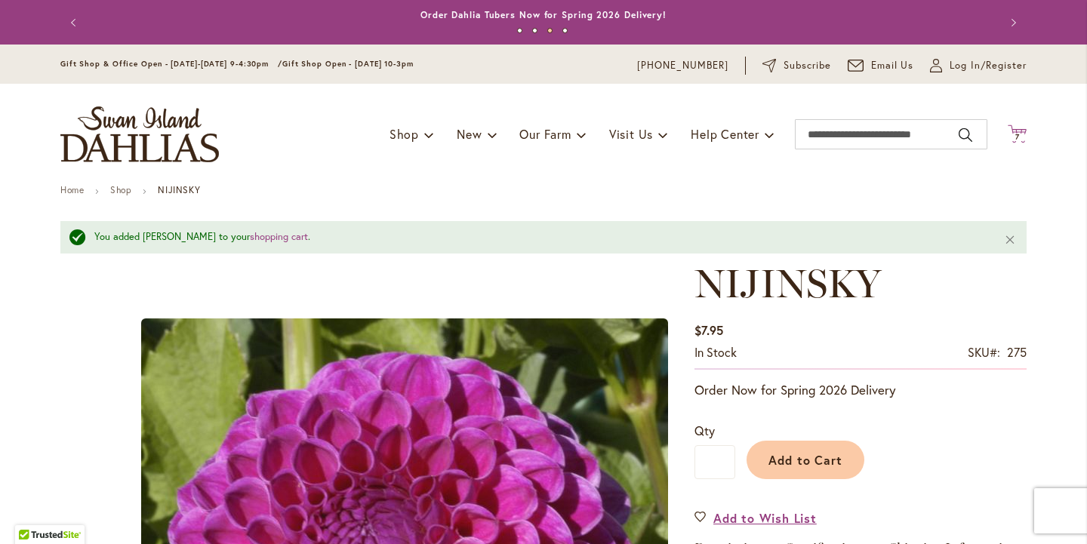
click at [1020, 136] on span "7 7 items" at bounding box center [1017, 138] width 15 height 8
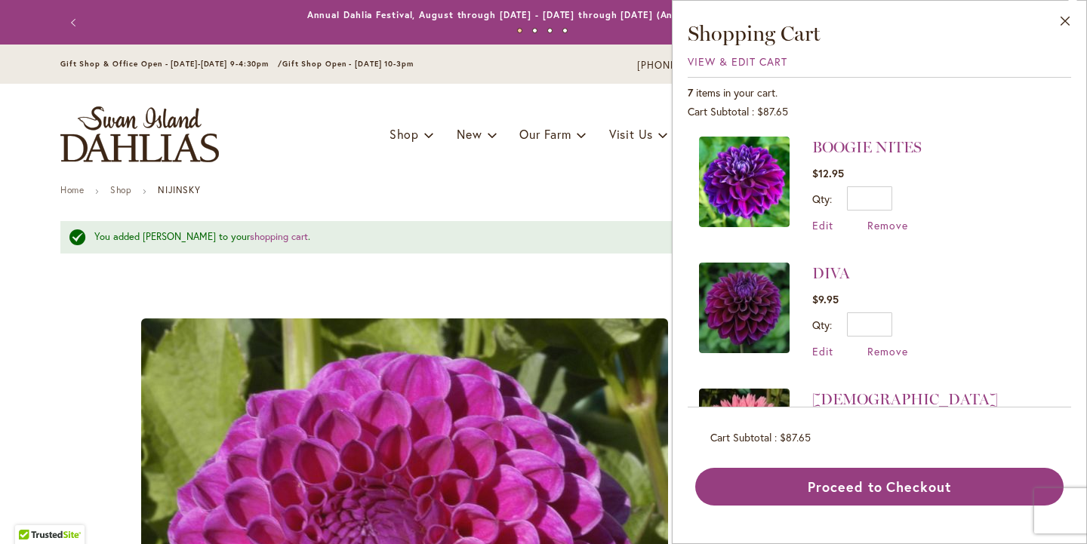
scroll to position [117, 0]
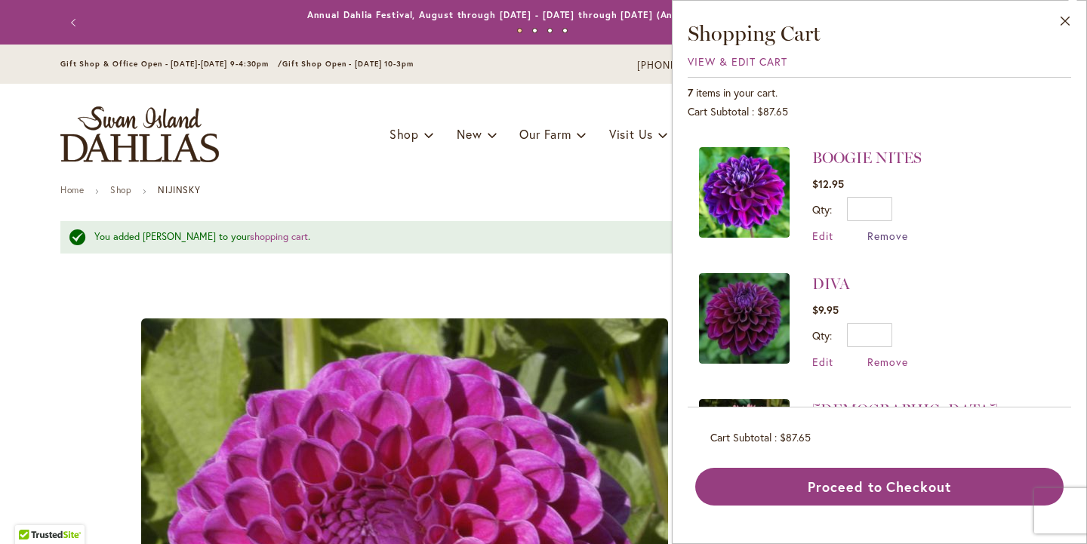
click at [867, 243] on span "Remove" at bounding box center [887, 236] width 41 height 14
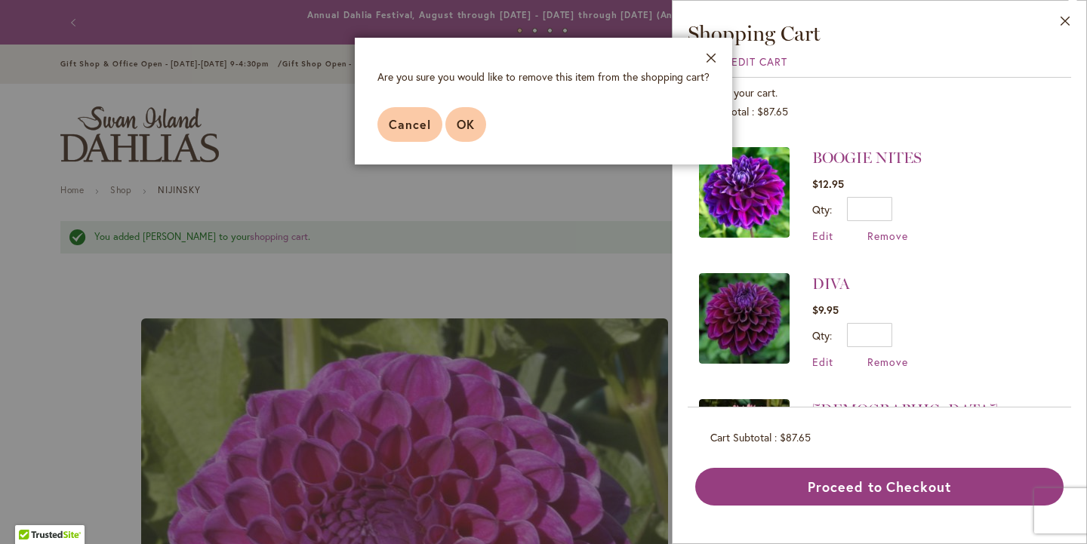
click at [457, 132] on span "OK" at bounding box center [466, 124] width 18 height 16
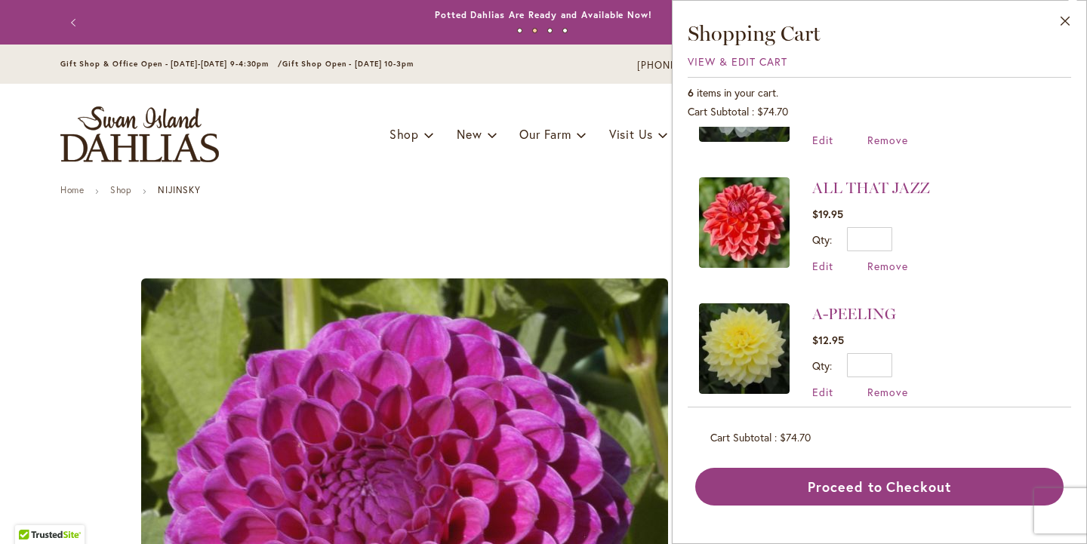
scroll to position [488, 0]
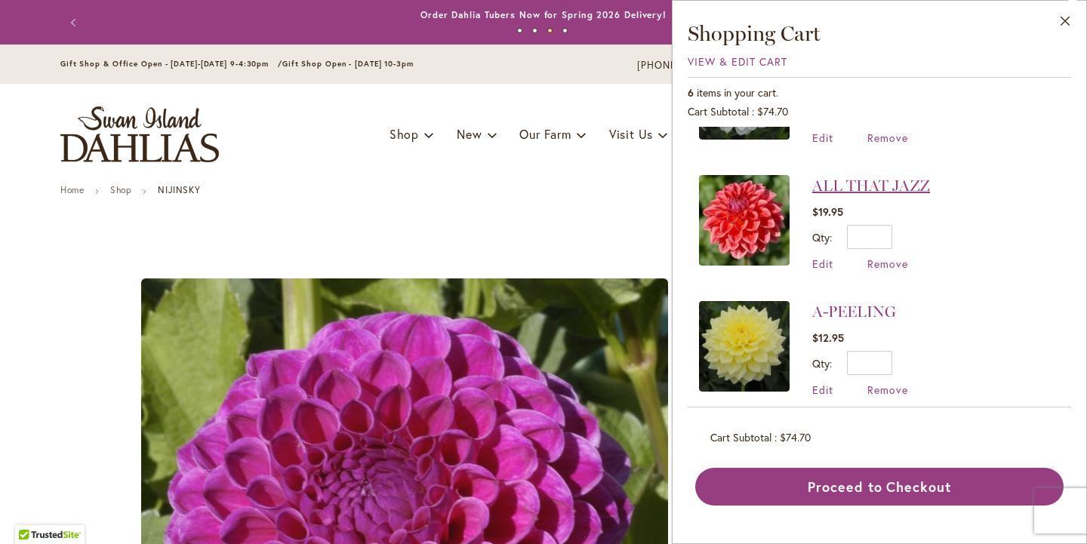
click at [820, 192] on link "ALL THAT JAZZ" at bounding box center [871, 186] width 118 height 18
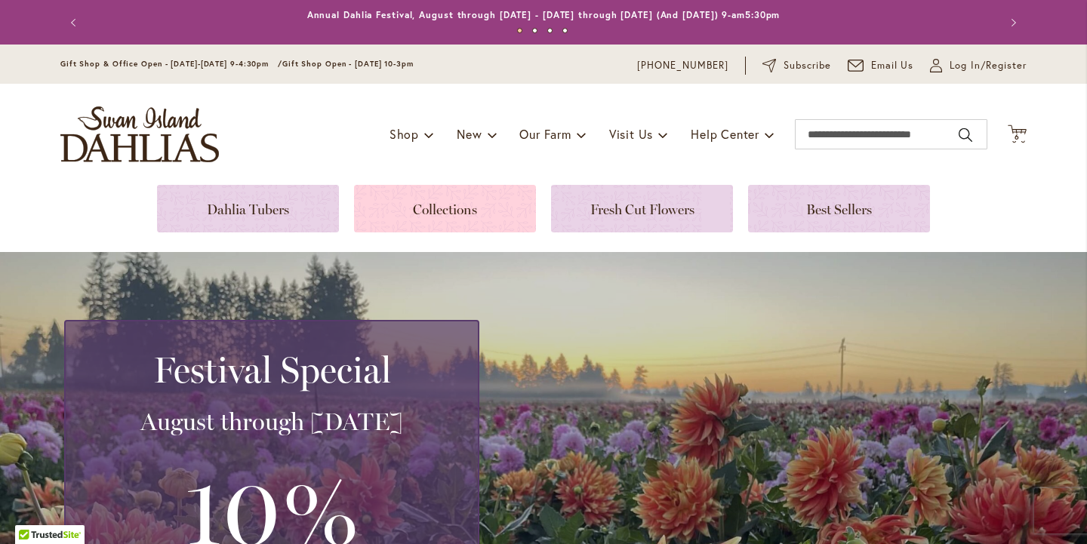
scroll to position [2, 0]
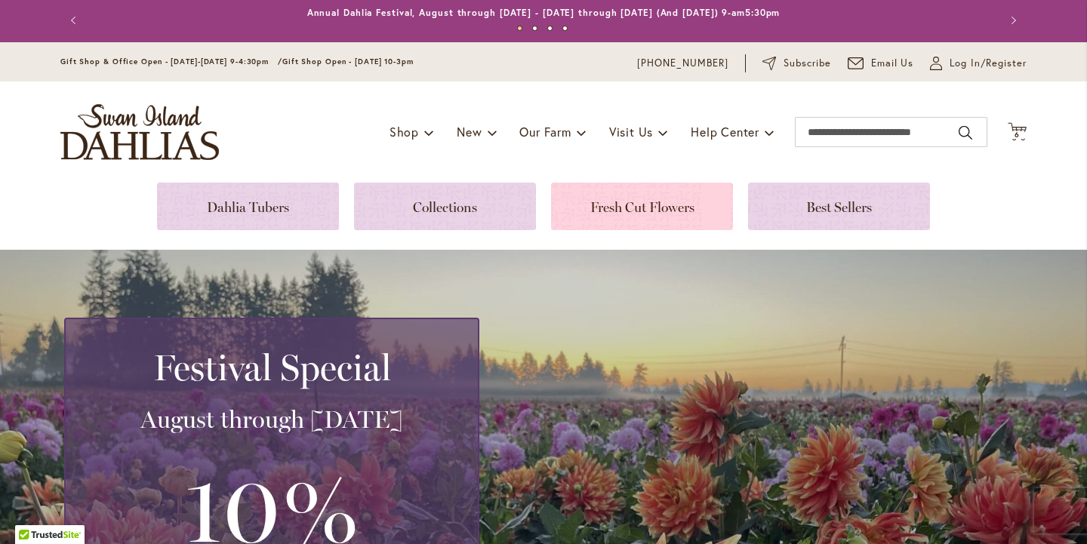
click at [641, 214] on link at bounding box center [642, 207] width 182 height 48
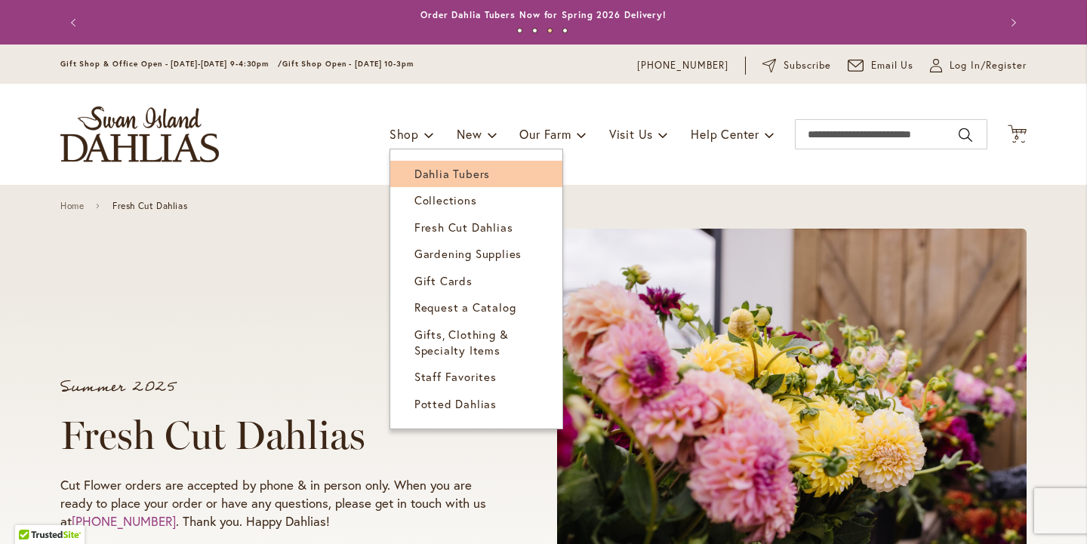
click at [435, 175] on span "Dahlia Tubers" at bounding box center [451, 173] width 75 height 15
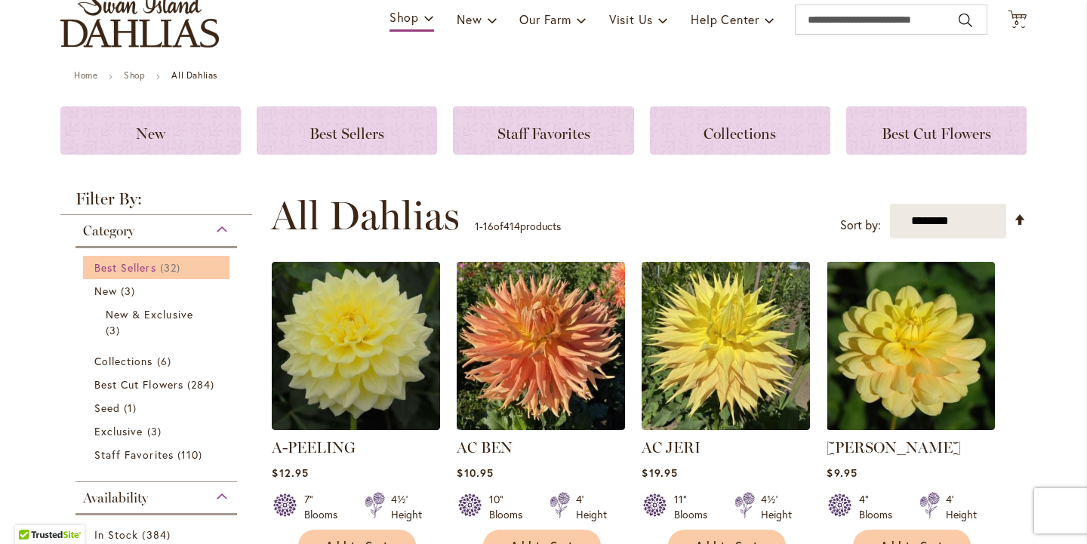
scroll to position [116, 0]
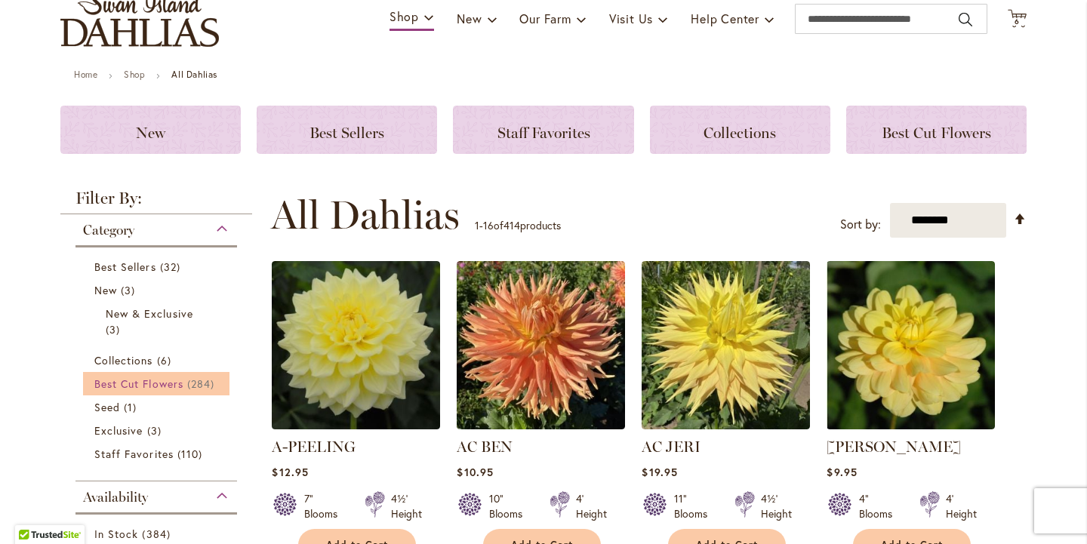
click at [183, 391] on span "Best Cut Flowers" at bounding box center [138, 384] width 89 height 14
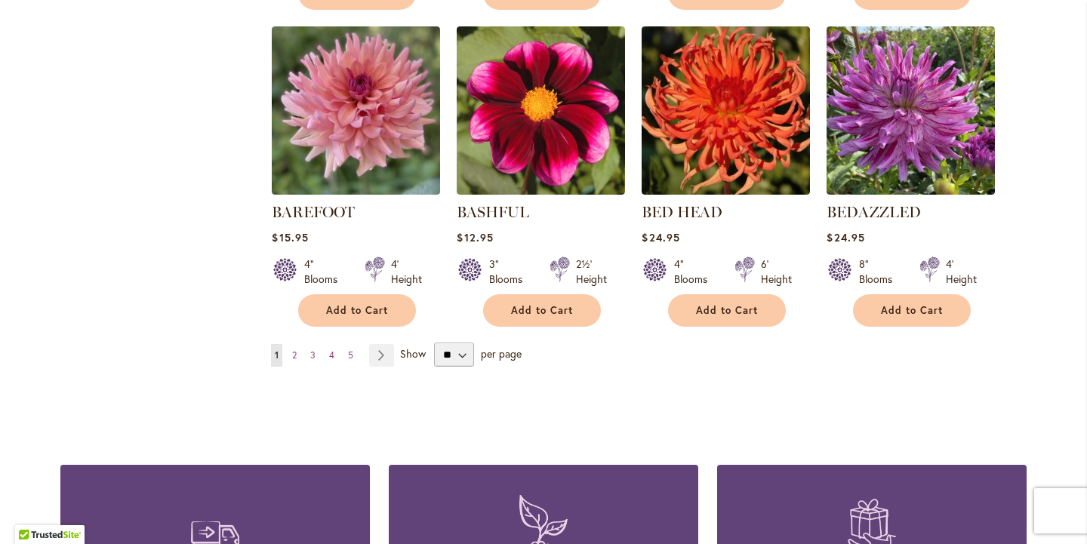
scroll to position [1281, 0]
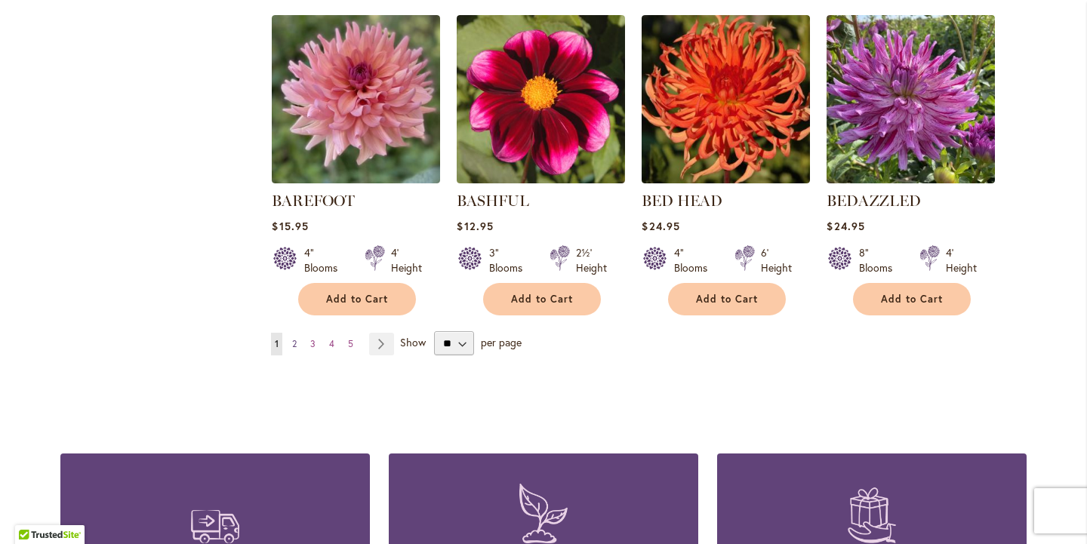
click at [297, 350] on span "2" at bounding box center [294, 343] width 5 height 11
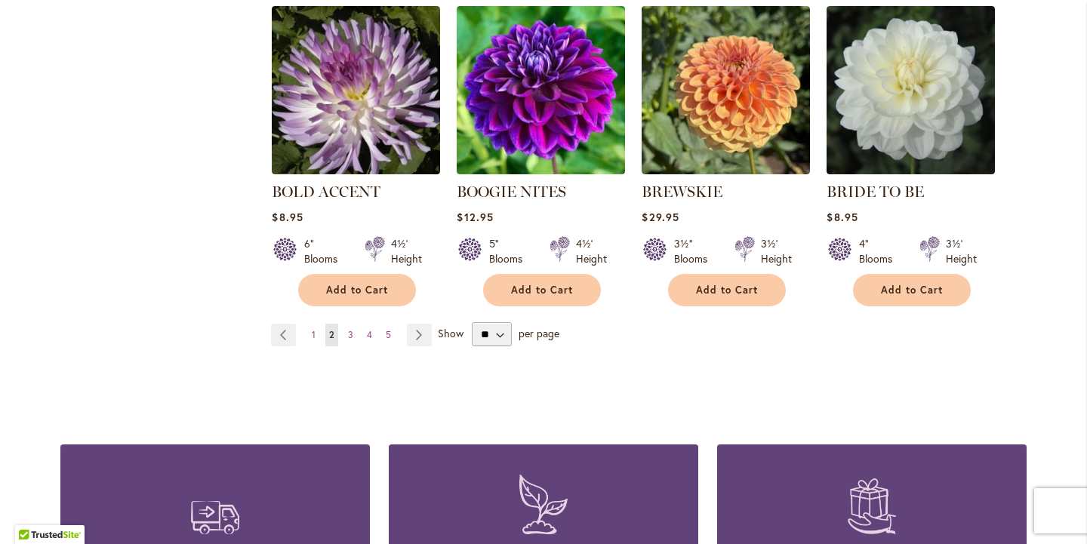
scroll to position [1305, 0]
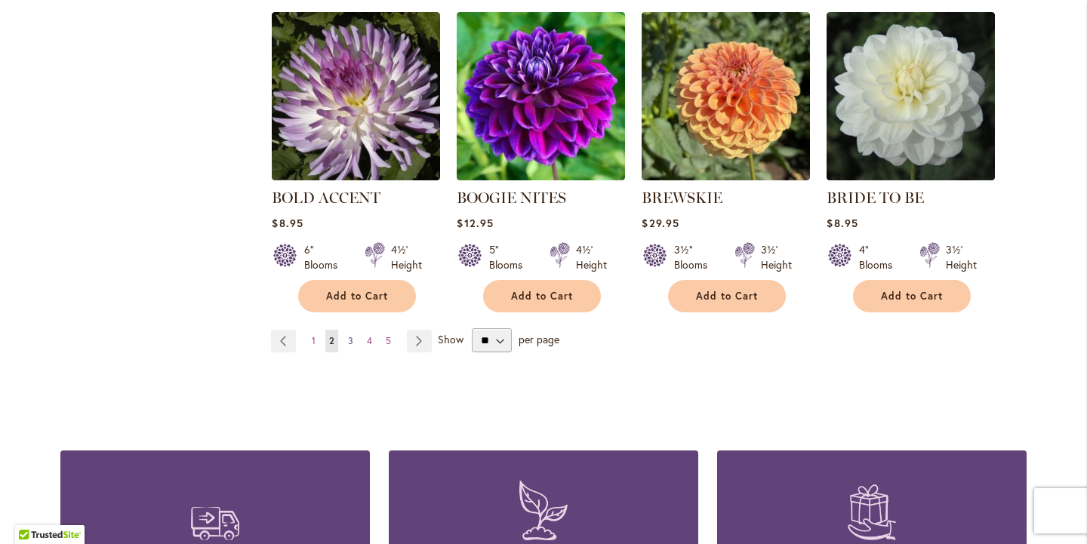
click at [353, 347] on span "3" at bounding box center [350, 340] width 5 height 11
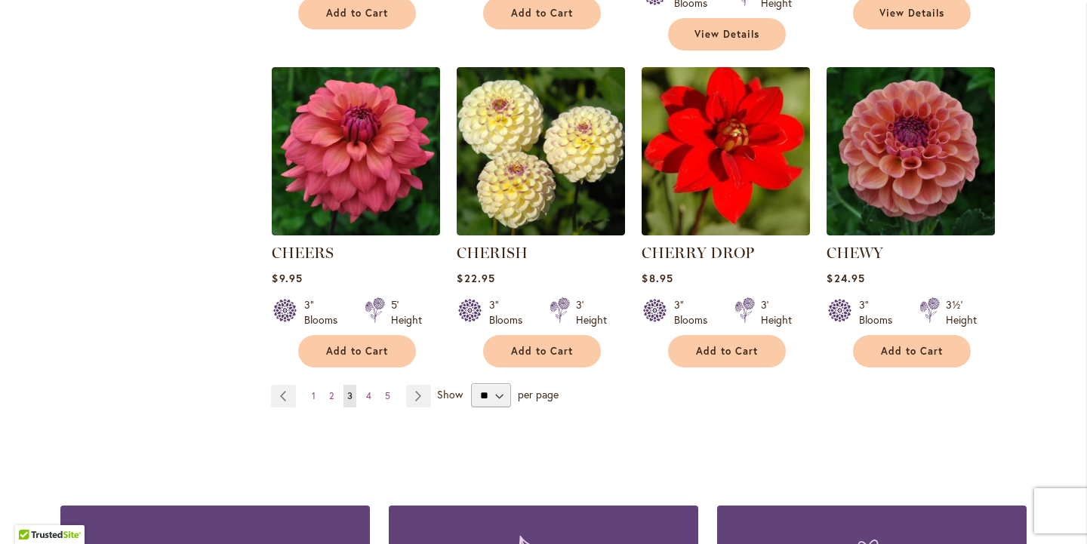
scroll to position [1284, 0]
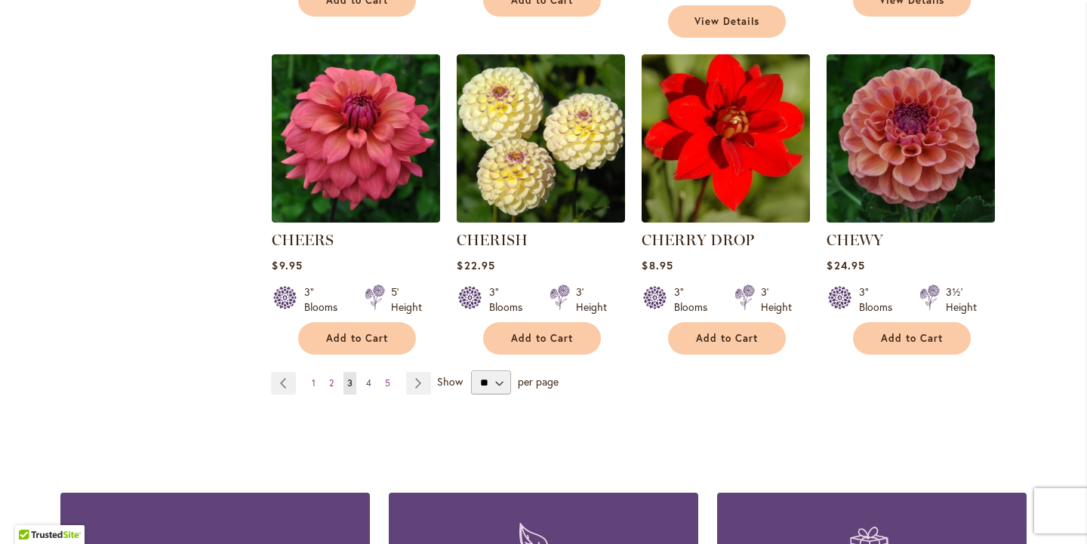
click at [371, 389] on span "4" at bounding box center [368, 382] width 5 height 11
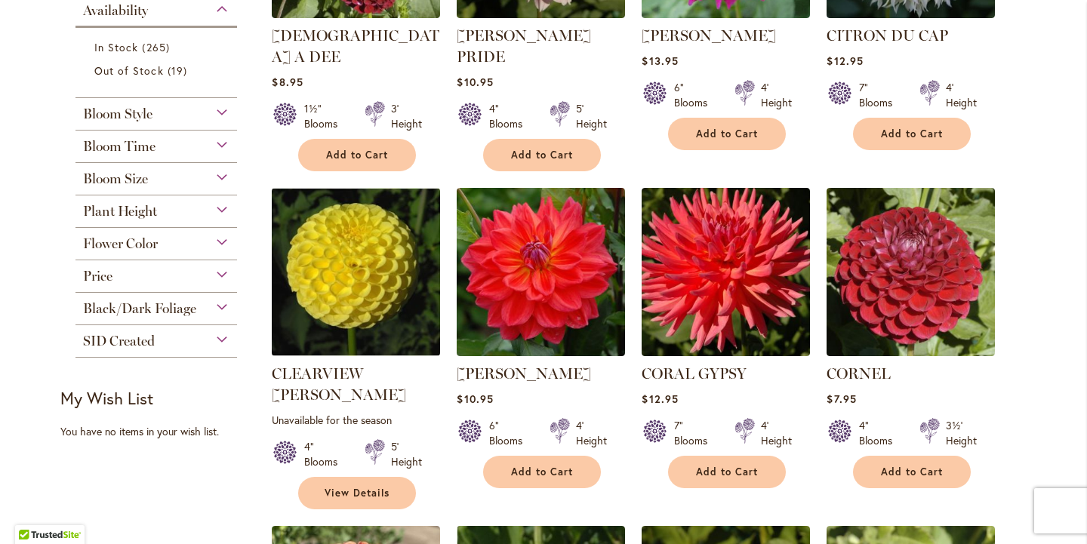
scroll to position [496, 0]
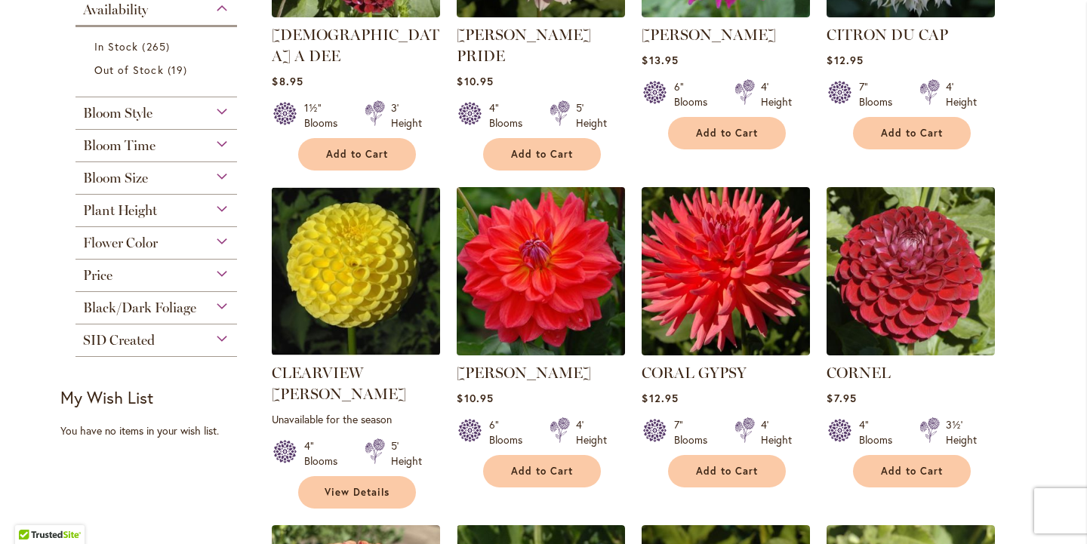
click at [504, 295] on img at bounding box center [541, 271] width 177 height 177
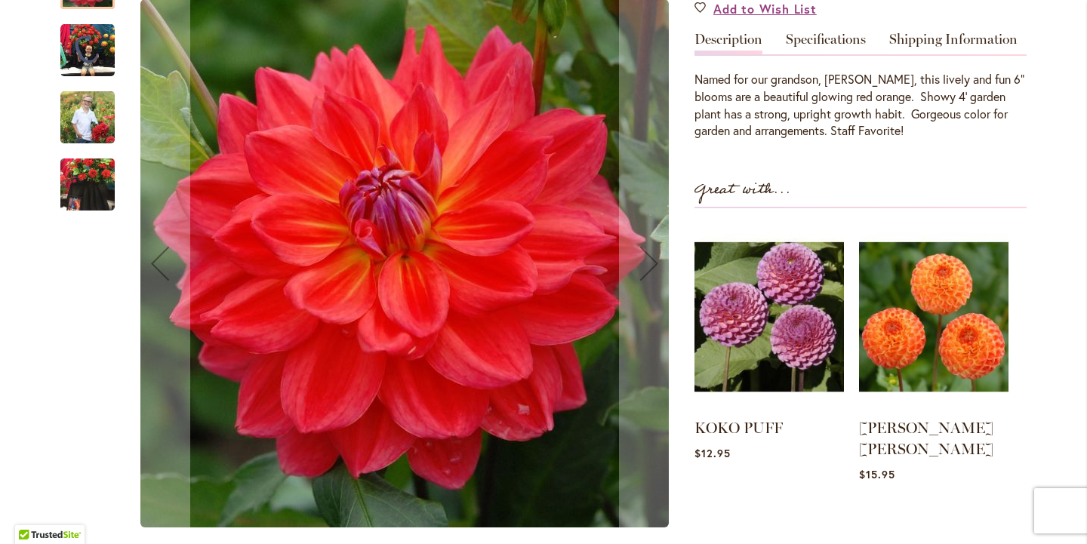
scroll to position [477, 0]
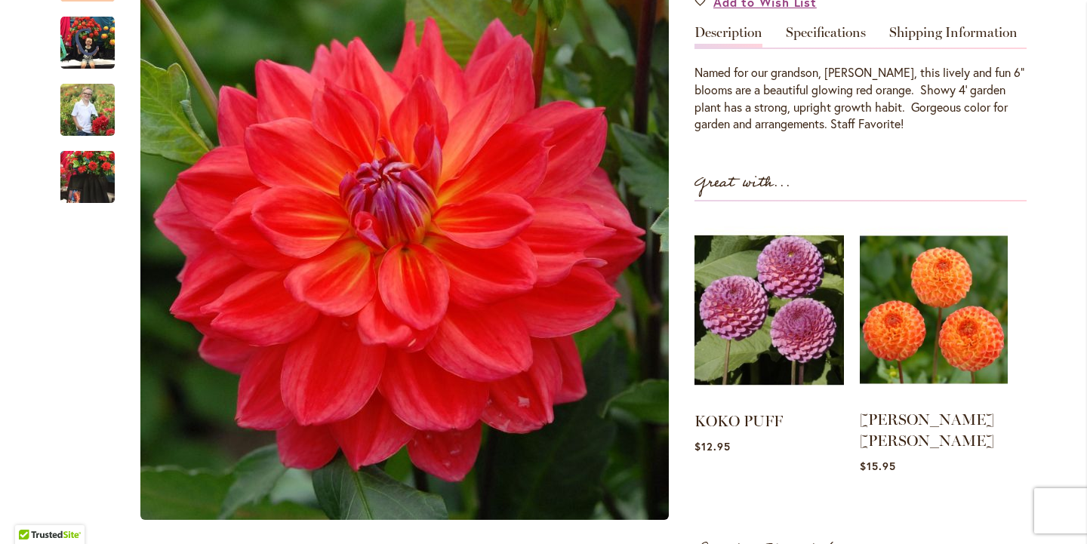
click at [957, 304] on img at bounding box center [934, 309] width 148 height 185
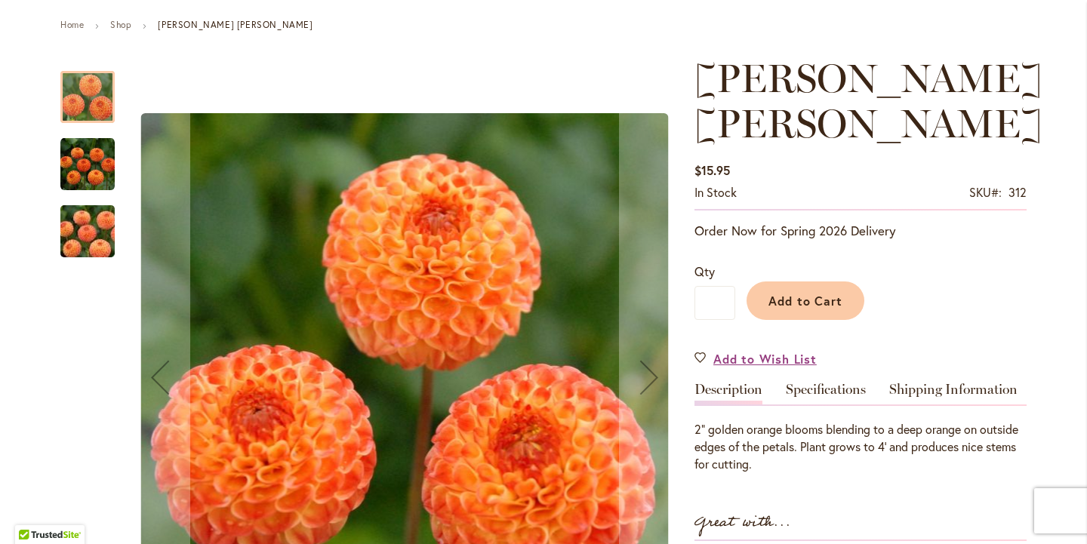
scroll to position [165, 0]
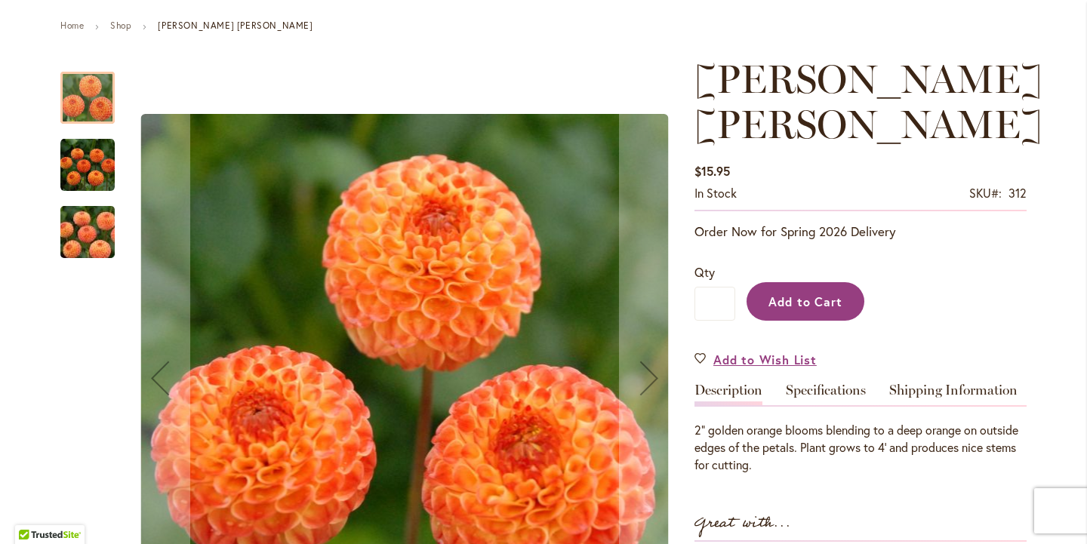
click at [823, 294] on span "Add to Cart" at bounding box center [806, 302] width 75 height 16
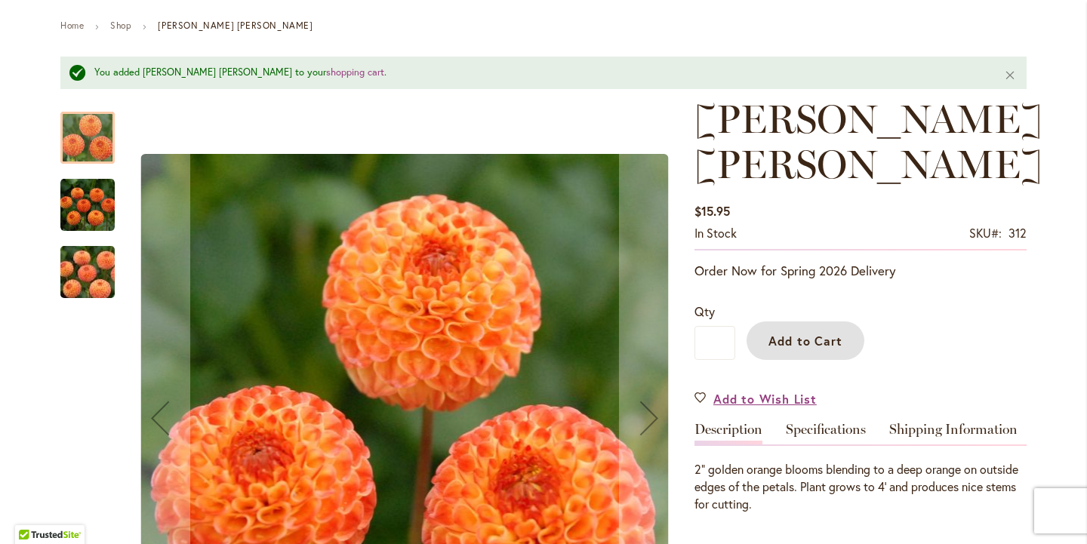
scroll to position [0, 0]
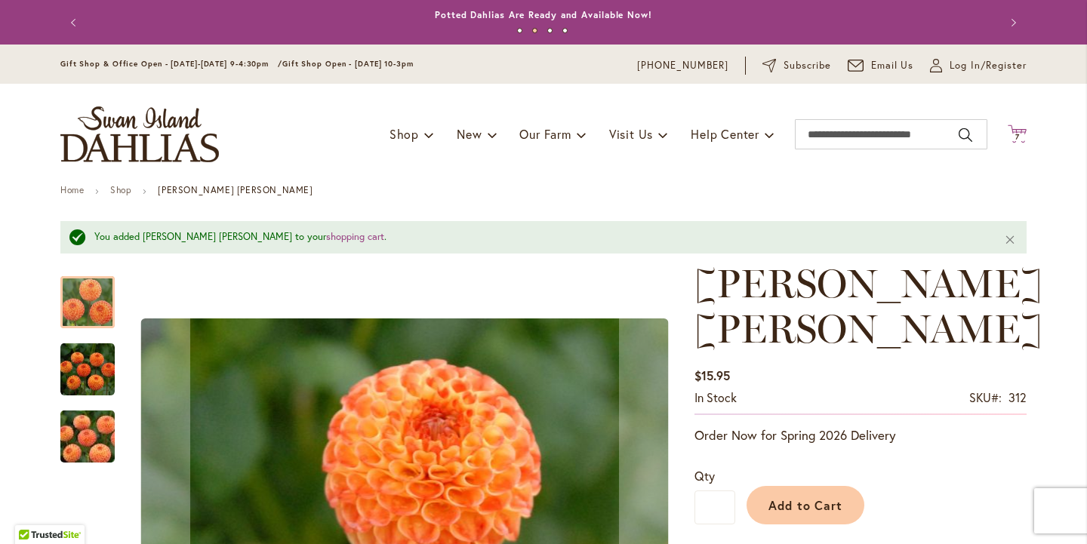
click at [1018, 133] on icon at bounding box center [1017, 134] width 19 height 18
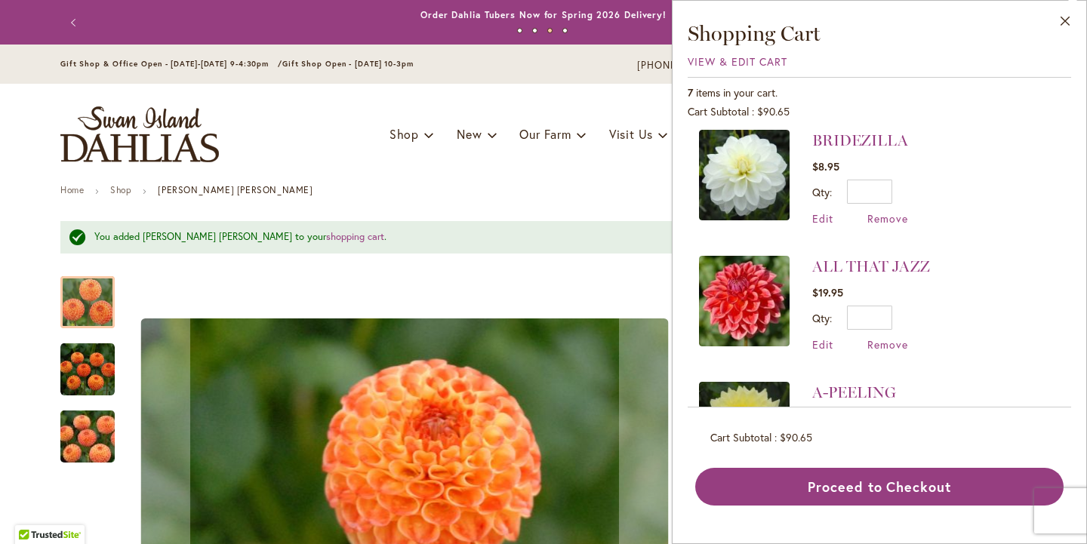
scroll to position [556, 0]
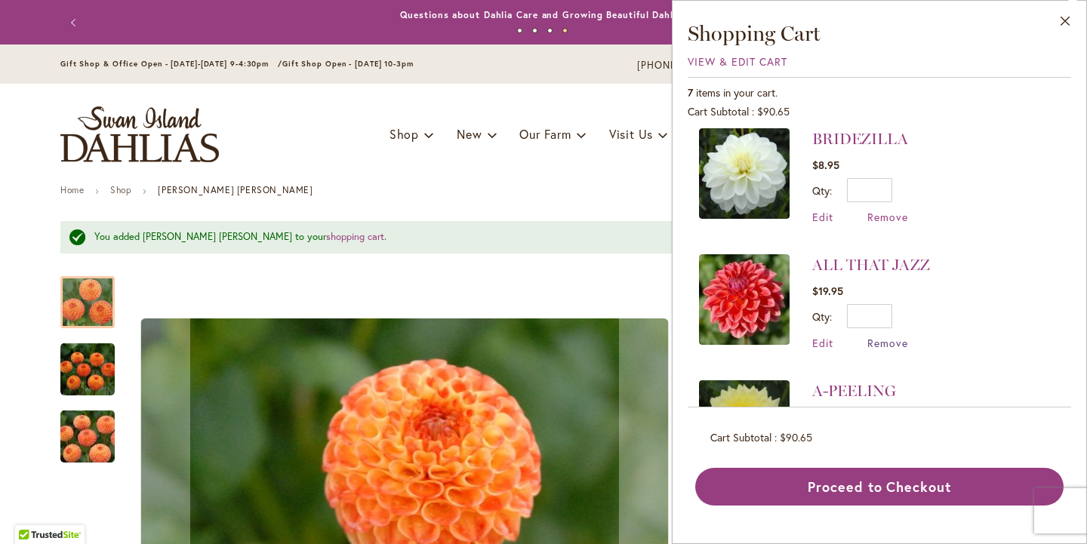
click at [867, 340] on span "Remove" at bounding box center [887, 343] width 41 height 14
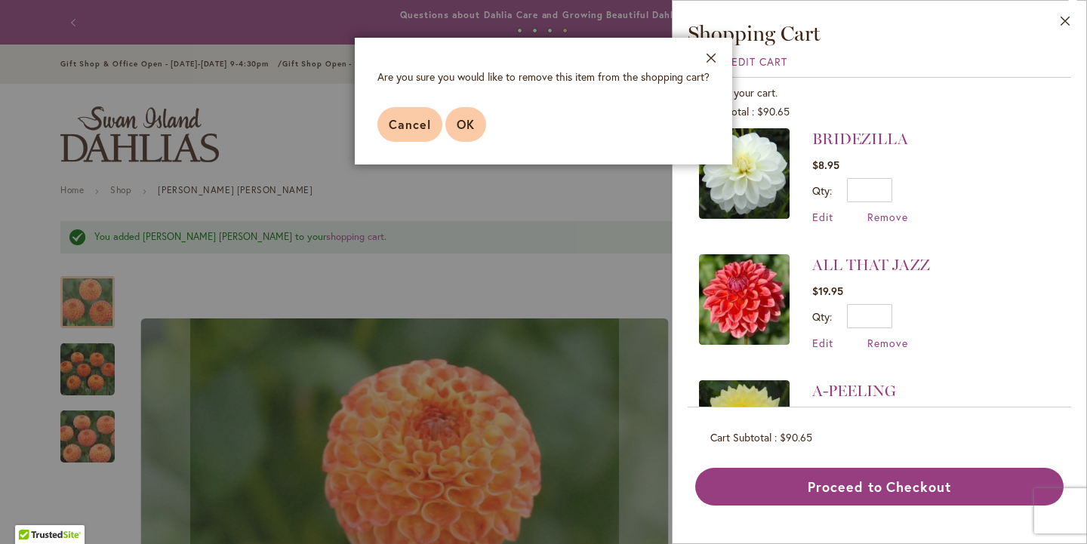
click at [457, 132] on span "OK" at bounding box center [466, 124] width 18 height 16
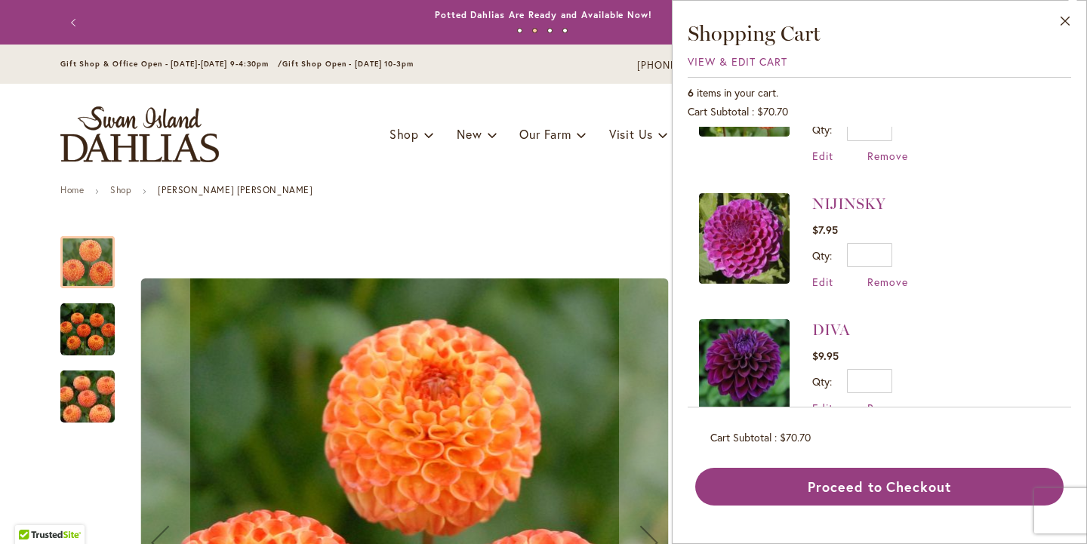
scroll to position [89, 0]
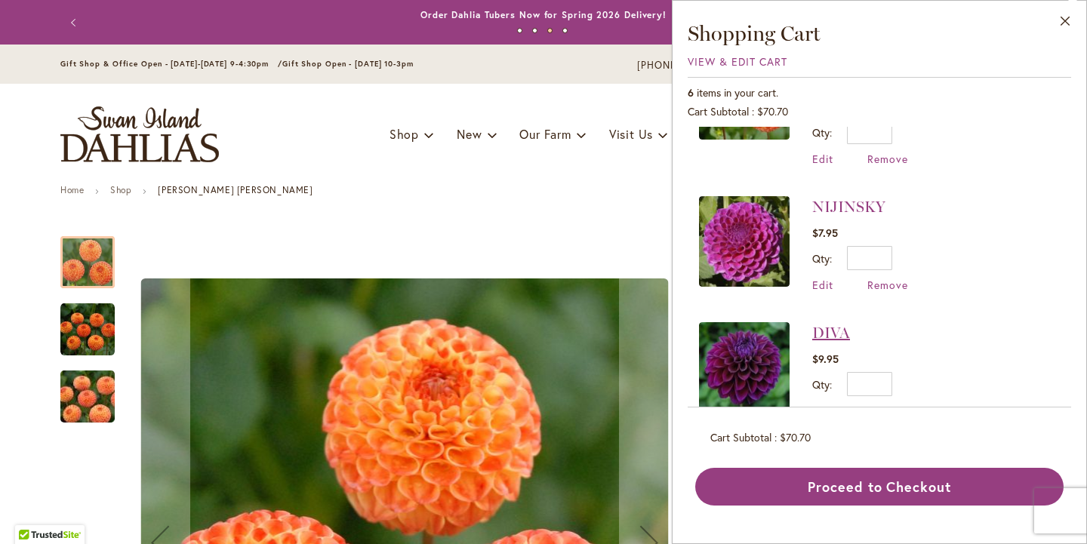
click at [812, 334] on link "DIVA" at bounding box center [831, 333] width 38 height 18
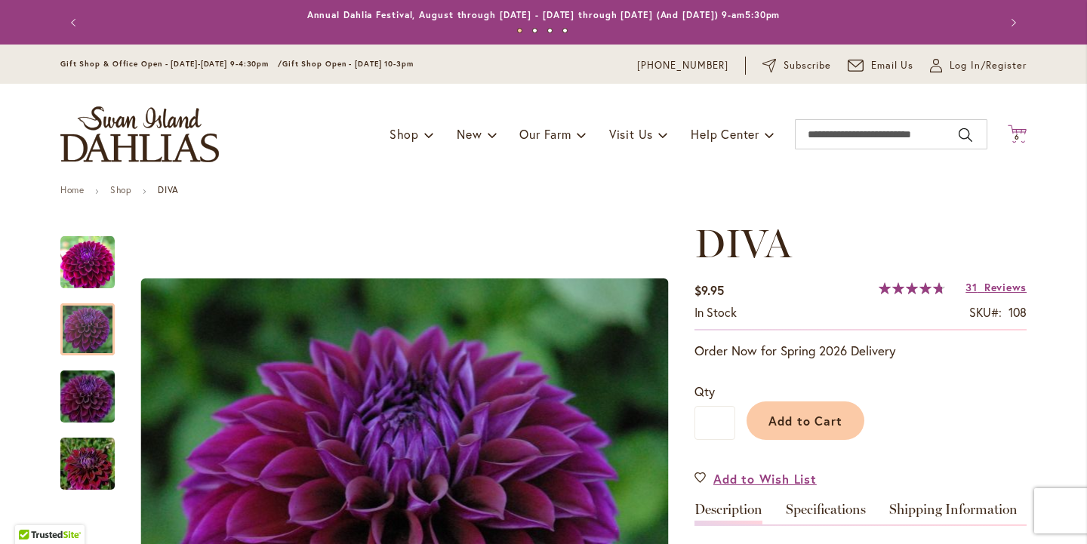
click at [1021, 128] on icon "Cart .cls-1 { fill: #231f20; }" at bounding box center [1017, 134] width 19 height 19
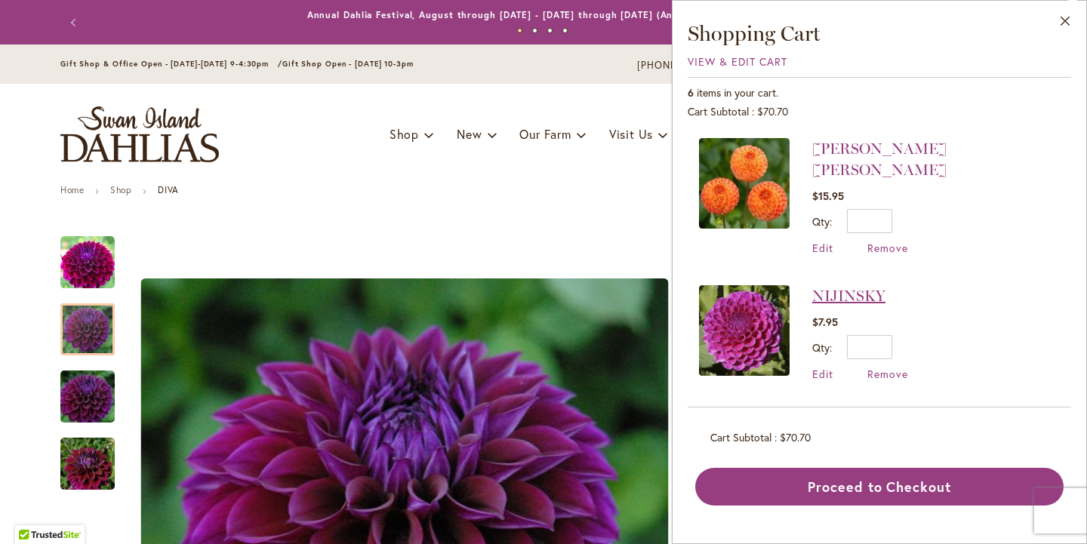
click at [812, 287] on link "NIJINSKY" at bounding box center [848, 296] width 73 height 18
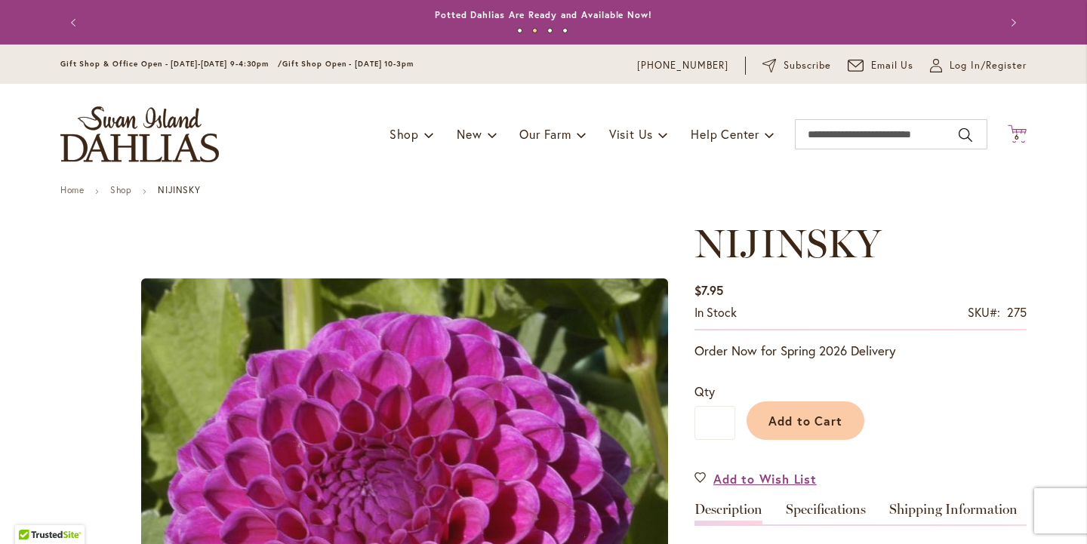
click at [1024, 132] on icon "Cart .cls-1 { fill: #231f20; }" at bounding box center [1017, 134] width 19 height 19
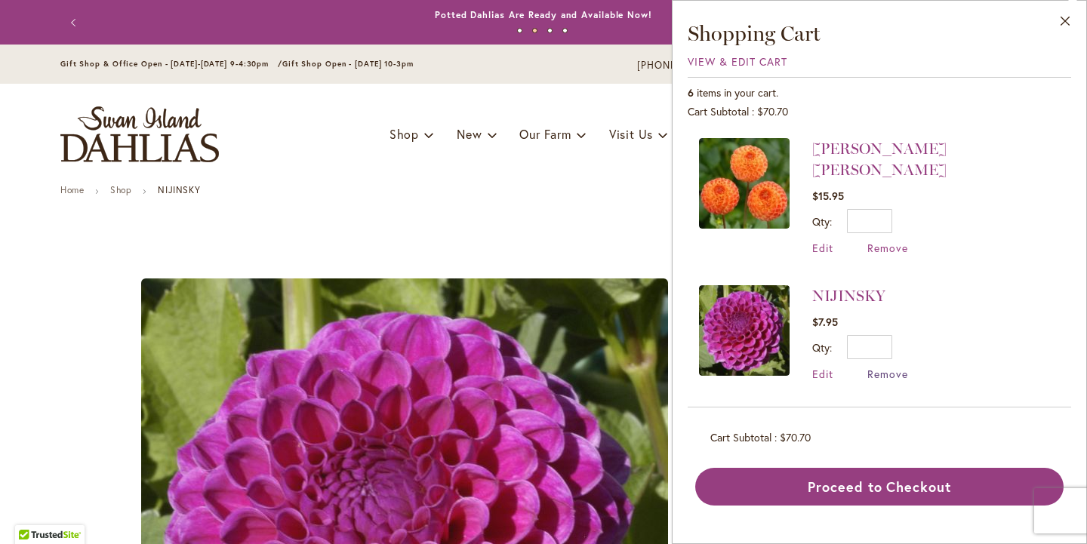
click at [867, 371] on span "Remove" at bounding box center [887, 374] width 41 height 14
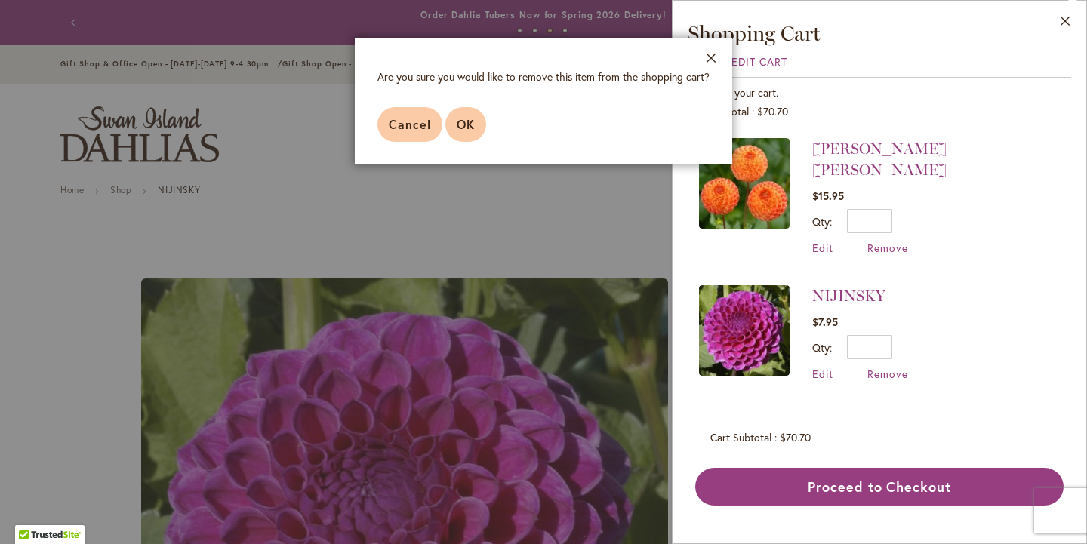
click at [458, 132] on span "OK" at bounding box center [466, 124] width 18 height 16
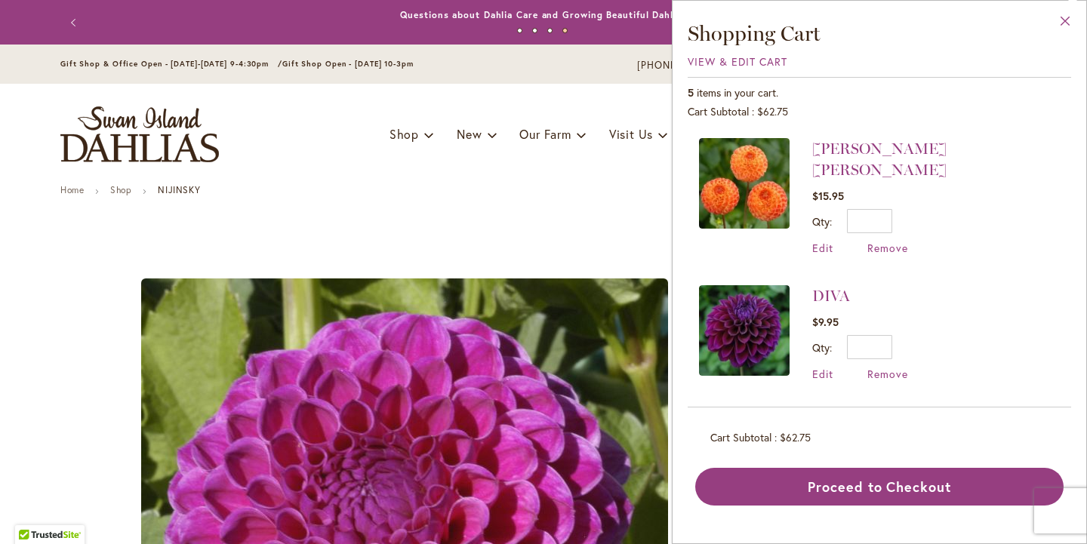
click at [1064, 20] on button "Close" at bounding box center [1066, 25] width 42 height 48
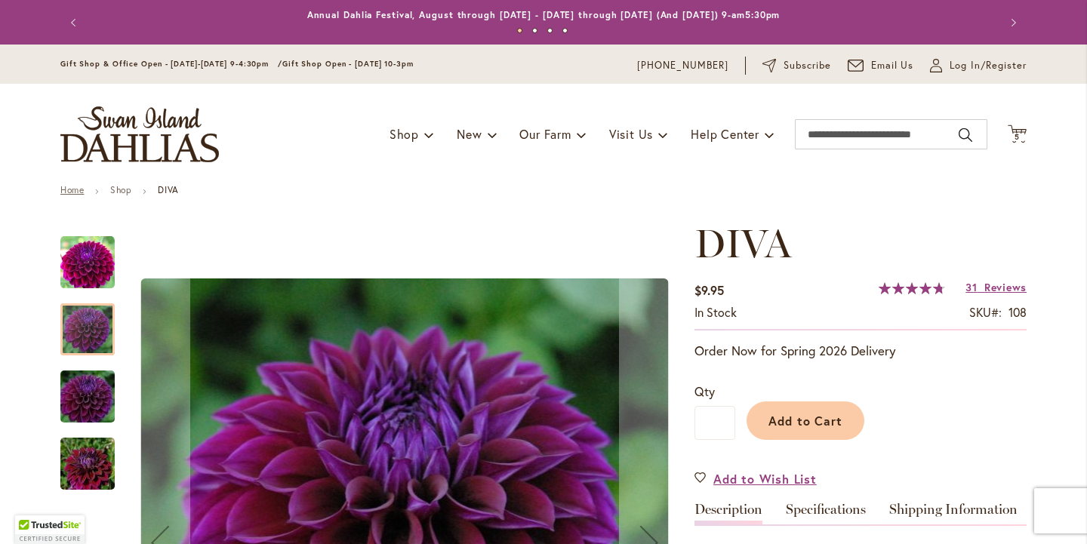
click at [72, 196] on link "Home" at bounding box center [71, 189] width 23 height 11
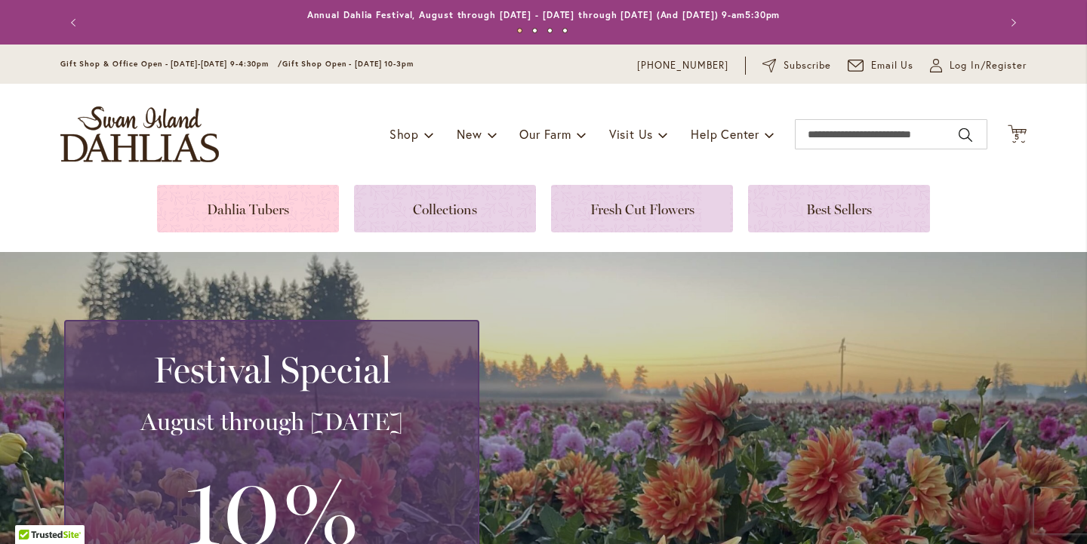
click at [213, 202] on link at bounding box center [248, 209] width 182 height 48
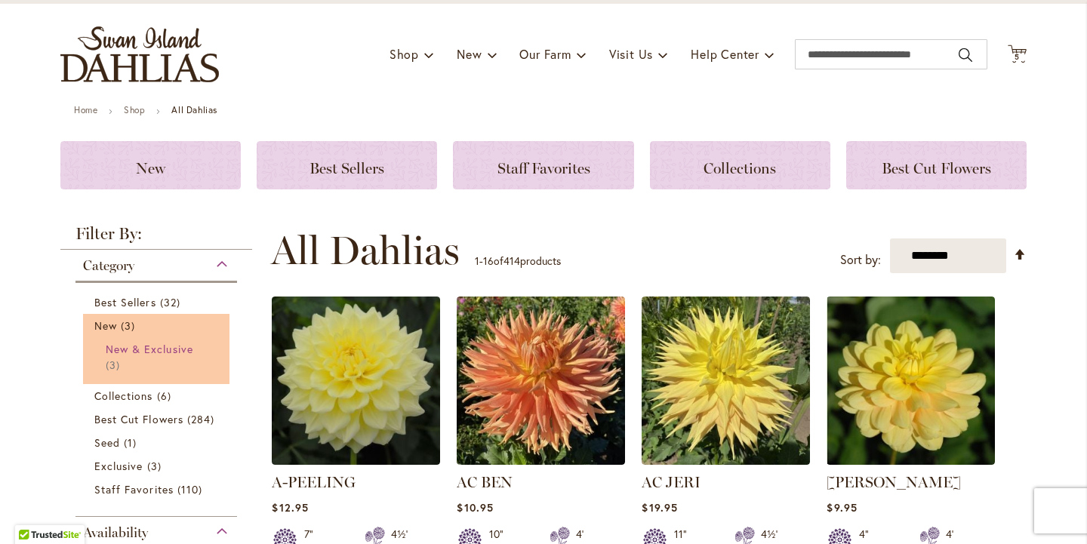
scroll to position [85, 0]
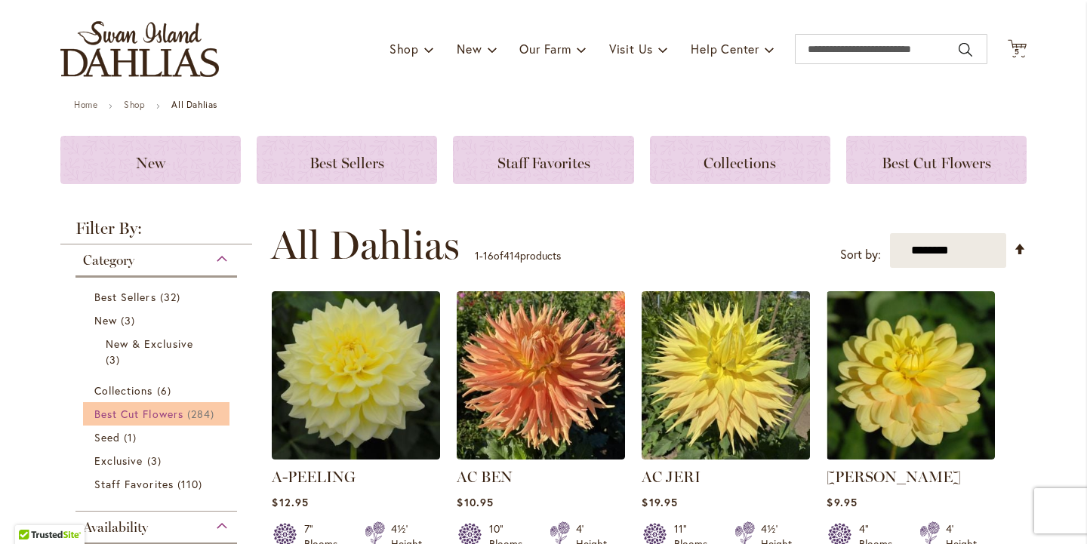
click at [175, 421] on span "Best Cut Flowers" at bounding box center [138, 414] width 89 height 14
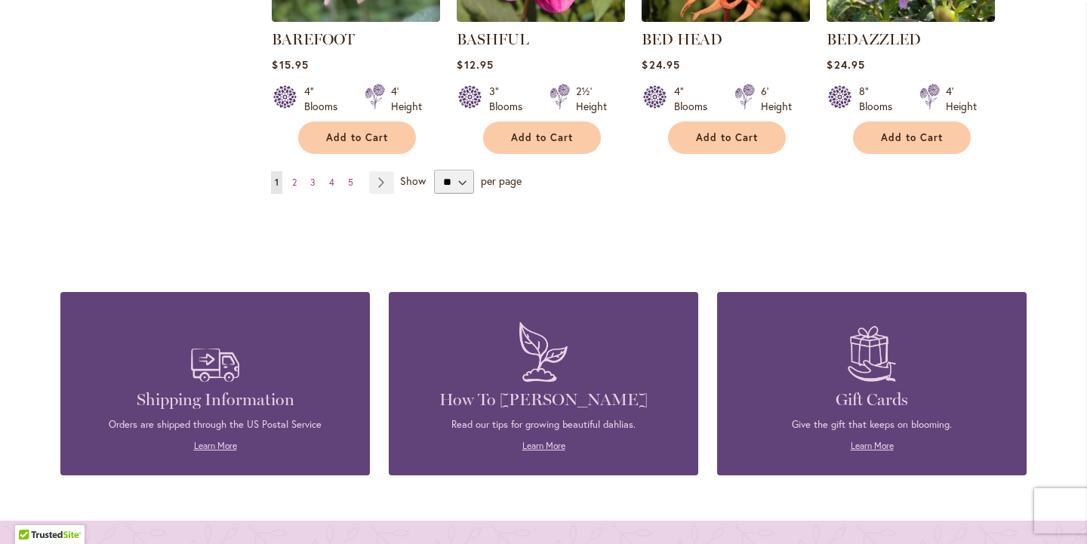
scroll to position [1443, 0]
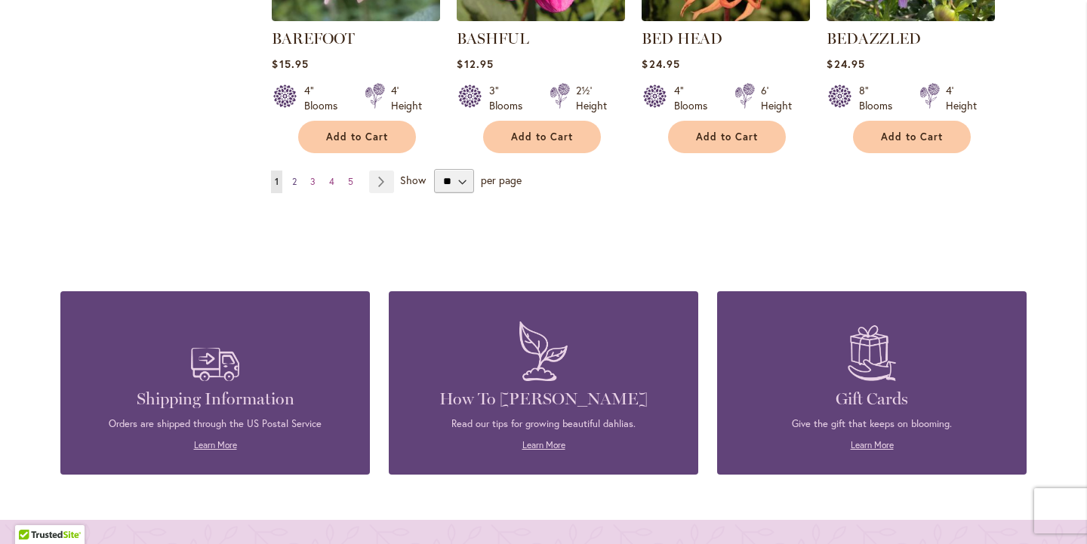
click at [297, 187] on span "2" at bounding box center [294, 181] width 5 height 11
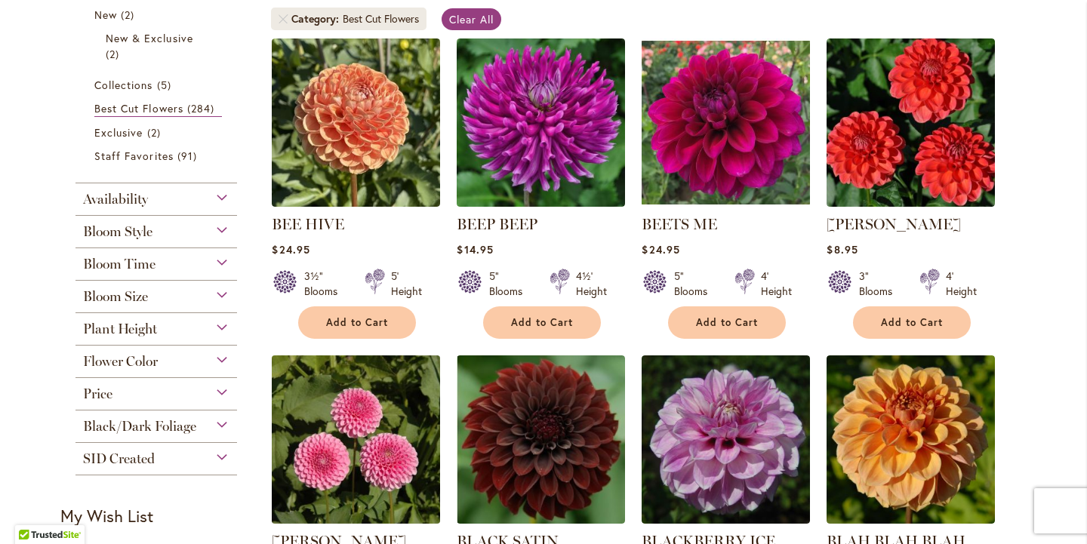
scroll to position [307, 0]
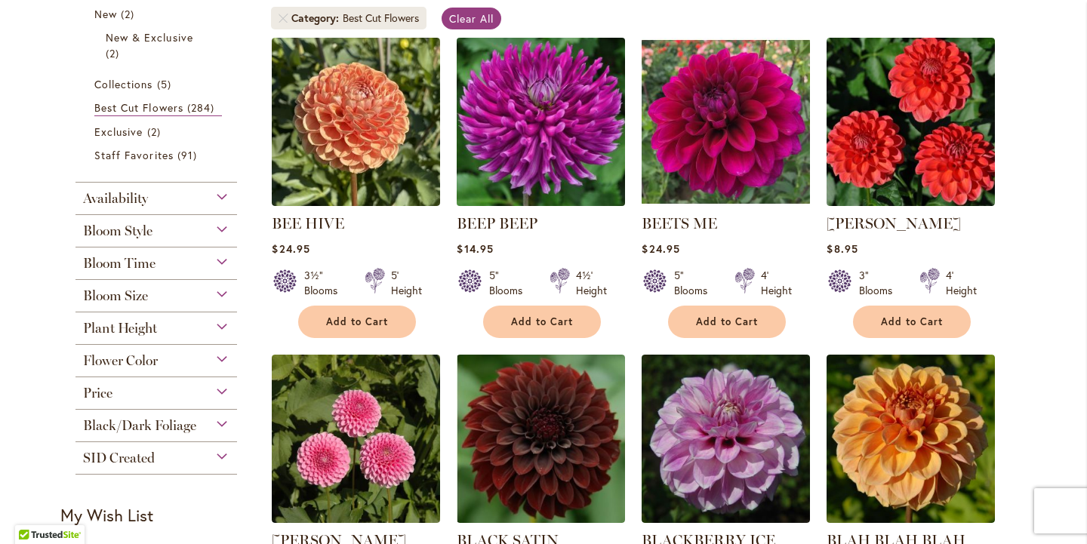
click at [495, 162] on img at bounding box center [541, 121] width 177 height 177
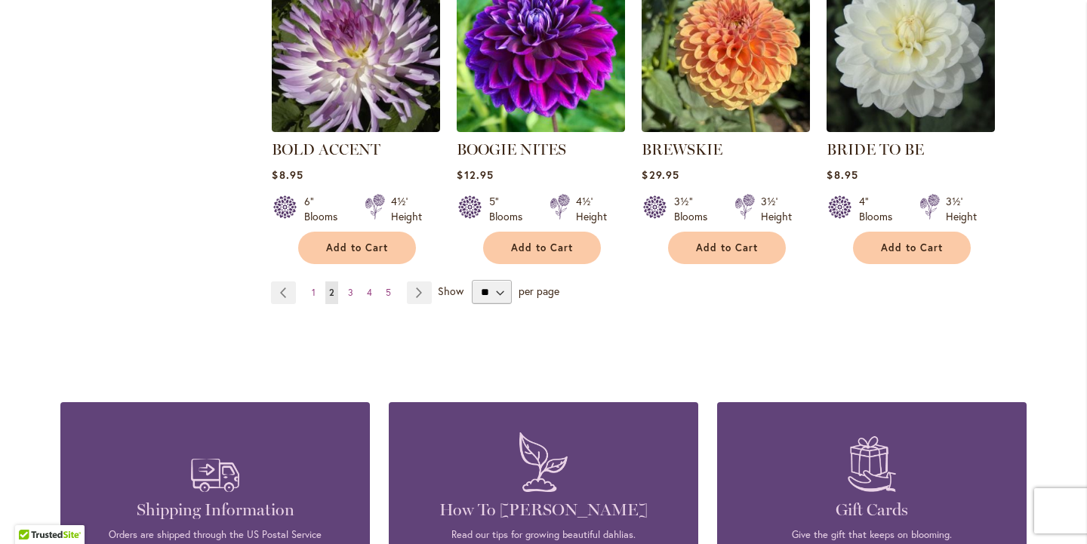
scroll to position [1356, 0]
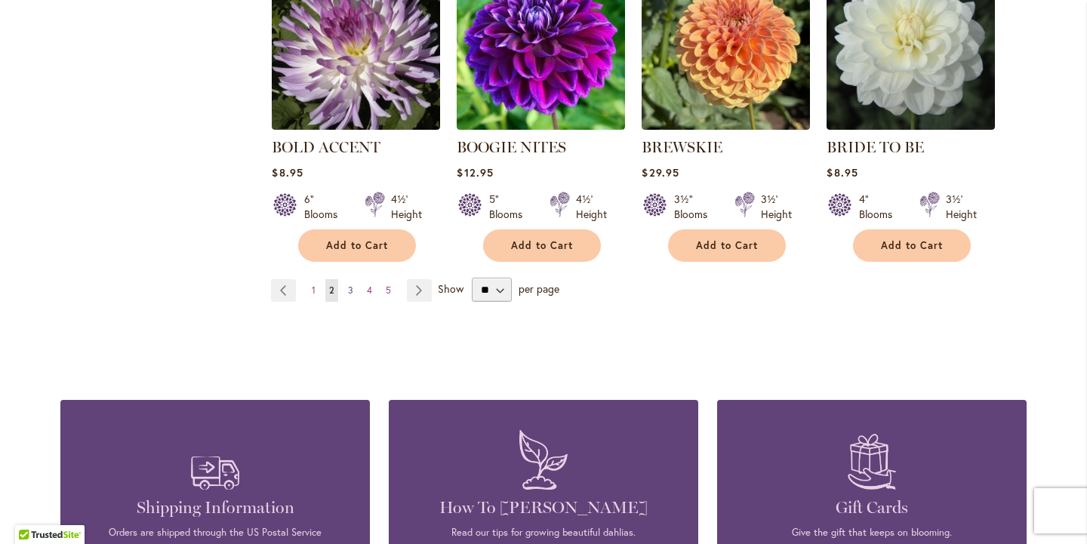
click at [350, 296] on span "3" at bounding box center [350, 290] width 5 height 11
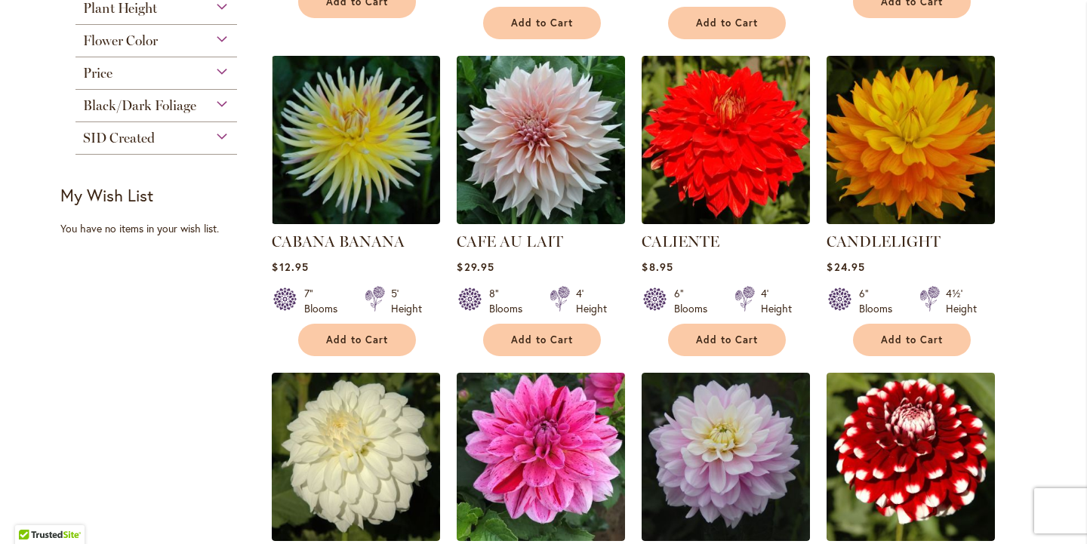
scroll to position [623, 0]
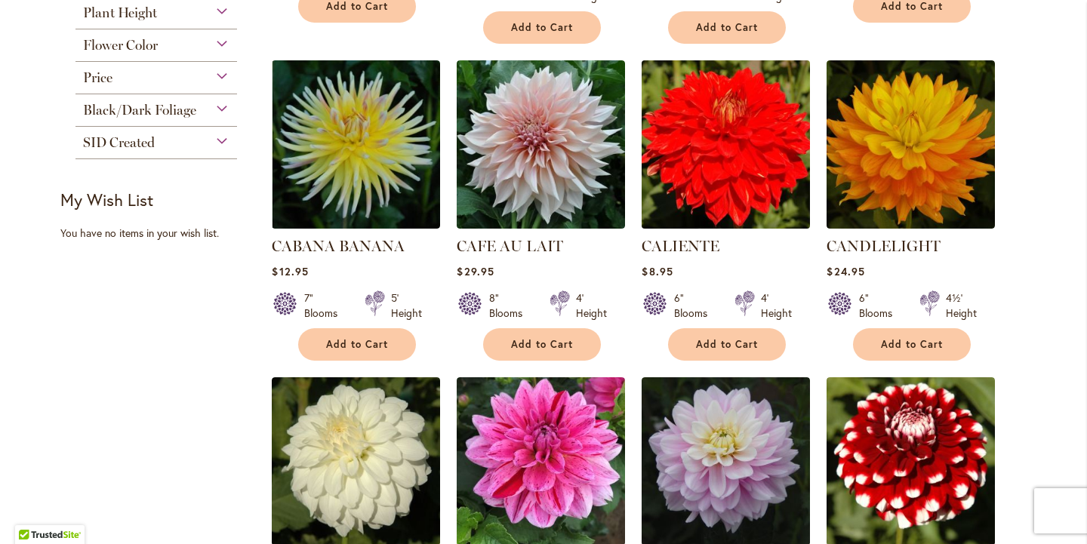
click at [710, 153] on img at bounding box center [726, 144] width 177 height 177
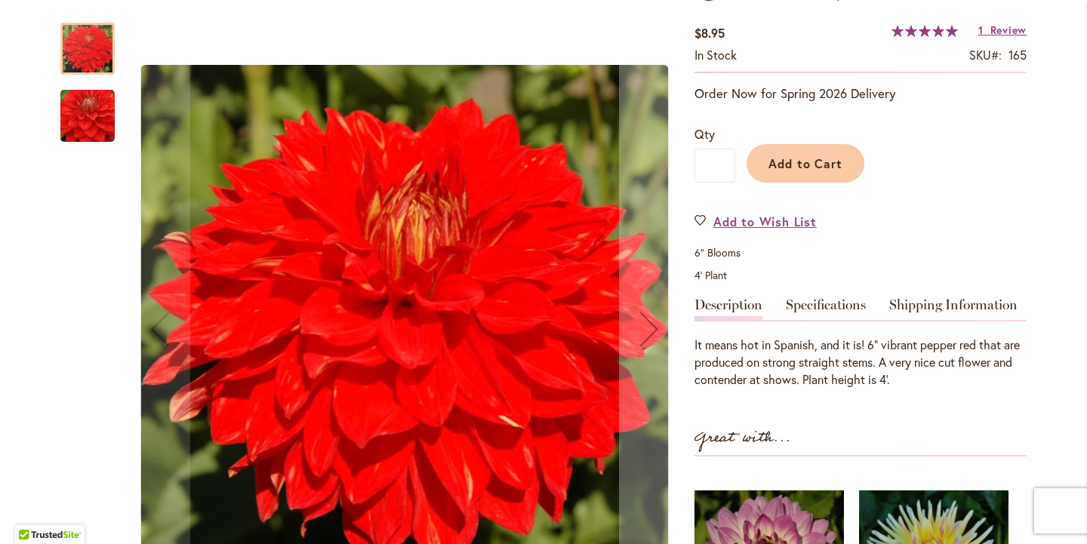
scroll to position [259, 0]
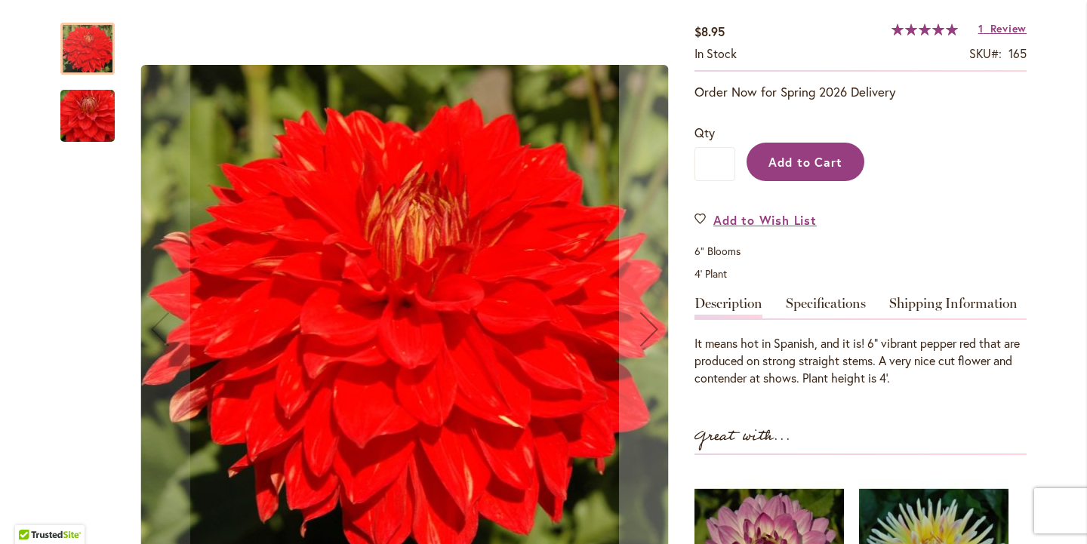
click at [818, 148] on button "Add to Cart" at bounding box center [806, 162] width 118 height 39
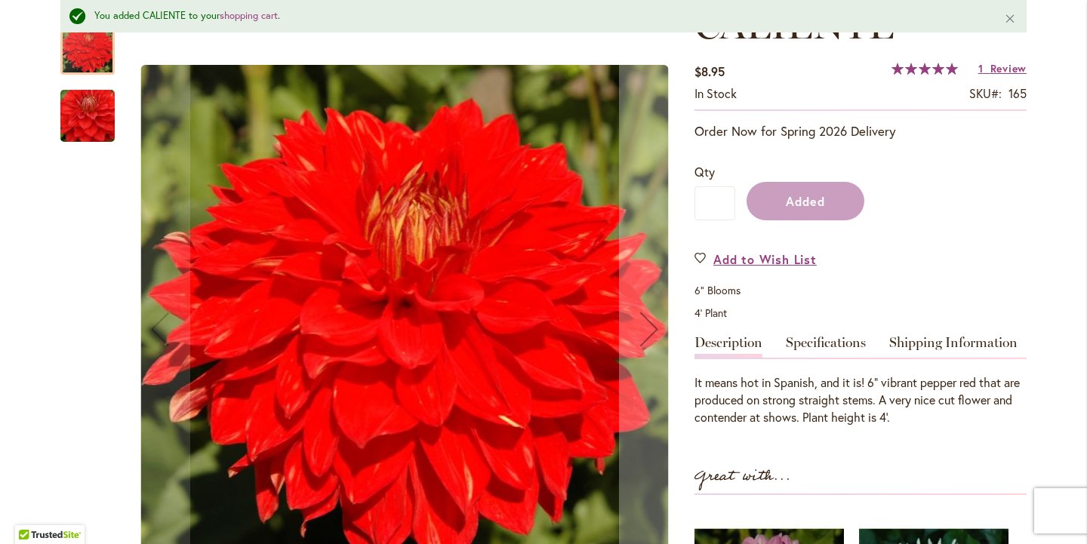
scroll to position [300, 0]
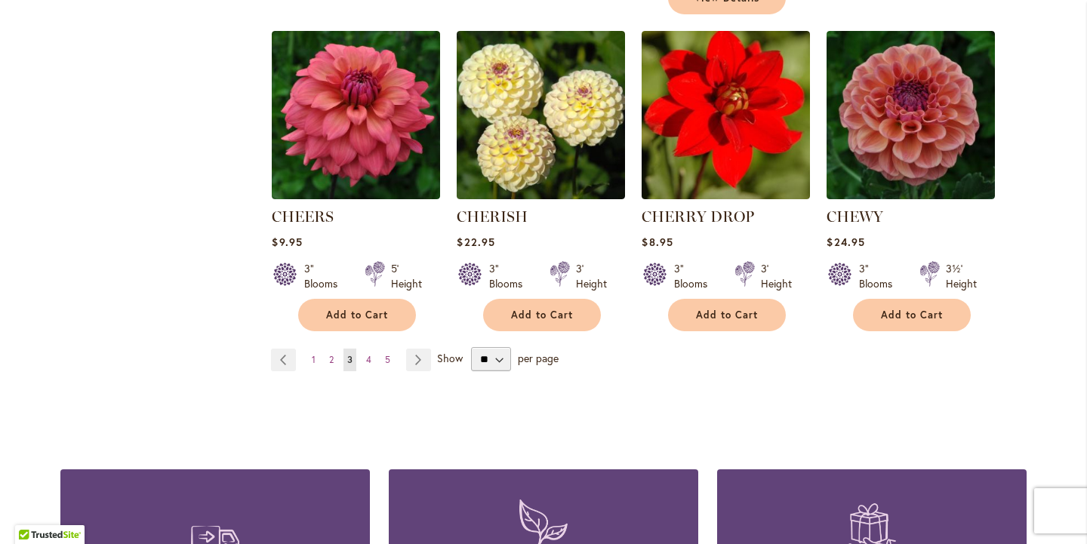
scroll to position [1308, 0]
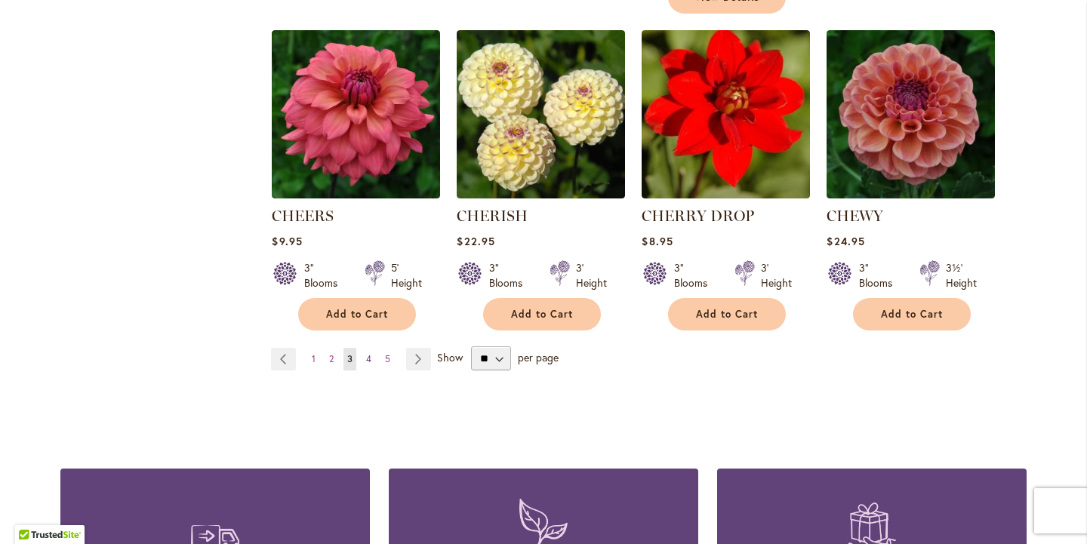
click at [371, 365] on span "4" at bounding box center [368, 358] width 5 height 11
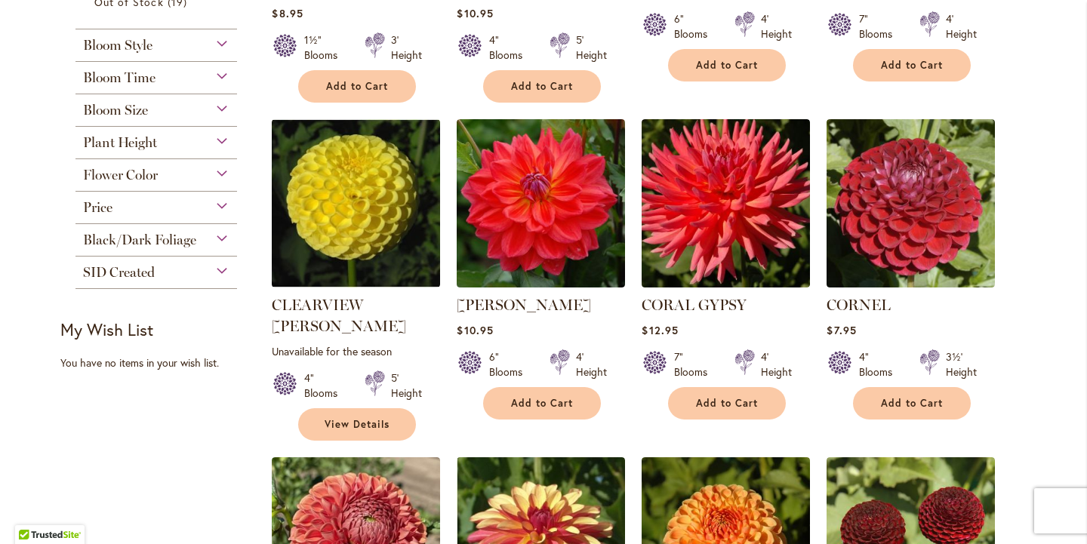
scroll to position [565, 0]
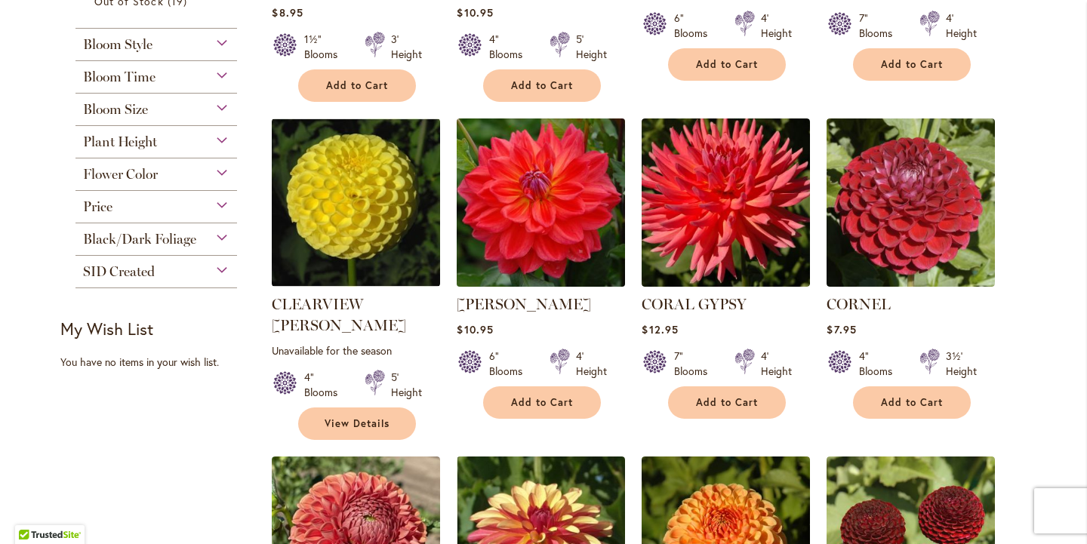
click at [555, 236] on img at bounding box center [541, 202] width 177 height 177
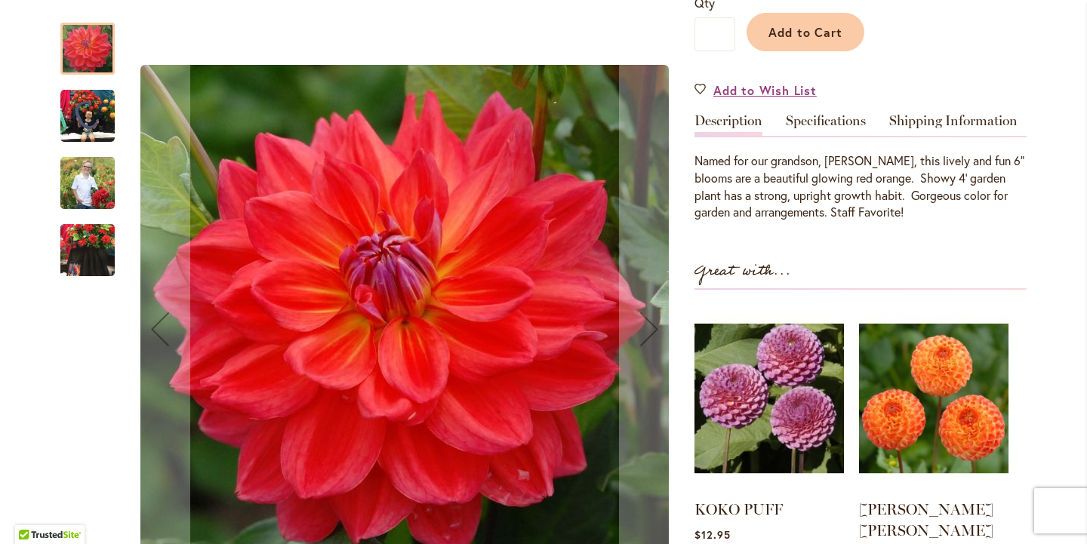
scroll to position [372, 0]
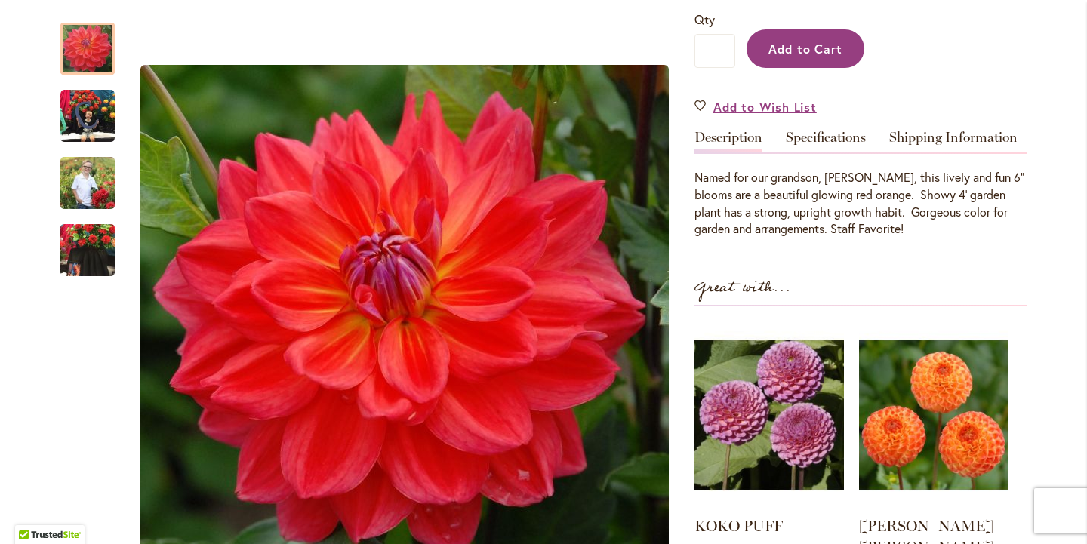
click at [801, 50] on span "Add to Cart" at bounding box center [806, 49] width 75 height 16
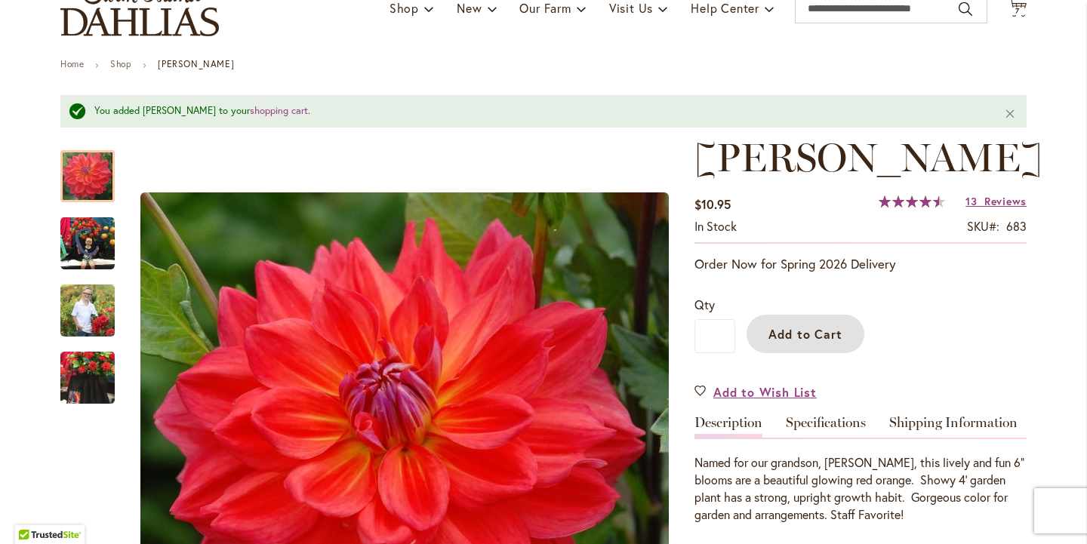
scroll to position [115, 0]
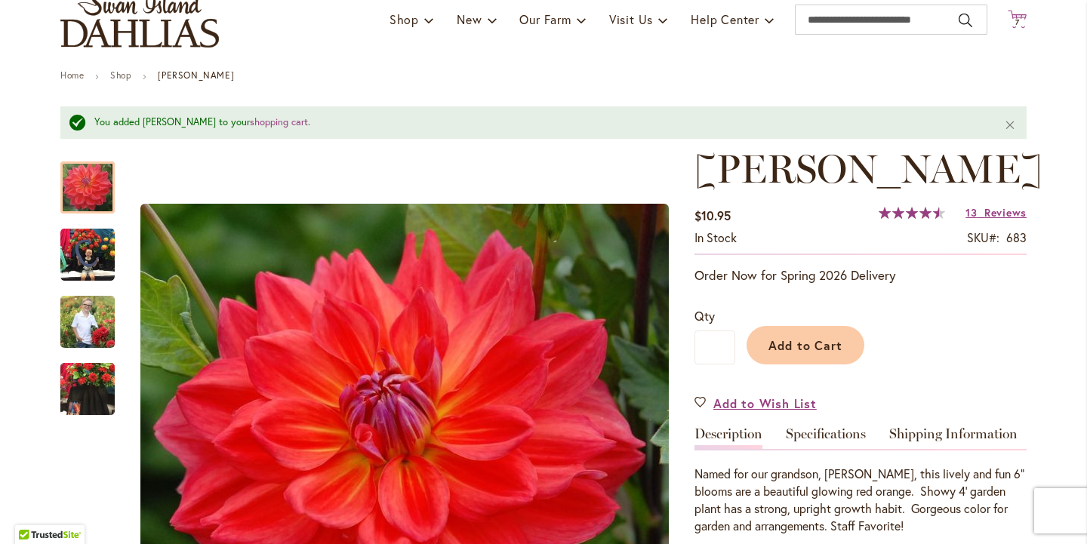
click at [1021, 14] on icon "Cart .cls-1 { fill: #231f20; }" at bounding box center [1017, 19] width 19 height 19
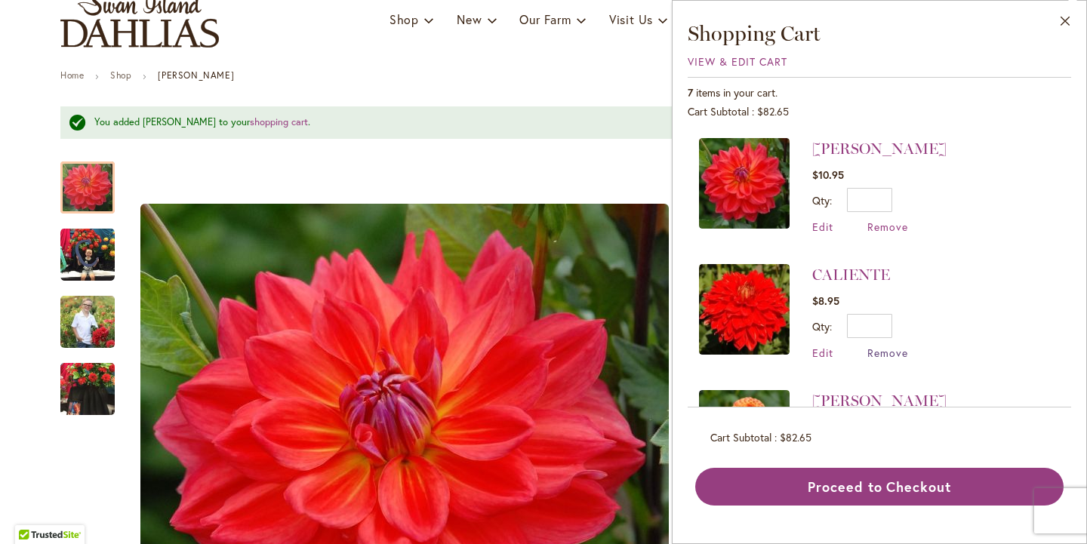
click at [867, 360] on span "Remove" at bounding box center [887, 353] width 41 height 14
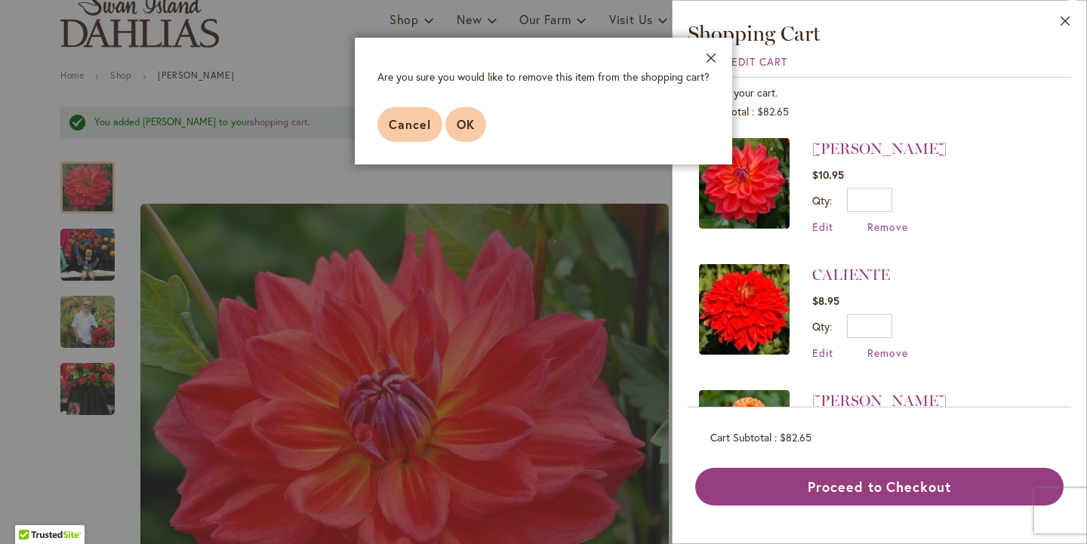
click at [459, 132] on span "OK" at bounding box center [466, 124] width 18 height 16
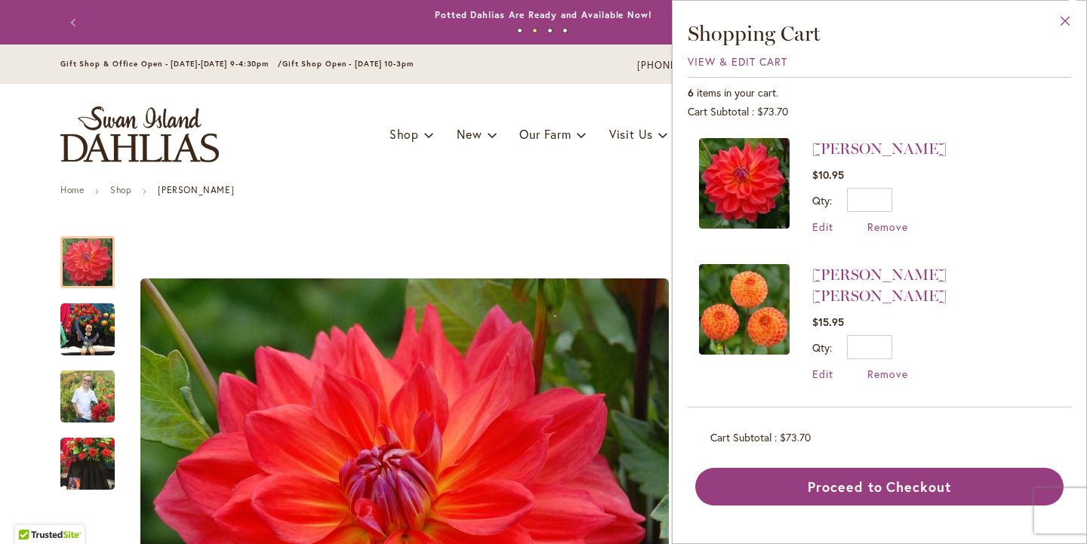
click at [1065, 18] on button "Close" at bounding box center [1066, 25] width 42 height 48
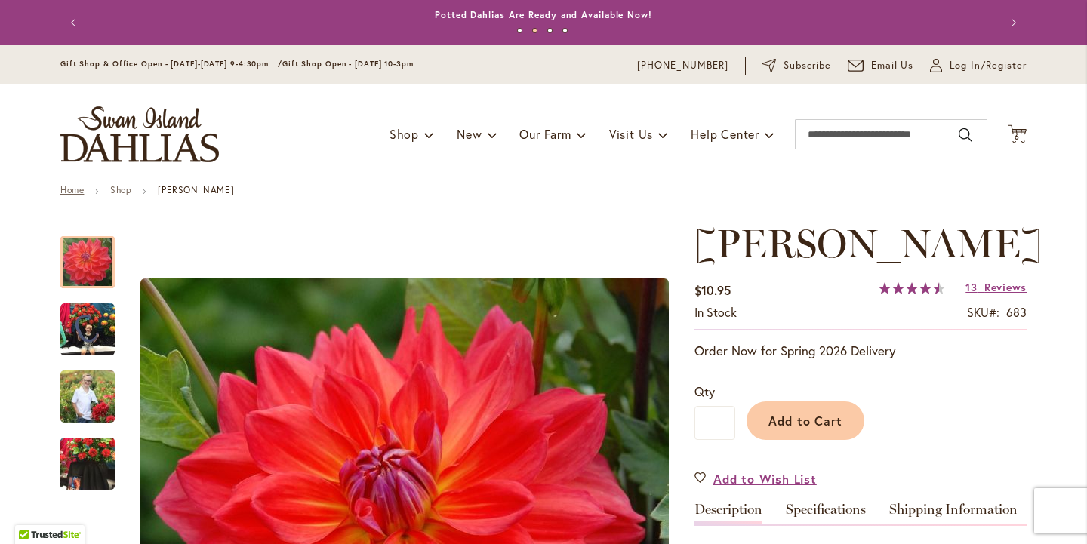
click at [61, 193] on link "Home" at bounding box center [71, 189] width 23 height 11
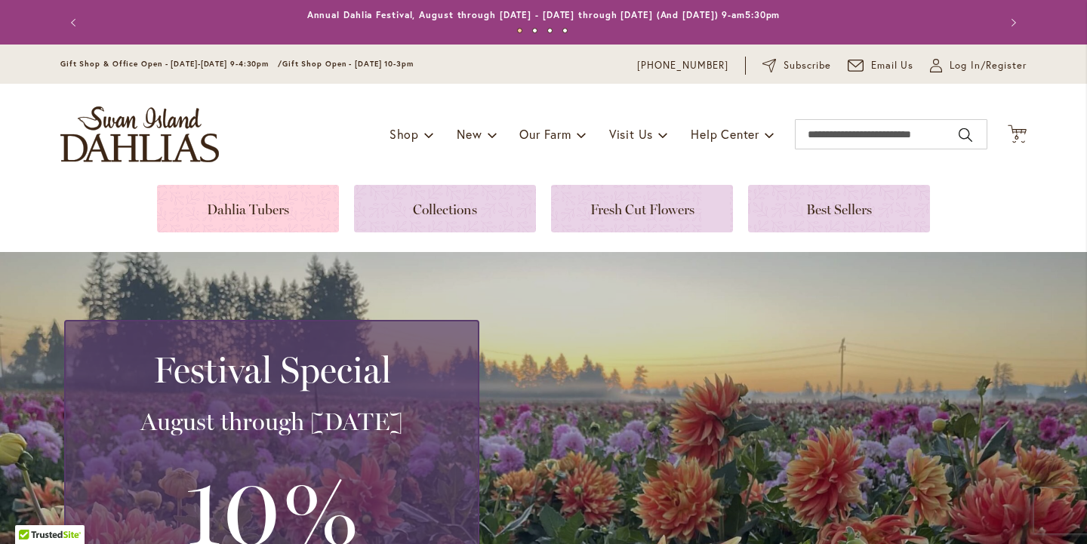
click at [288, 199] on link at bounding box center [248, 209] width 182 height 48
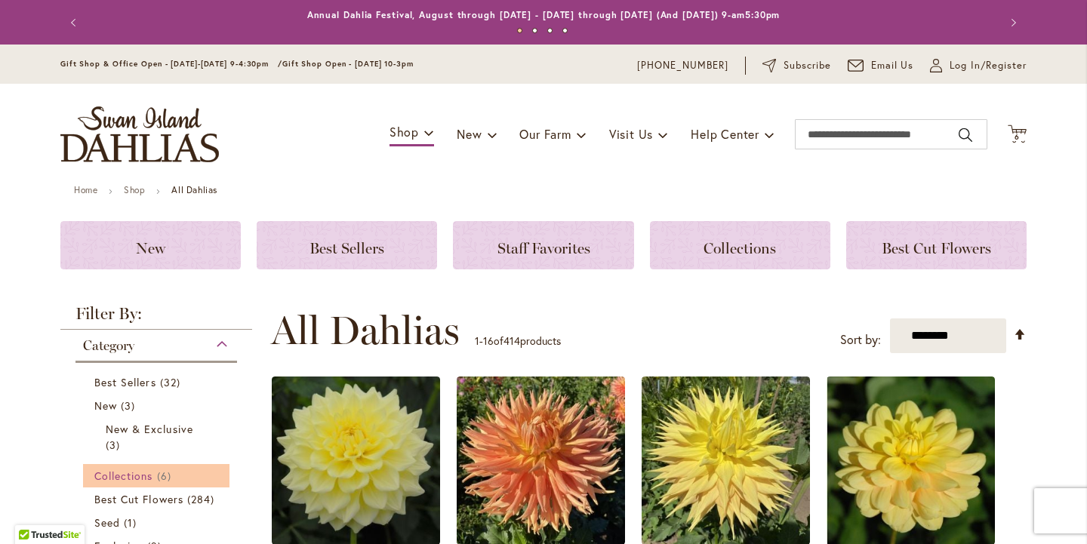
click at [134, 483] on span "Collections" at bounding box center [123, 476] width 59 height 14
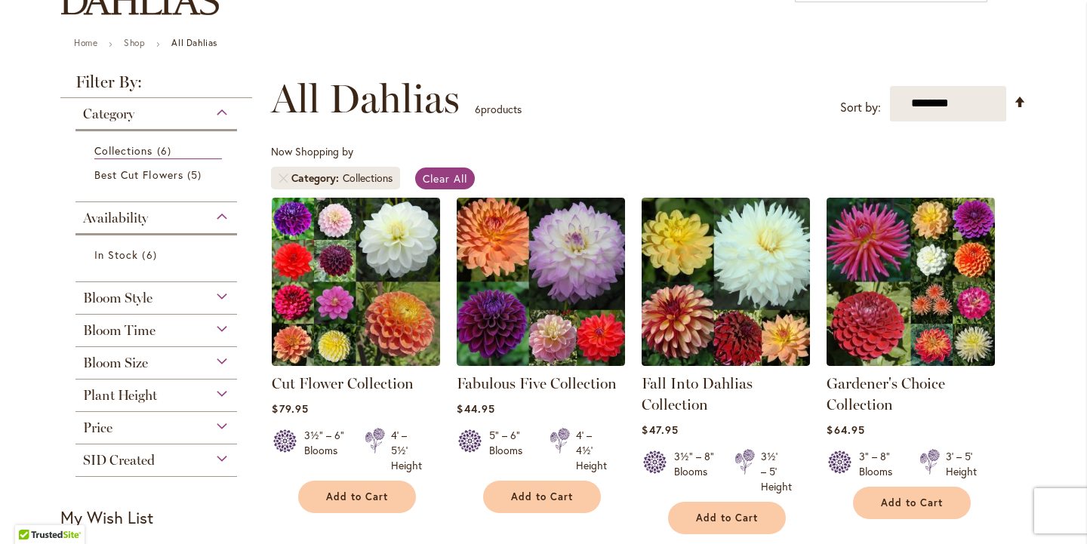
scroll to position [157, 0]
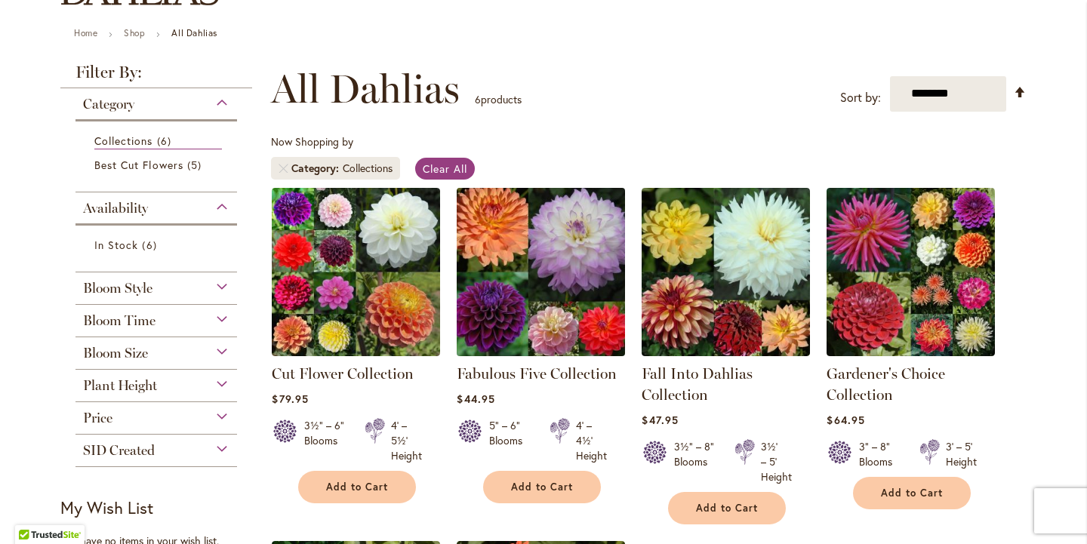
click at [532, 299] on img at bounding box center [541, 271] width 177 height 177
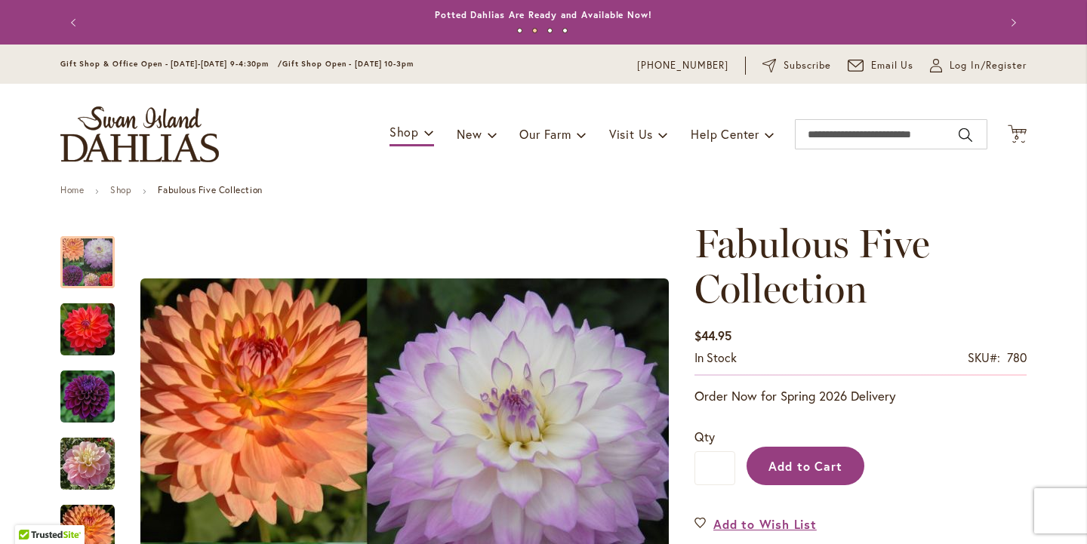
click at [820, 470] on span "Add to Cart" at bounding box center [806, 466] width 75 height 16
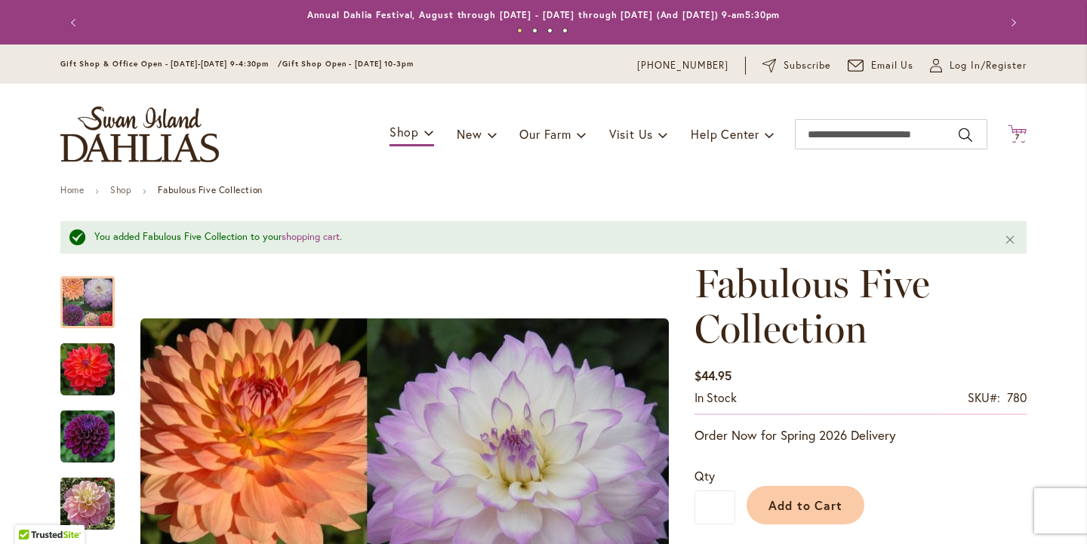
click at [1019, 139] on span "7" at bounding box center [1017, 137] width 5 height 10
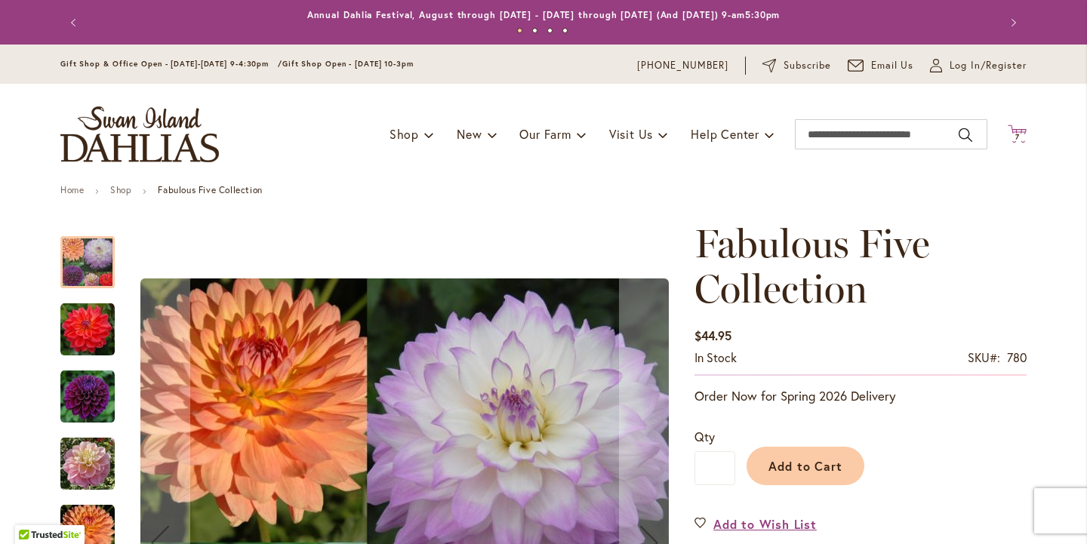
click at [1017, 134] on icon at bounding box center [1017, 134] width 19 height 18
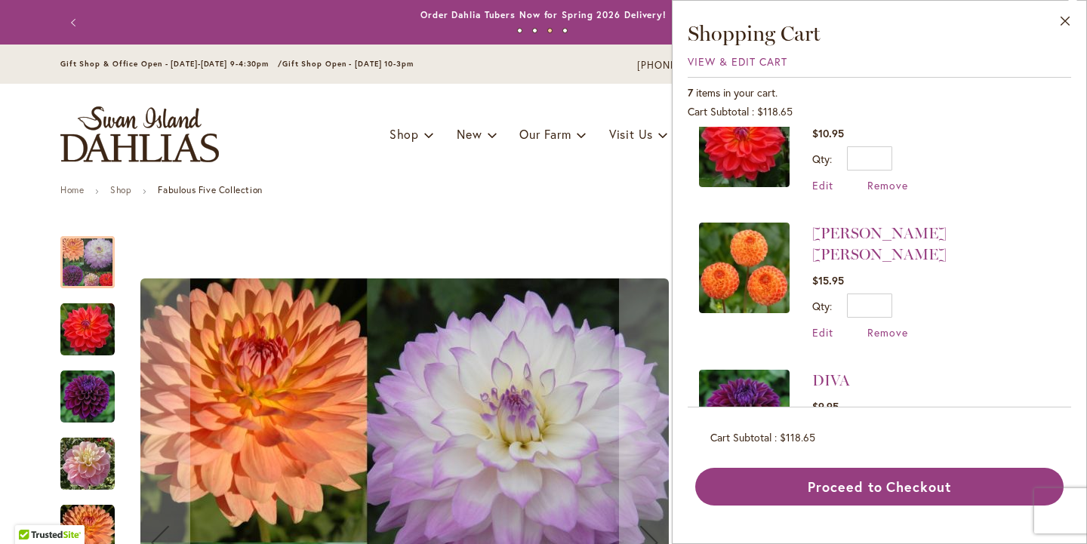
scroll to position [171, 0]
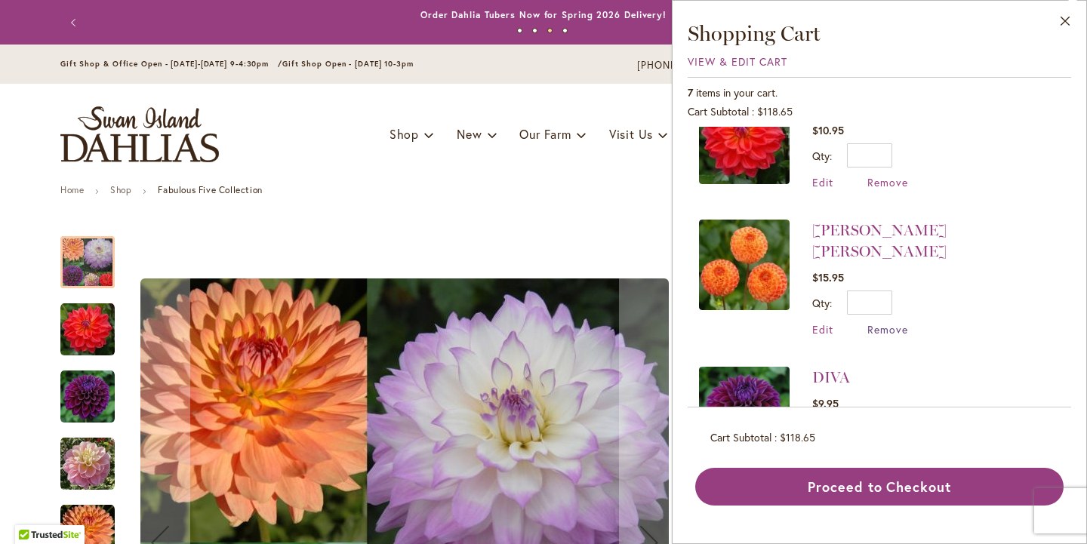
click at [867, 332] on span "Remove" at bounding box center [887, 329] width 41 height 14
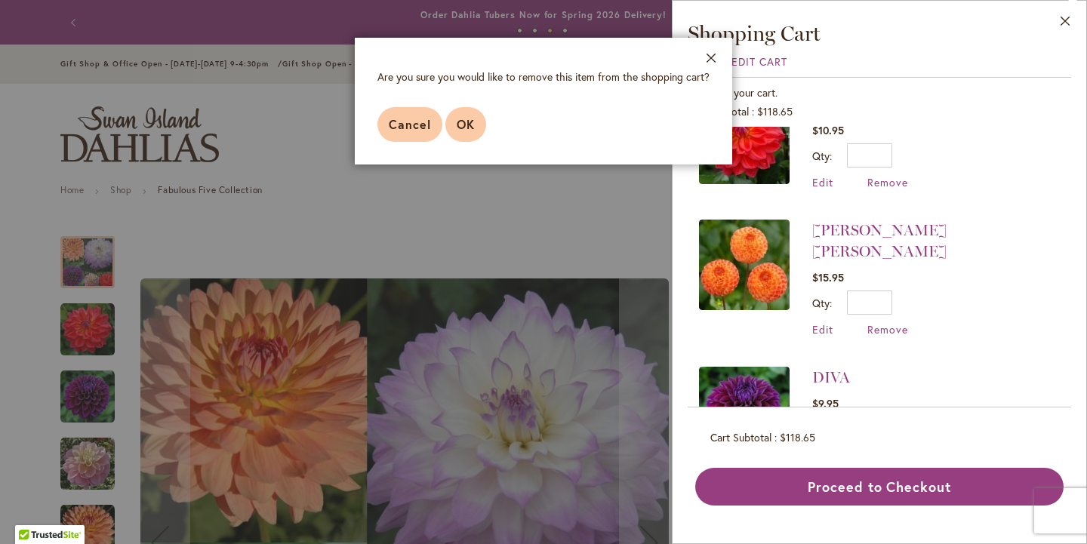
click at [457, 132] on span "OK" at bounding box center [466, 124] width 18 height 16
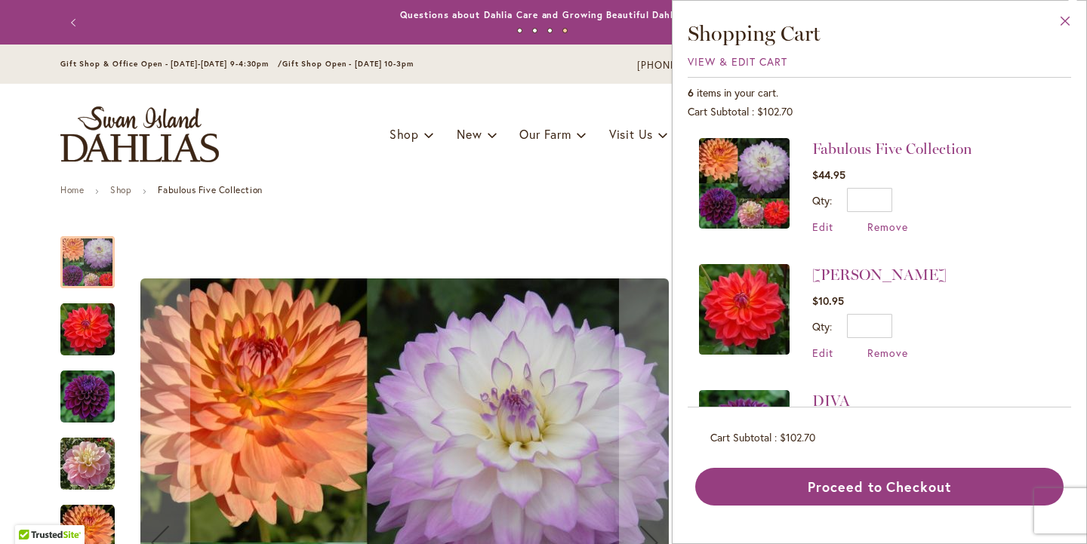
click at [1061, 17] on button "Close" at bounding box center [1066, 25] width 42 height 48
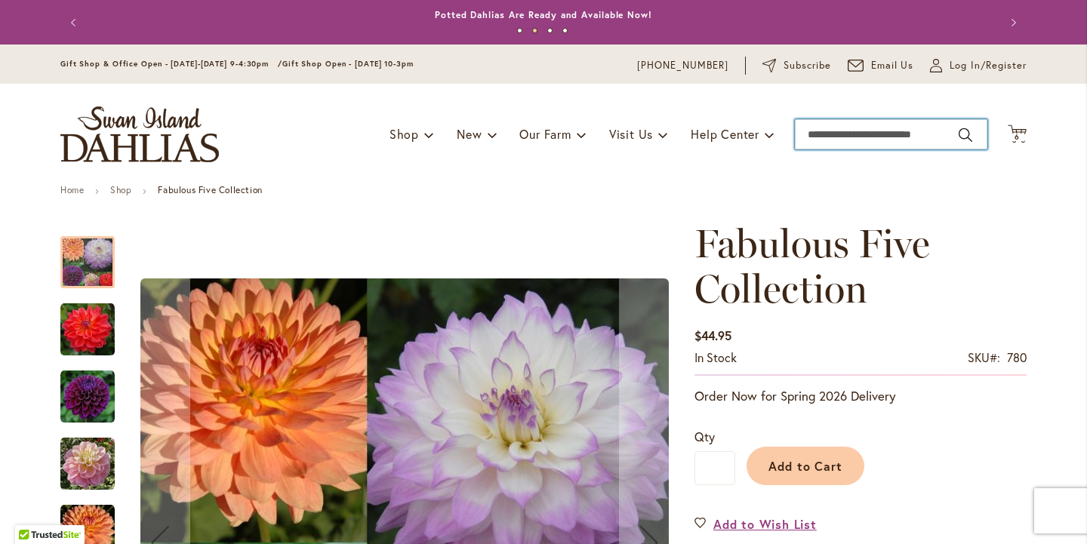
click at [810, 134] on input "Search" at bounding box center [891, 134] width 193 height 30
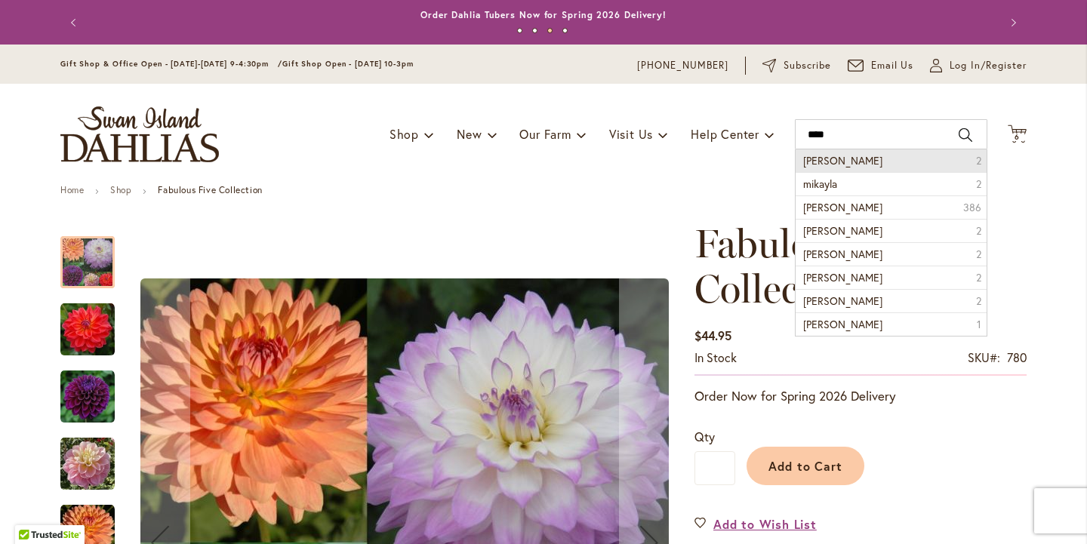
click at [824, 160] on span "mikayla miranda" at bounding box center [842, 160] width 79 height 14
type input "**********"
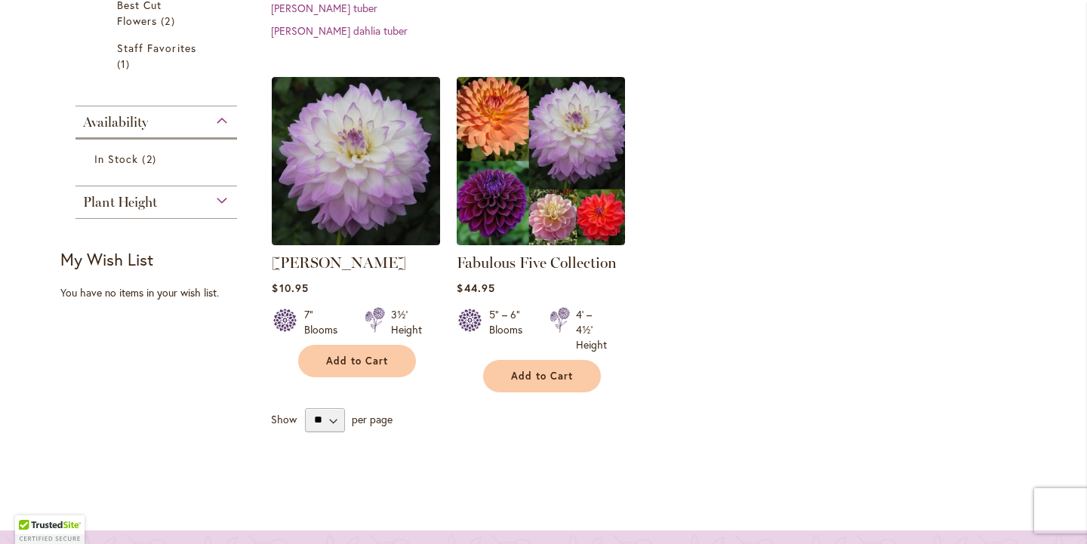
scroll to position [406, 0]
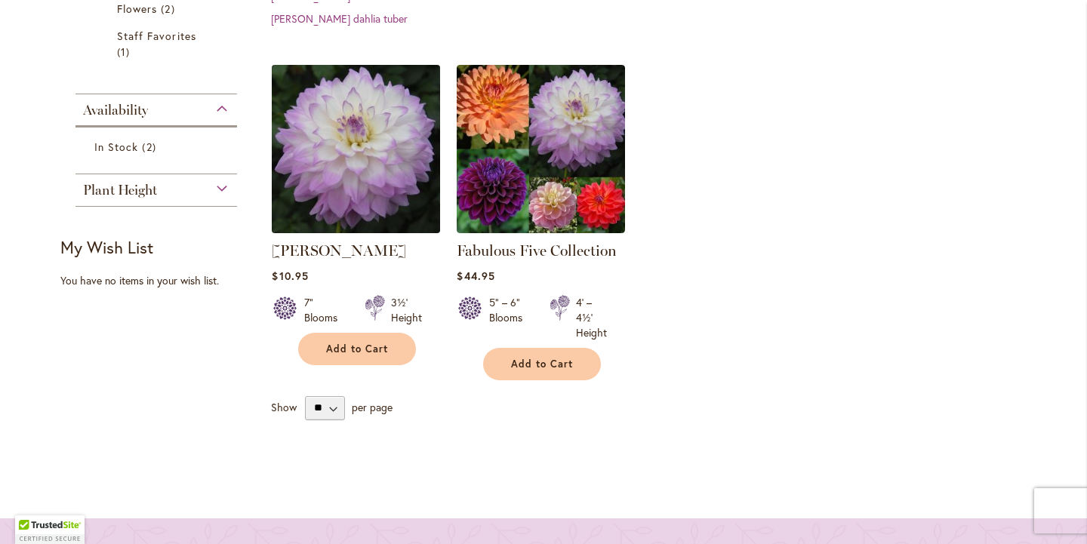
click at [380, 213] on img at bounding box center [356, 148] width 177 height 177
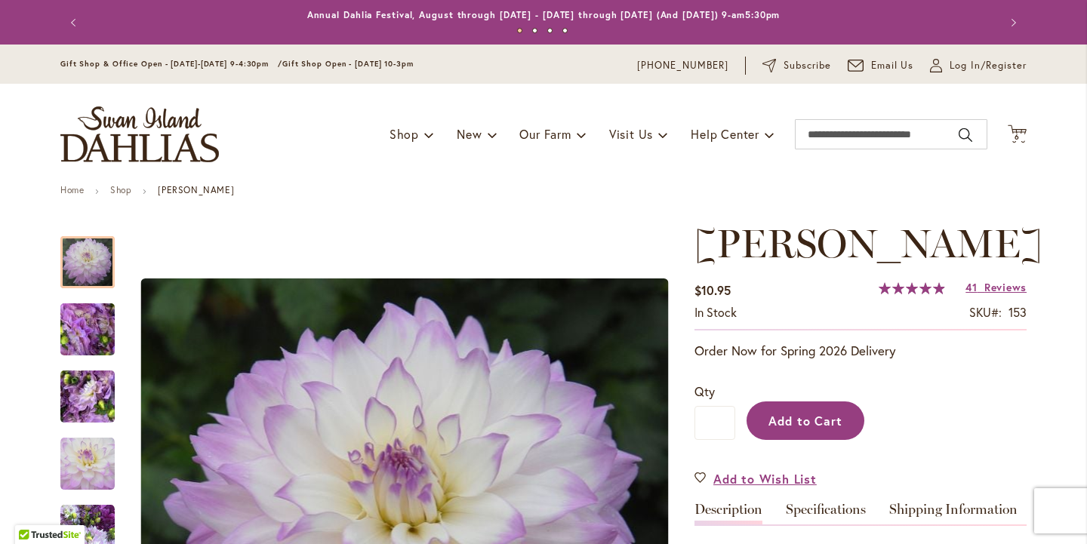
click at [802, 440] on button "Add to Cart" at bounding box center [806, 421] width 118 height 39
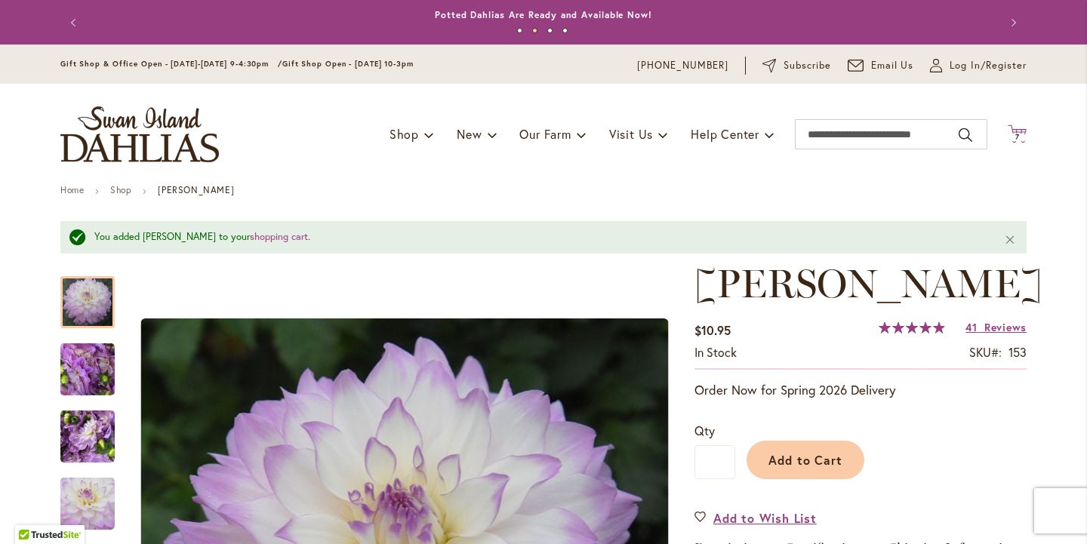
click at [1021, 143] on icon "Cart .cls-1 { fill: #231f20; }" at bounding box center [1017, 134] width 19 height 19
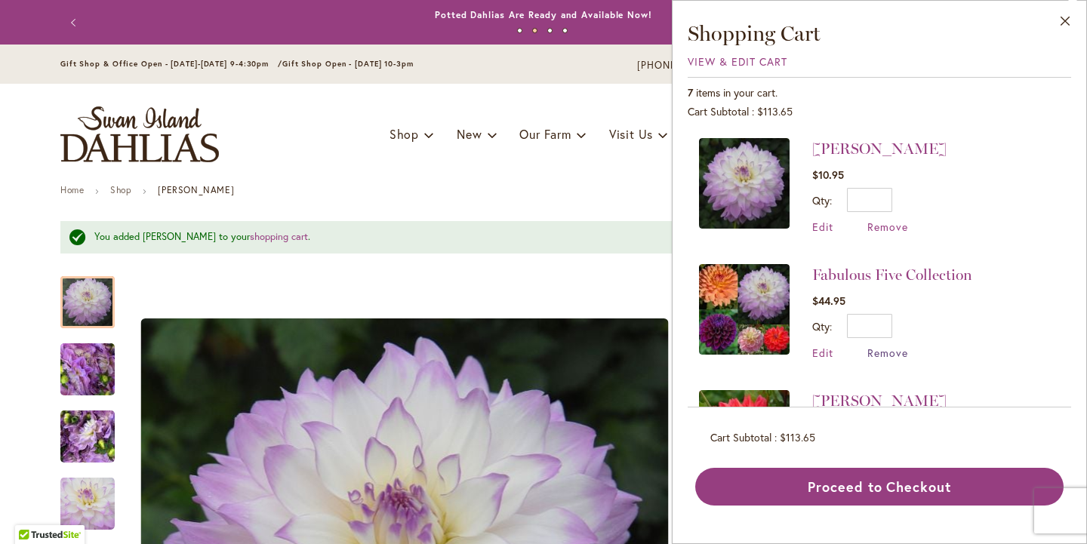
click at [867, 360] on span "Remove" at bounding box center [887, 353] width 41 height 14
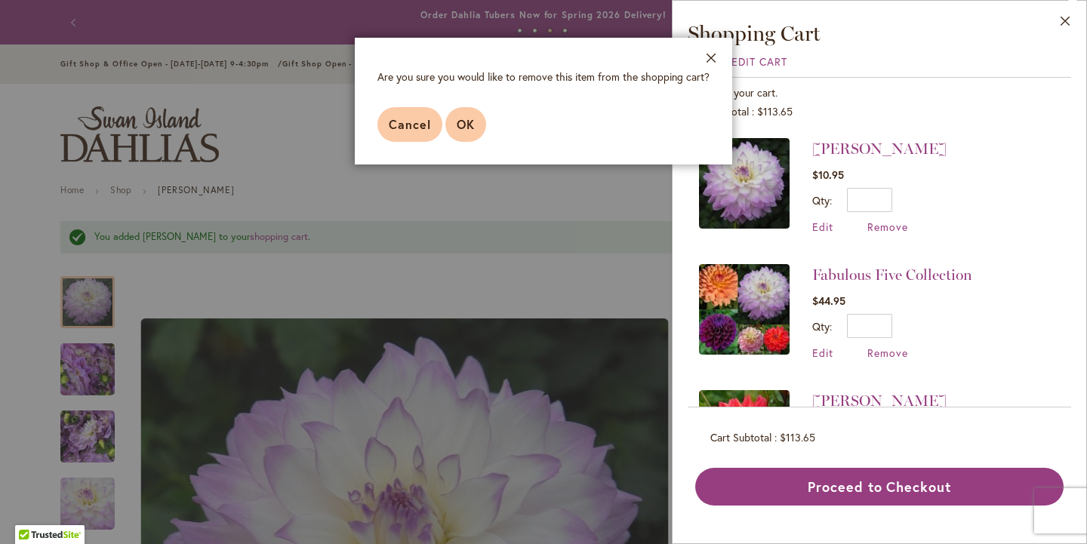
click at [457, 132] on span "OK" at bounding box center [466, 124] width 18 height 16
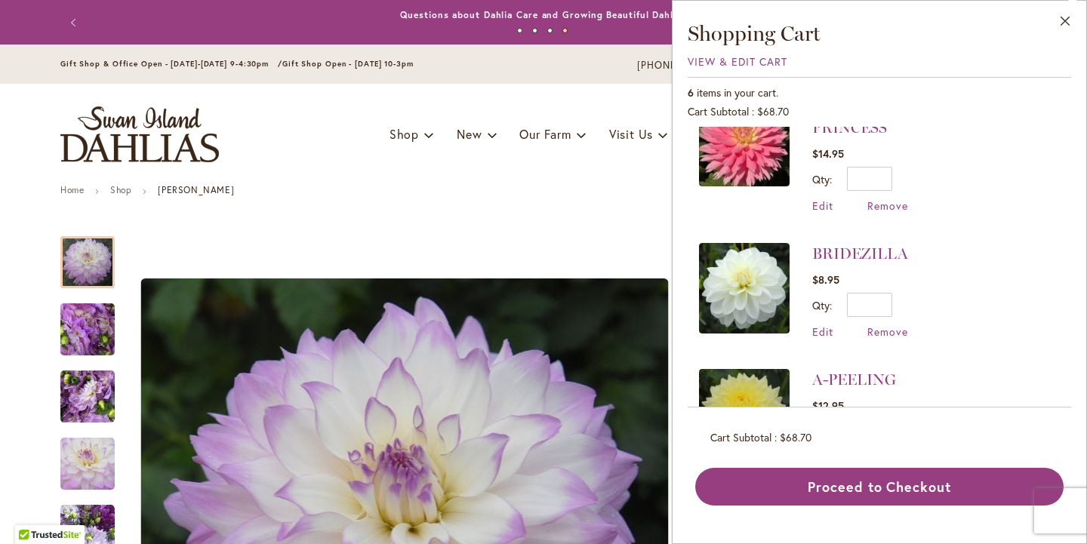
scroll to position [519, 0]
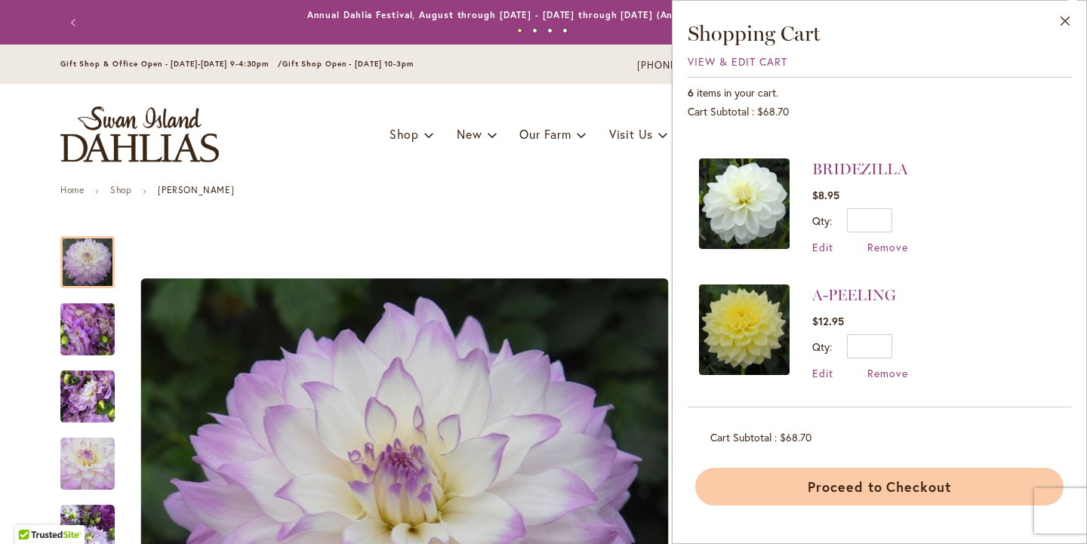
click at [869, 495] on button "Proceed to Checkout" at bounding box center [879, 487] width 368 height 38
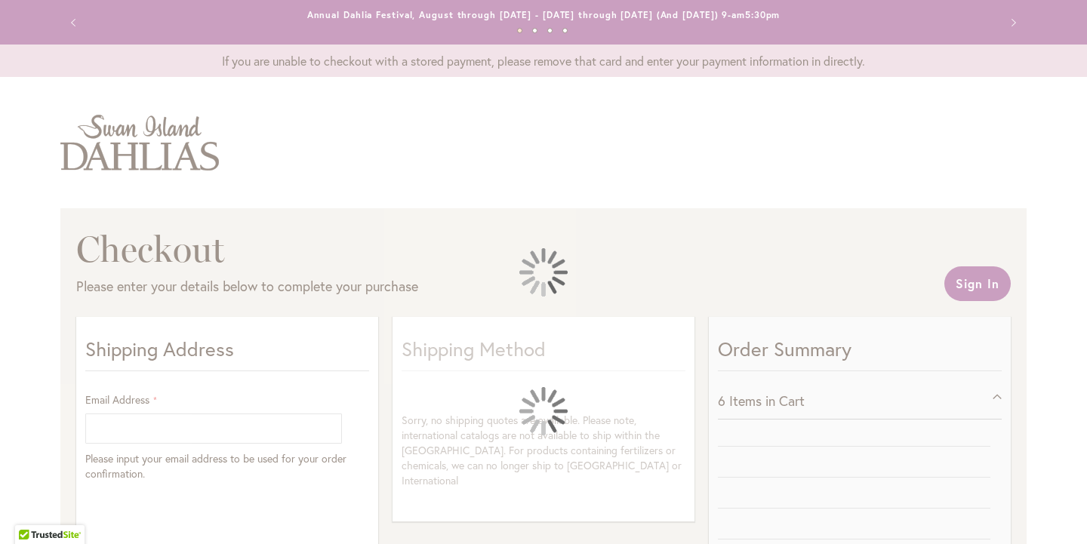
select select "**"
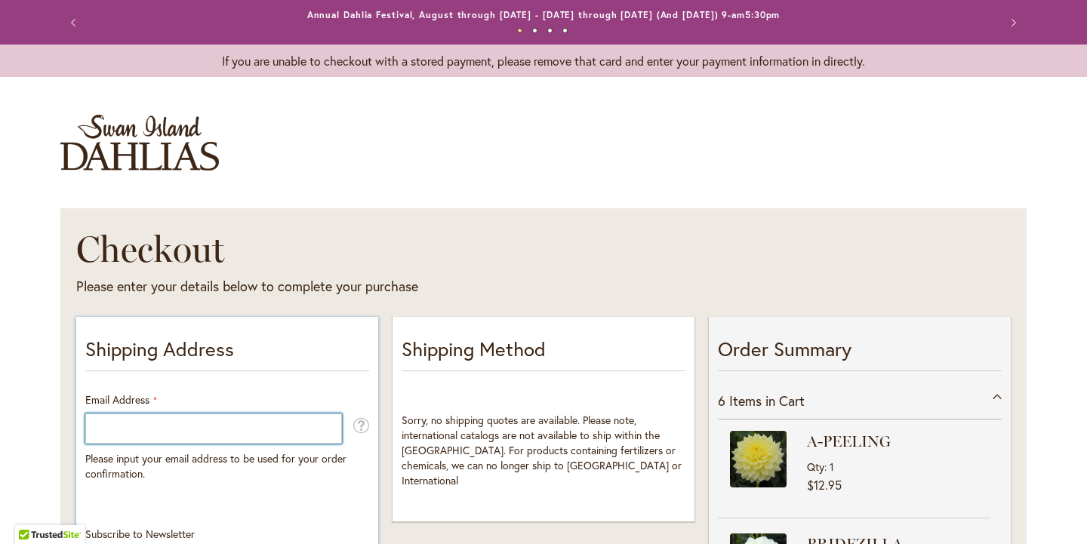
click at [106, 421] on input "Email Address" at bounding box center [213, 429] width 257 height 30
type input "**********"
click at [75, 20] on button "Previous" at bounding box center [75, 23] width 30 height 30
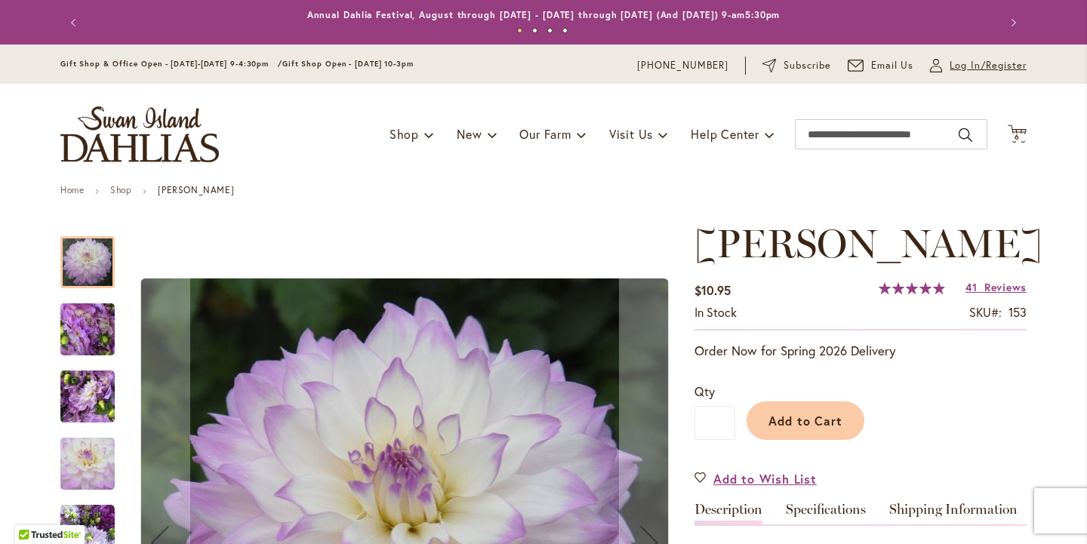
click at [975, 69] on span "Log In/Register" at bounding box center [988, 65] width 77 height 15
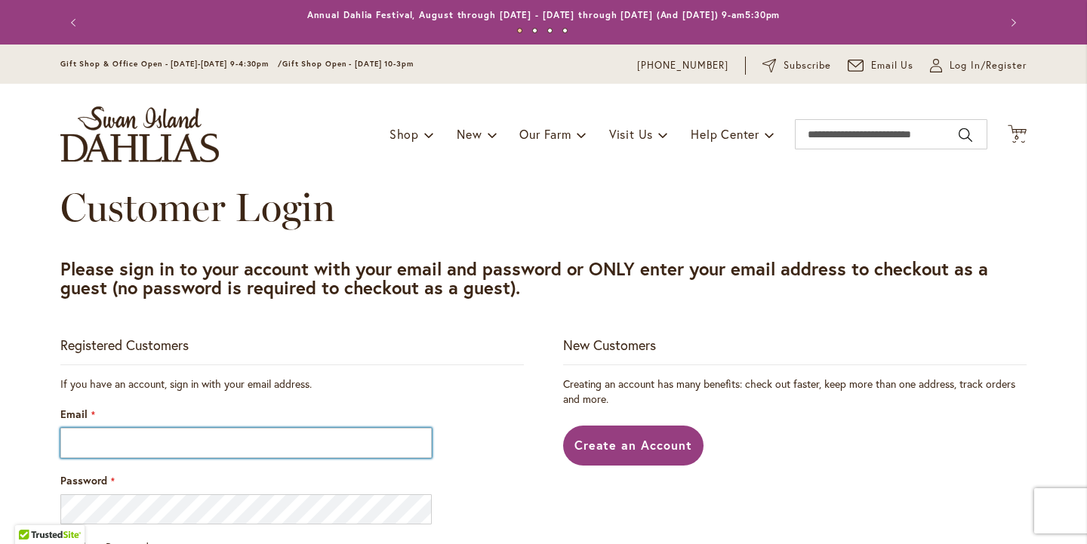
click at [80, 451] on input "Email" at bounding box center [245, 443] width 371 height 30
type input "**********"
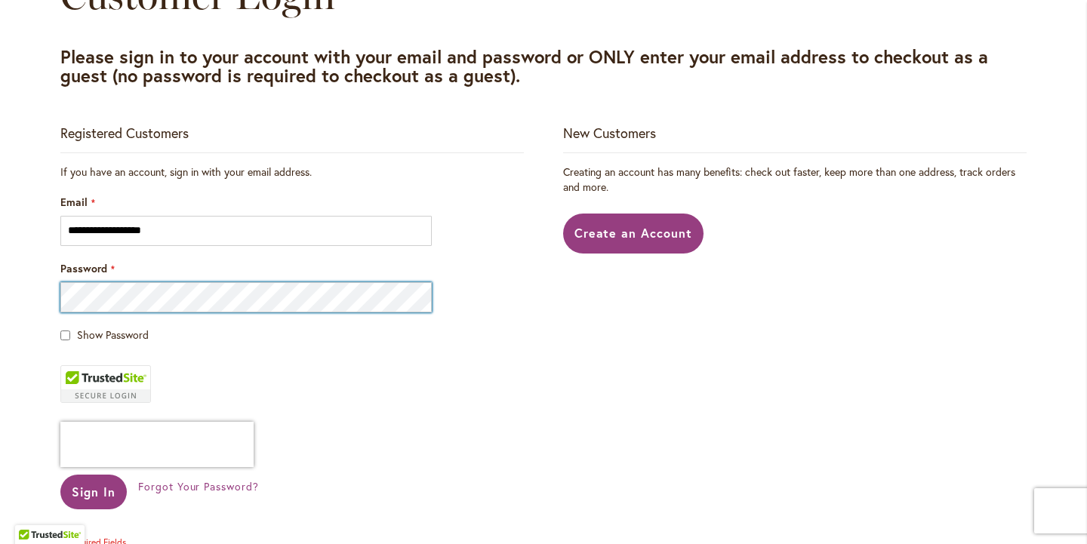
scroll to position [213, 0]
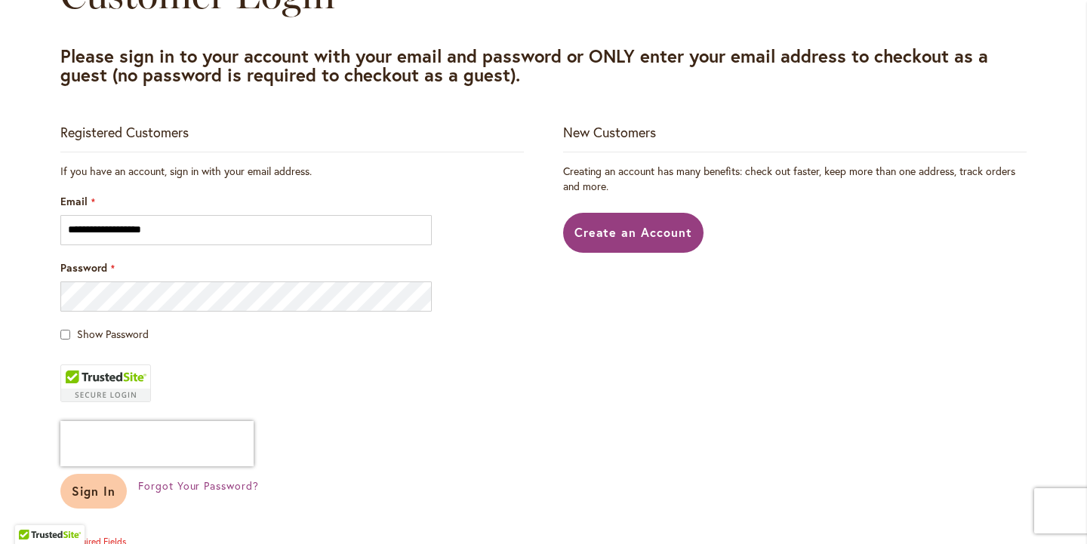
click at [100, 499] on span "Sign In" at bounding box center [94, 491] width 44 height 16
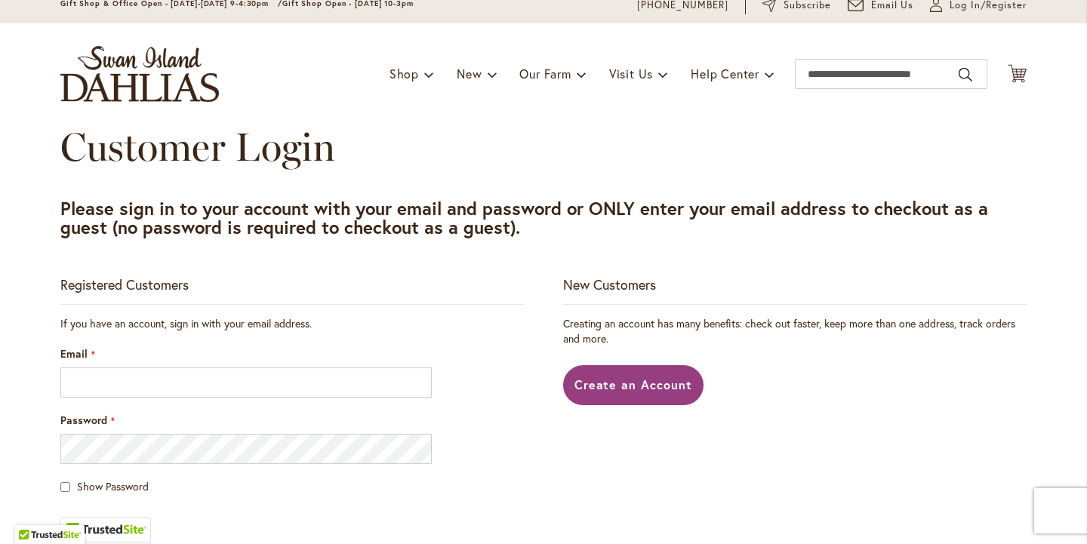
scroll to position [63, 0]
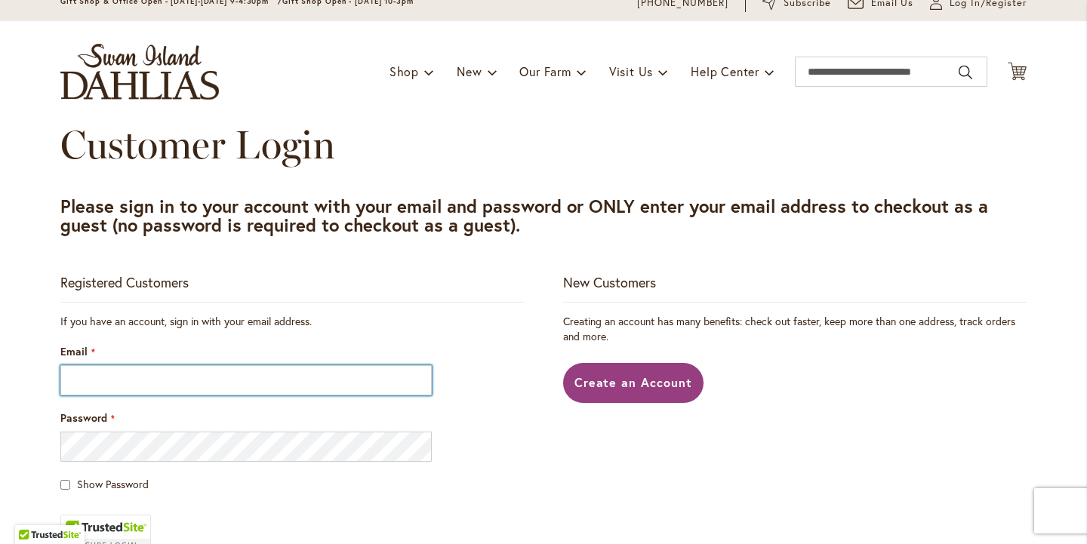
click at [82, 383] on input "Email" at bounding box center [245, 380] width 371 height 30
type input "**********"
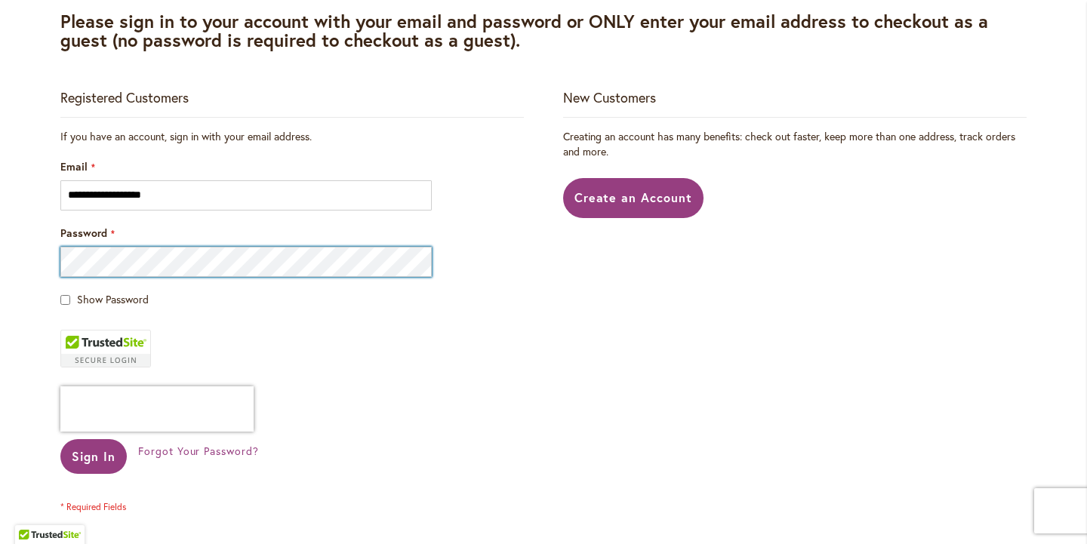
scroll to position [251, 0]
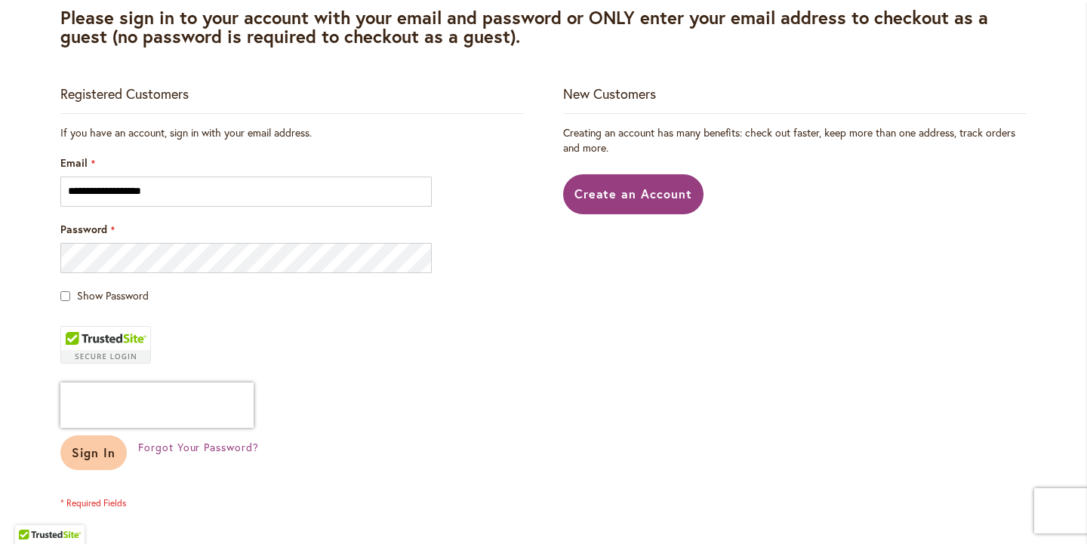
click at [92, 461] on span "Sign In" at bounding box center [94, 453] width 44 height 16
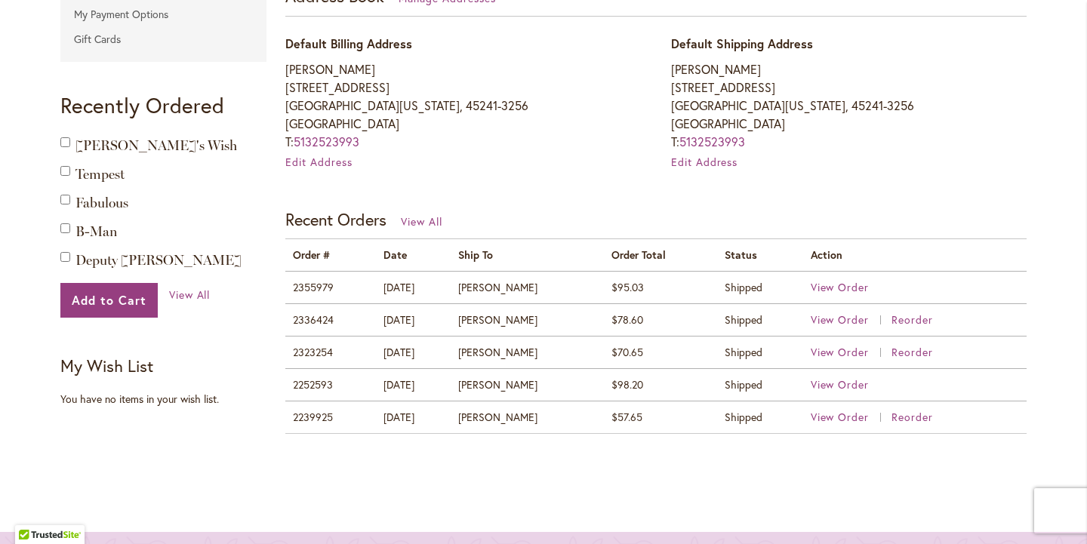
scroll to position [467, 0]
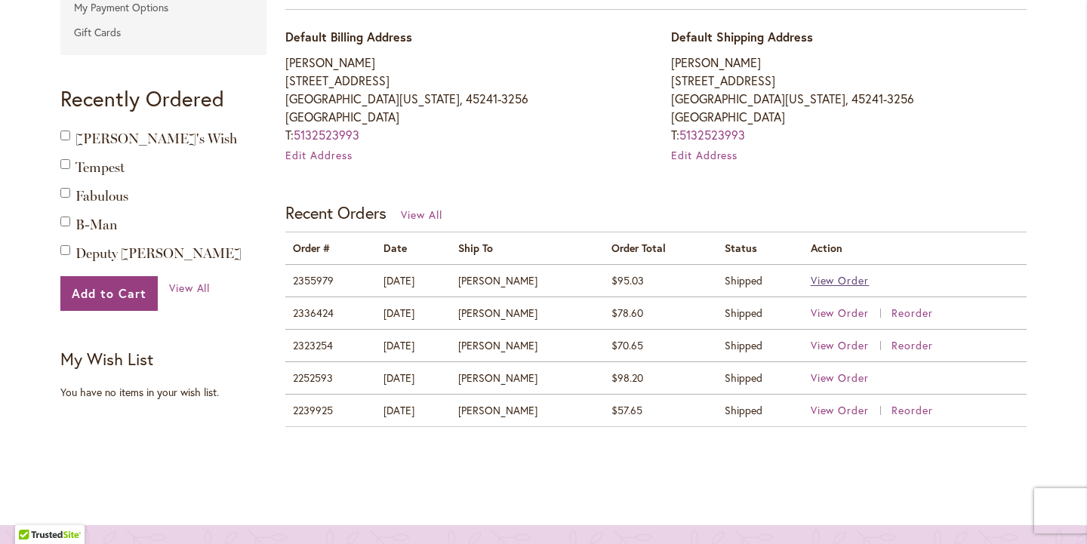
type input "**********"
click at [846, 288] on span "View Order" at bounding box center [840, 280] width 59 height 14
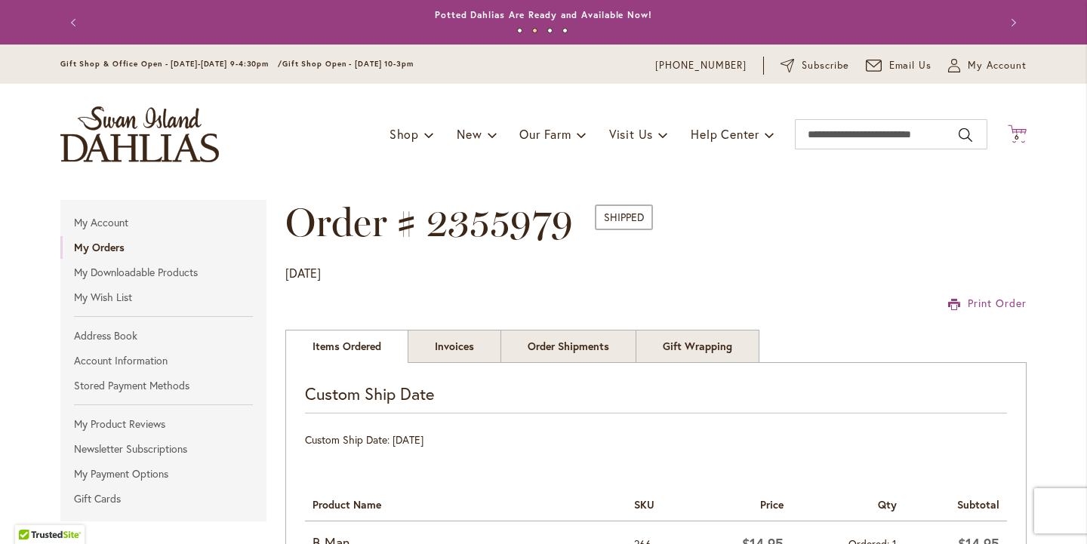
type input "**********"
click at [1016, 137] on span "6" at bounding box center [1017, 137] width 5 height 10
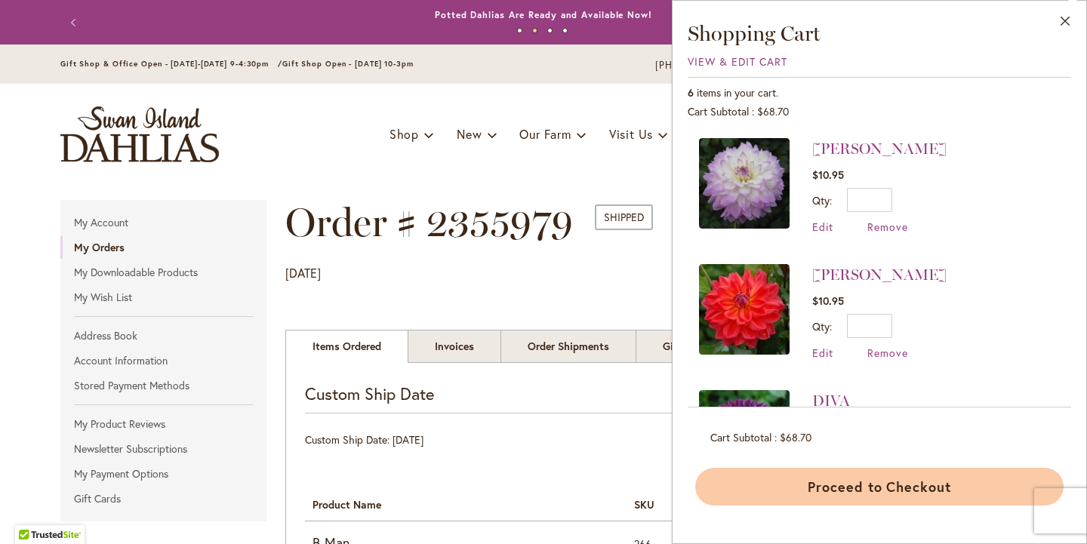
click at [793, 504] on button "Proceed to Checkout" at bounding box center [879, 487] width 368 height 38
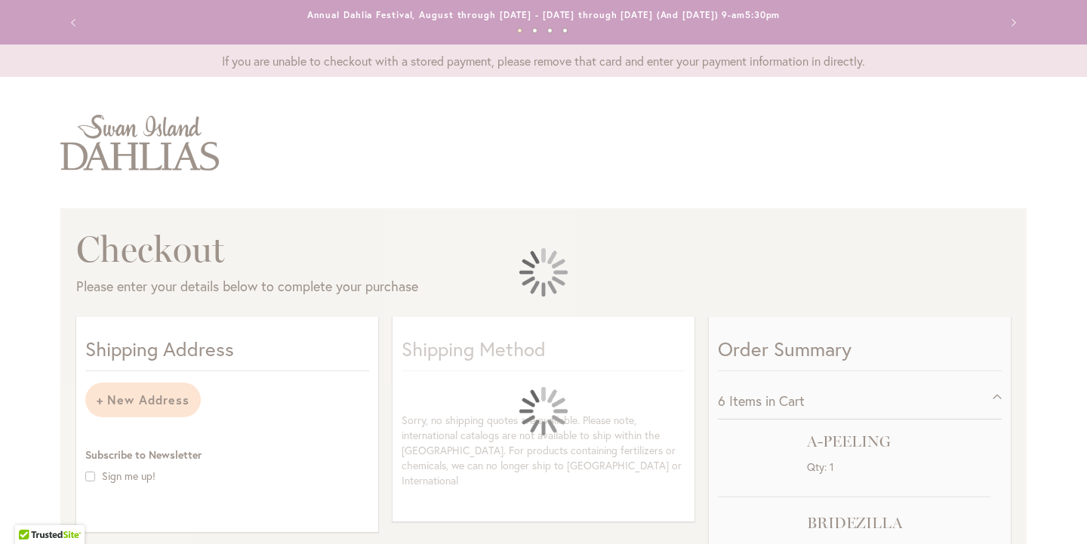
select select "**********"
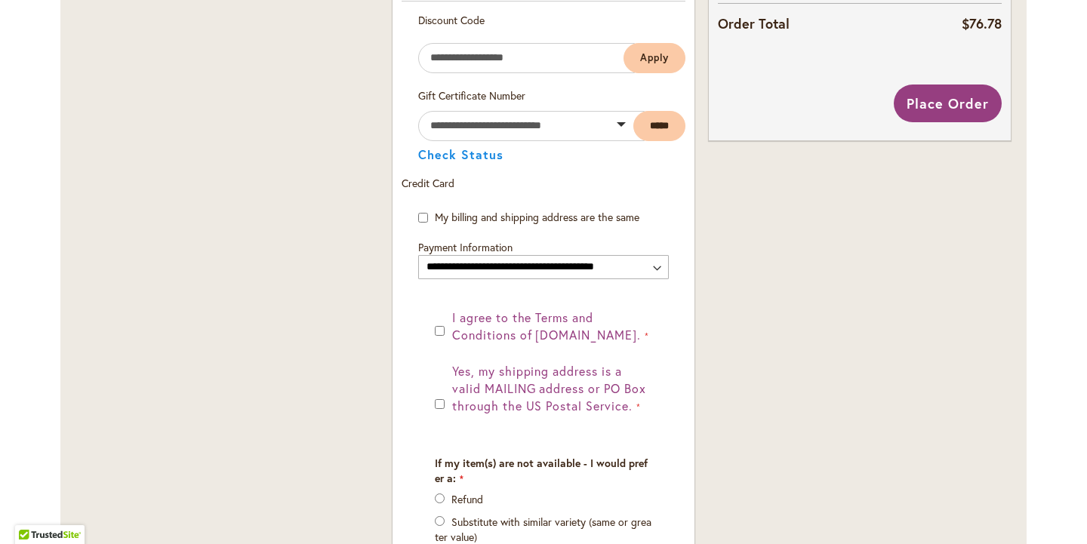
scroll to position [865, 0]
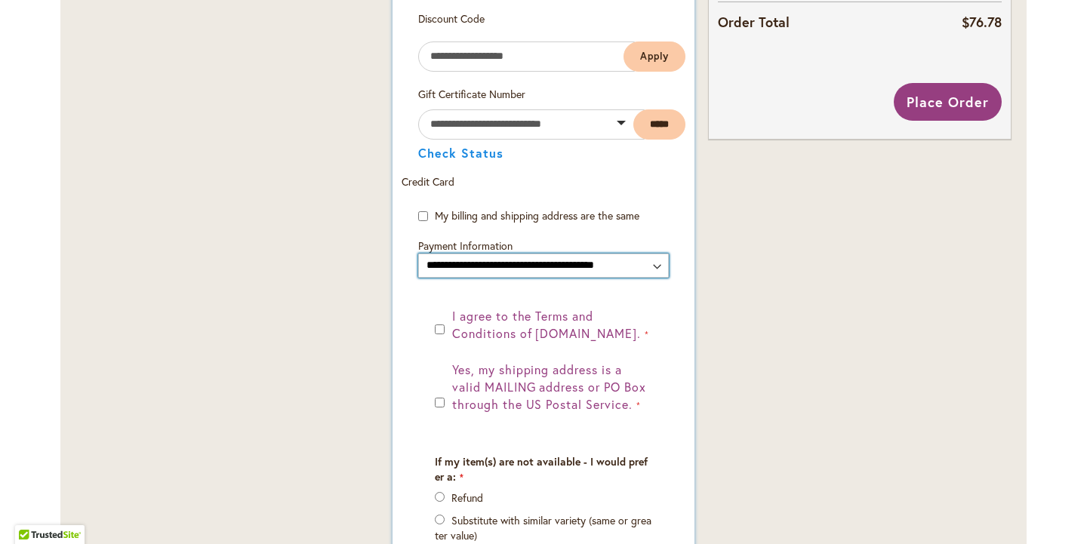
click at [656, 278] on select "**********" at bounding box center [543, 266] width 251 height 24
click at [418, 278] on select "**********" at bounding box center [543, 266] width 251 height 24
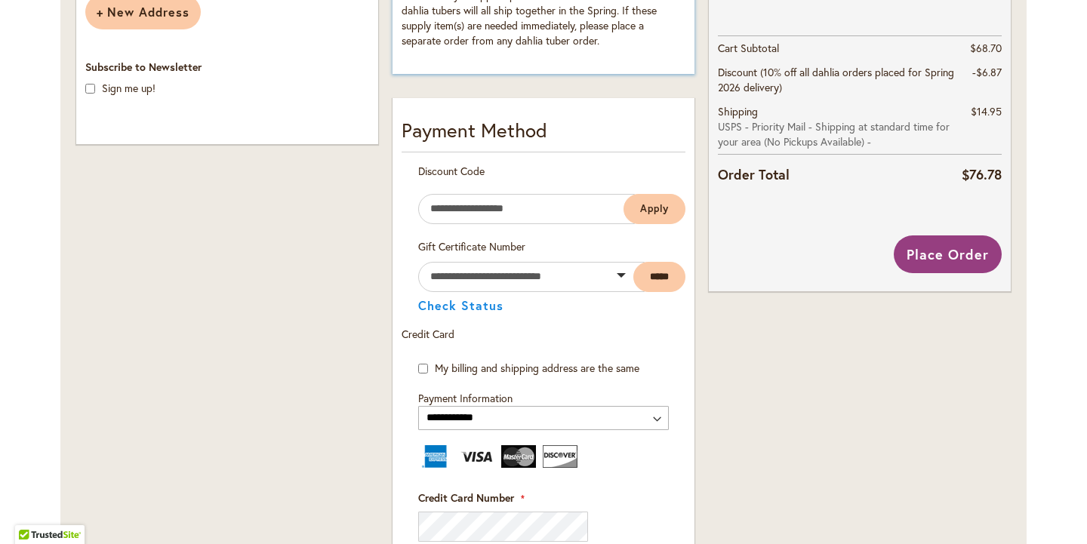
scroll to position [723, 0]
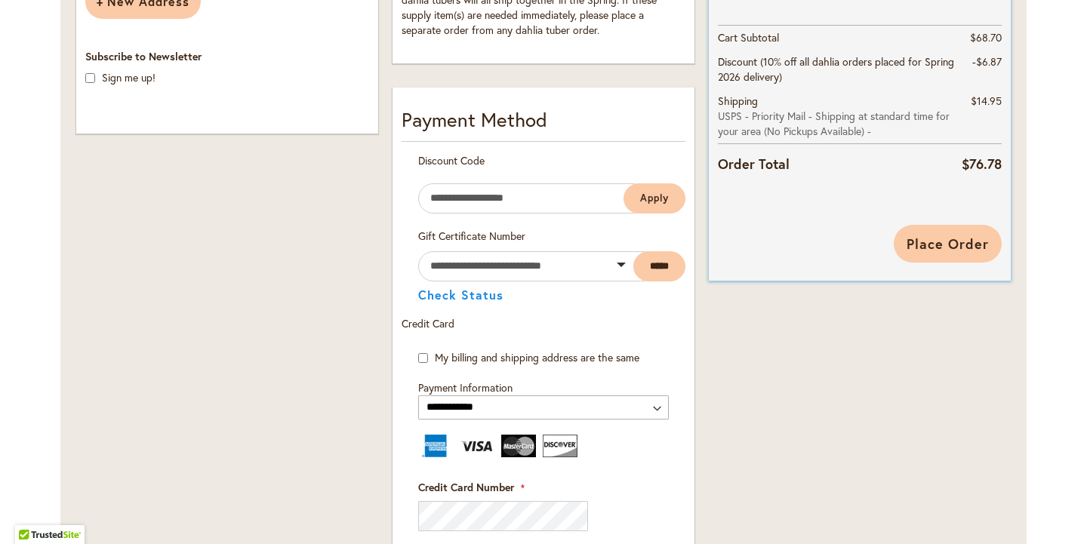
click at [932, 253] on span "Place Order" at bounding box center [948, 244] width 82 height 18
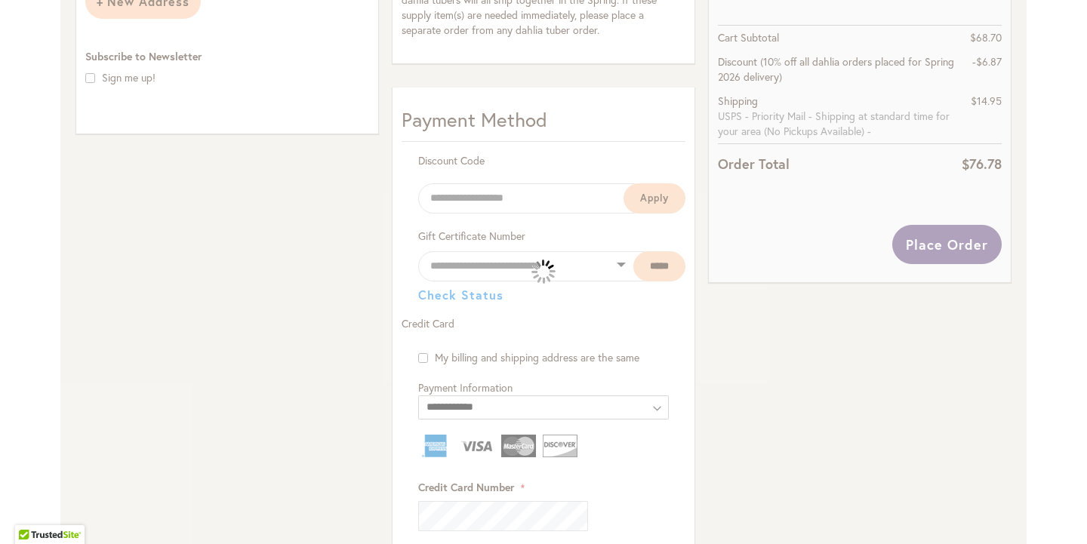
select select
